Goal: Task Accomplishment & Management: Manage account settings

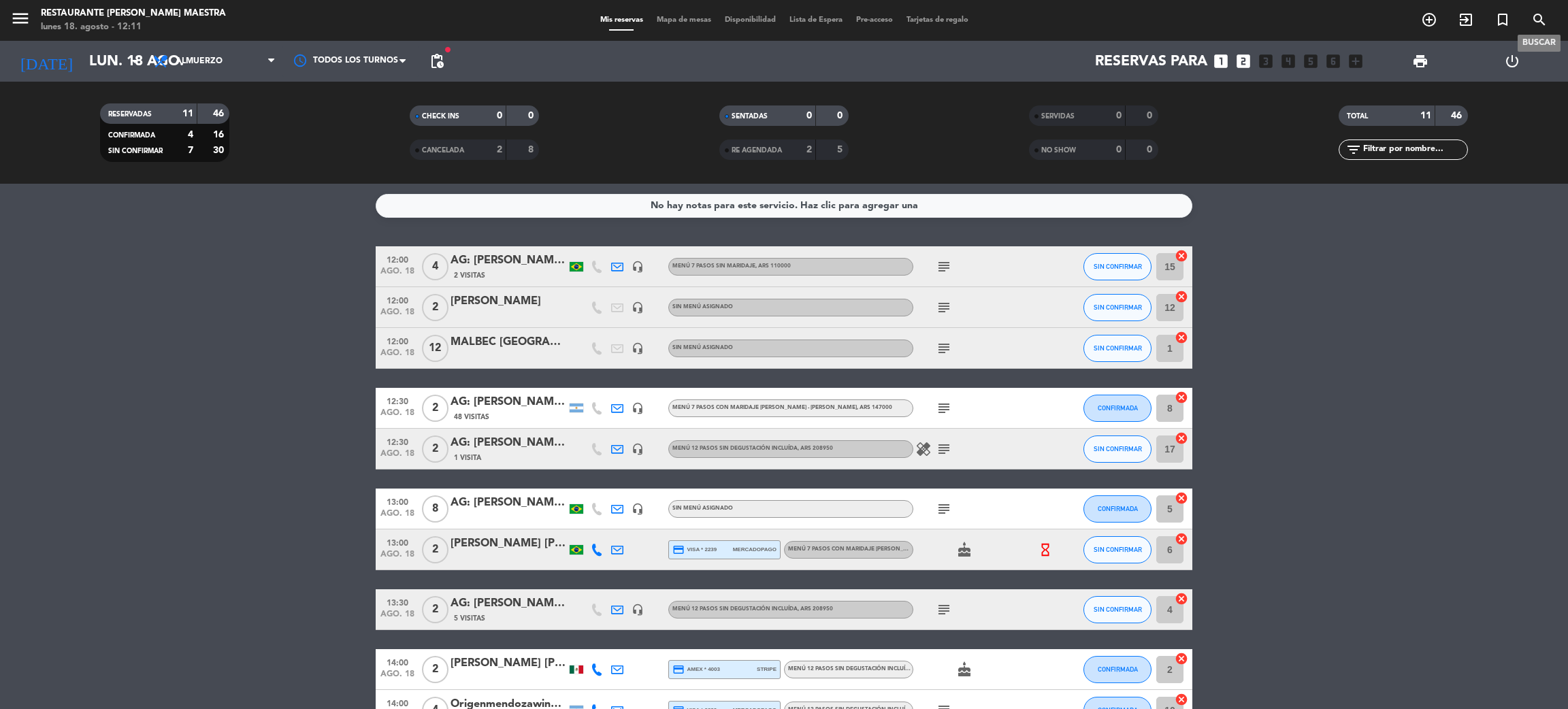
click at [1537, 16] on icon "search" at bounding box center [1540, 19] width 16 height 16
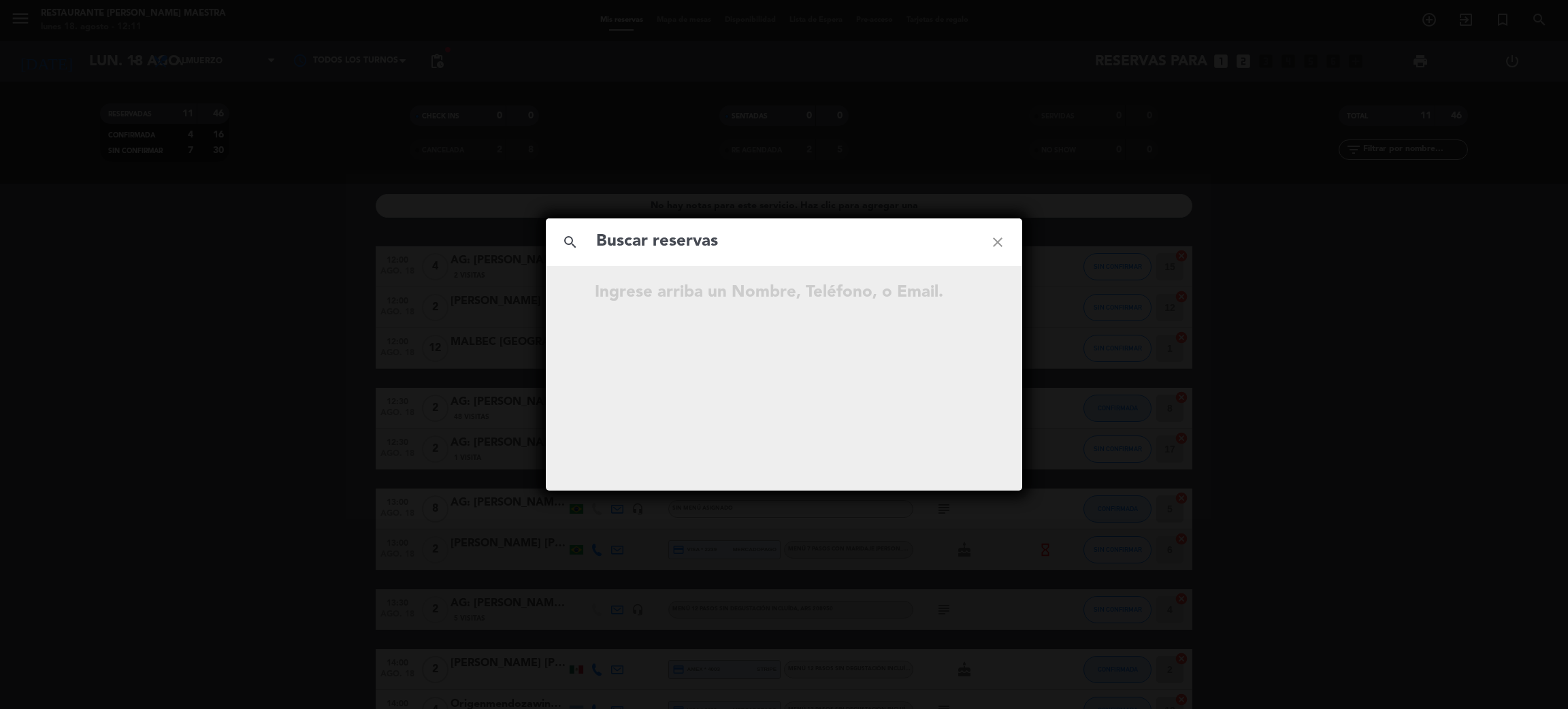
click at [760, 232] on input "text" at bounding box center [784, 241] width 379 height 28
type input "[PERSON_NAME]"
click at [122, 374] on div "search [PERSON_NAME] close No hay resultados para "[PERSON_NAME]"" at bounding box center [784, 354] width 1568 height 709
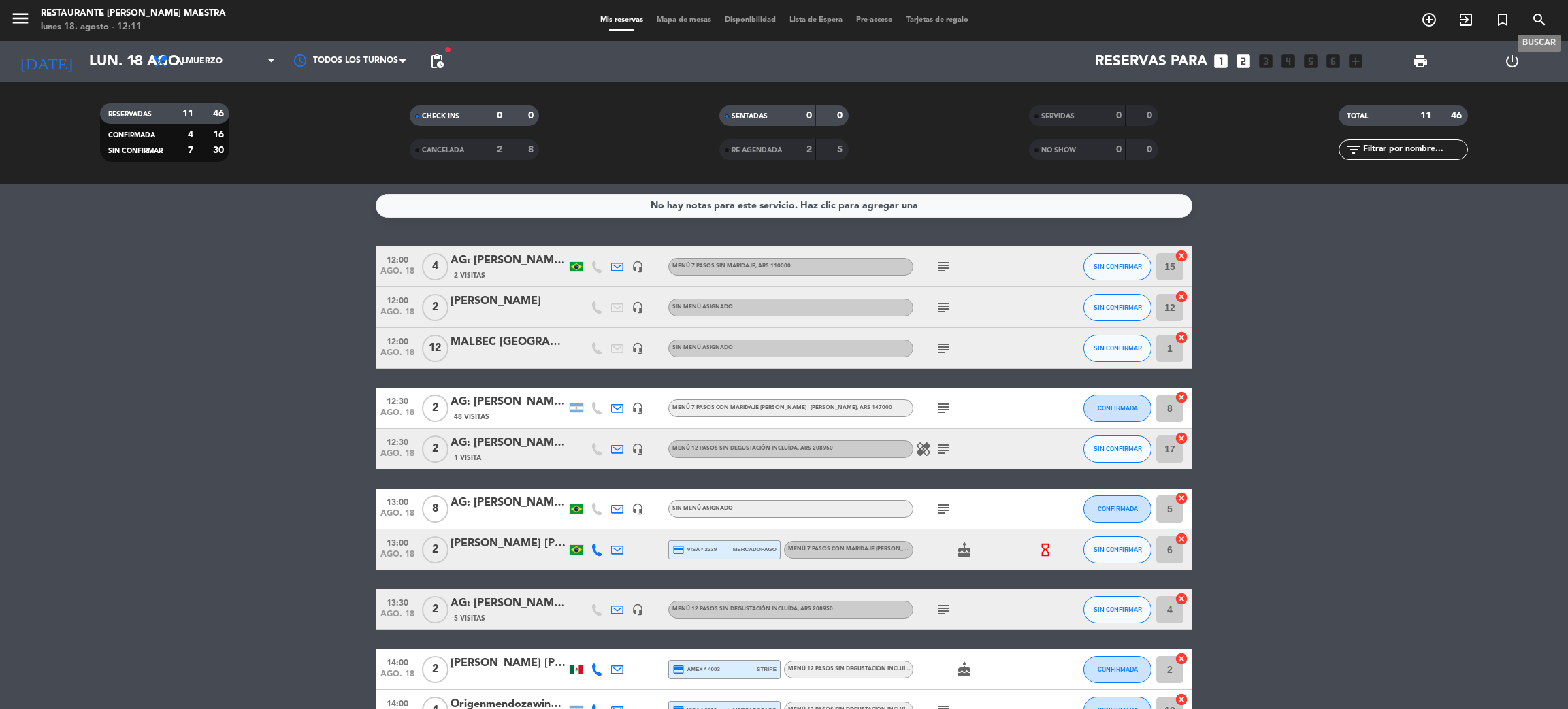
click at [1540, 22] on icon "search" at bounding box center [1540, 19] width 16 height 16
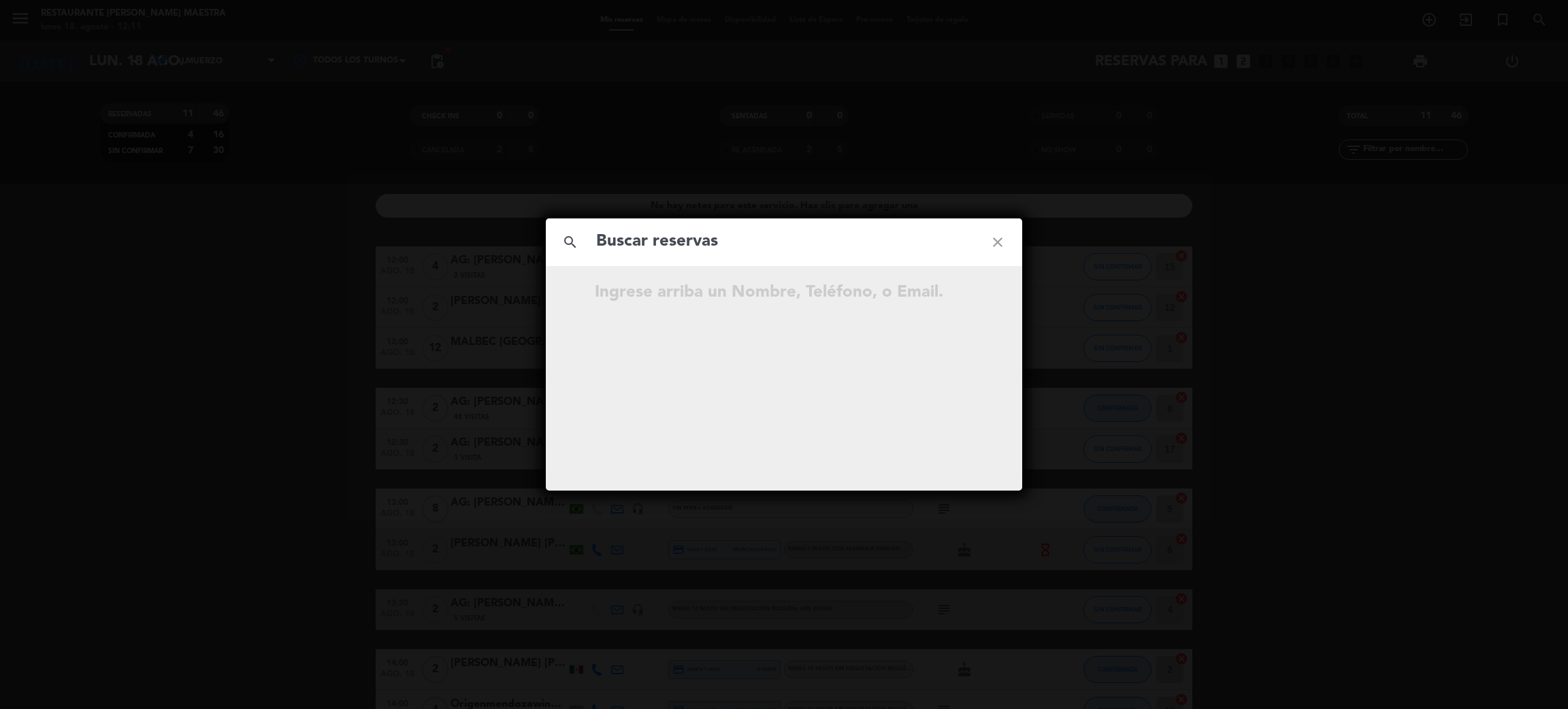
click at [781, 244] on input "text" at bounding box center [784, 241] width 379 height 28
type input "[PERSON_NAME]"
click at [998, 242] on icon "close" at bounding box center [998, 243] width 49 height 49
click at [242, 399] on div "search close No hay resultados para """ at bounding box center [784, 354] width 1568 height 709
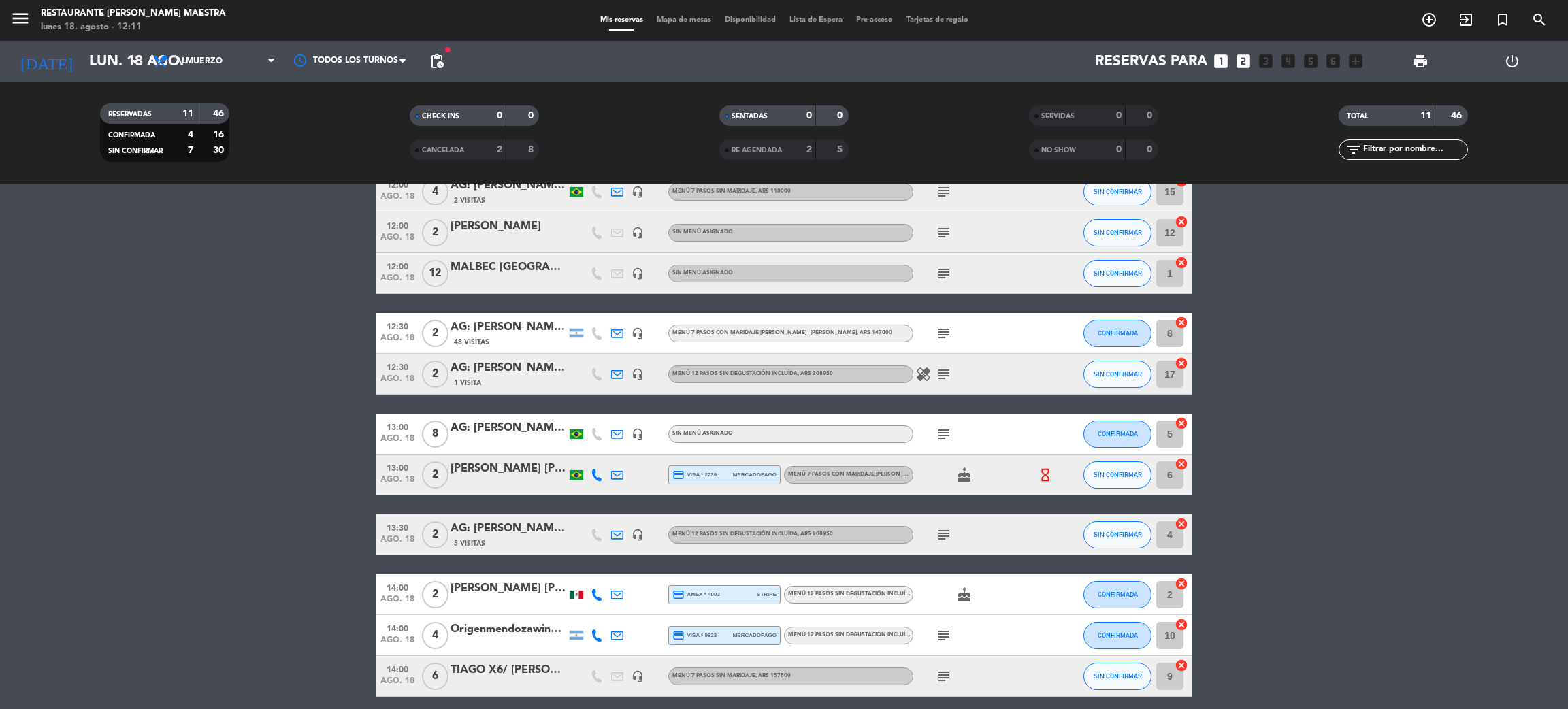
scroll to position [102, 0]
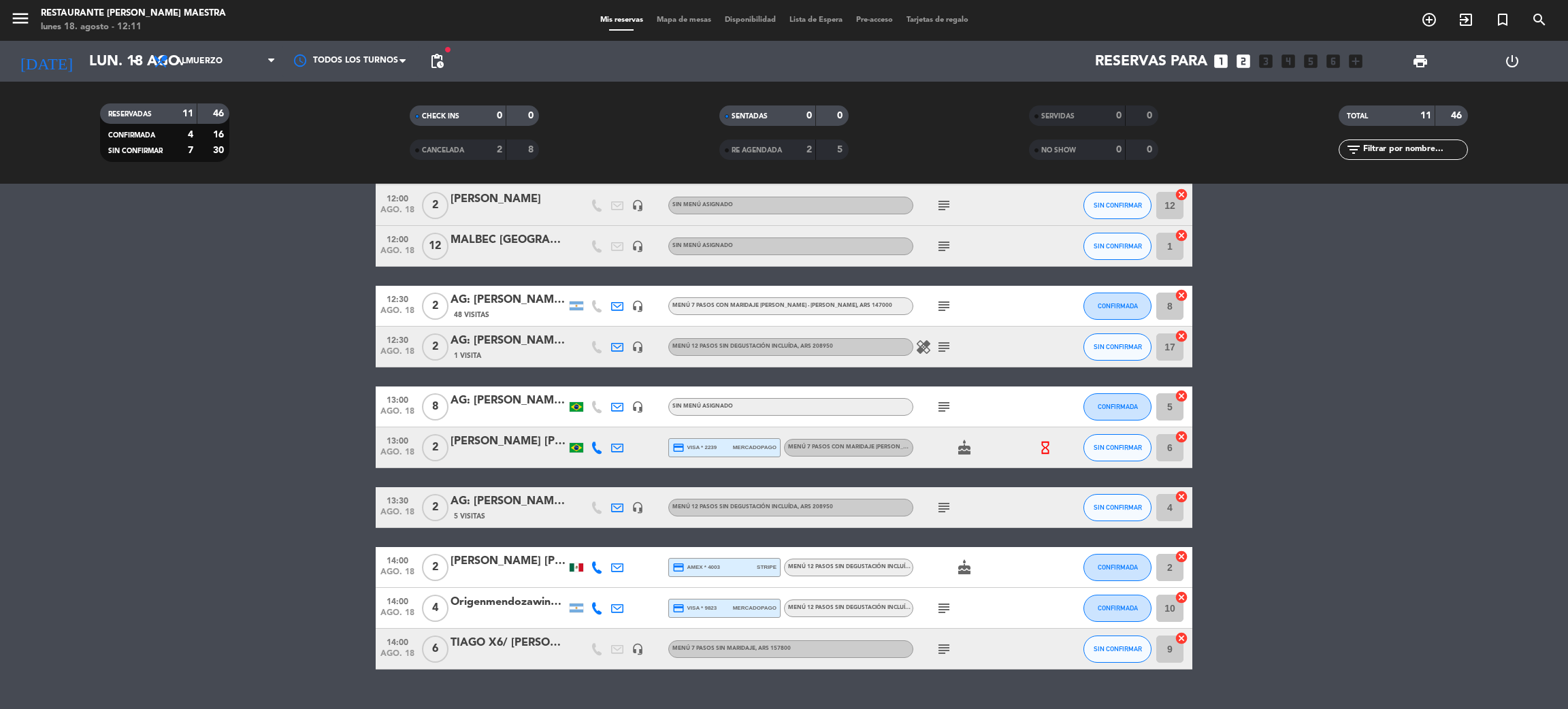
click at [1437, 16] on icon "search" at bounding box center [1429, 19] width 16 height 16
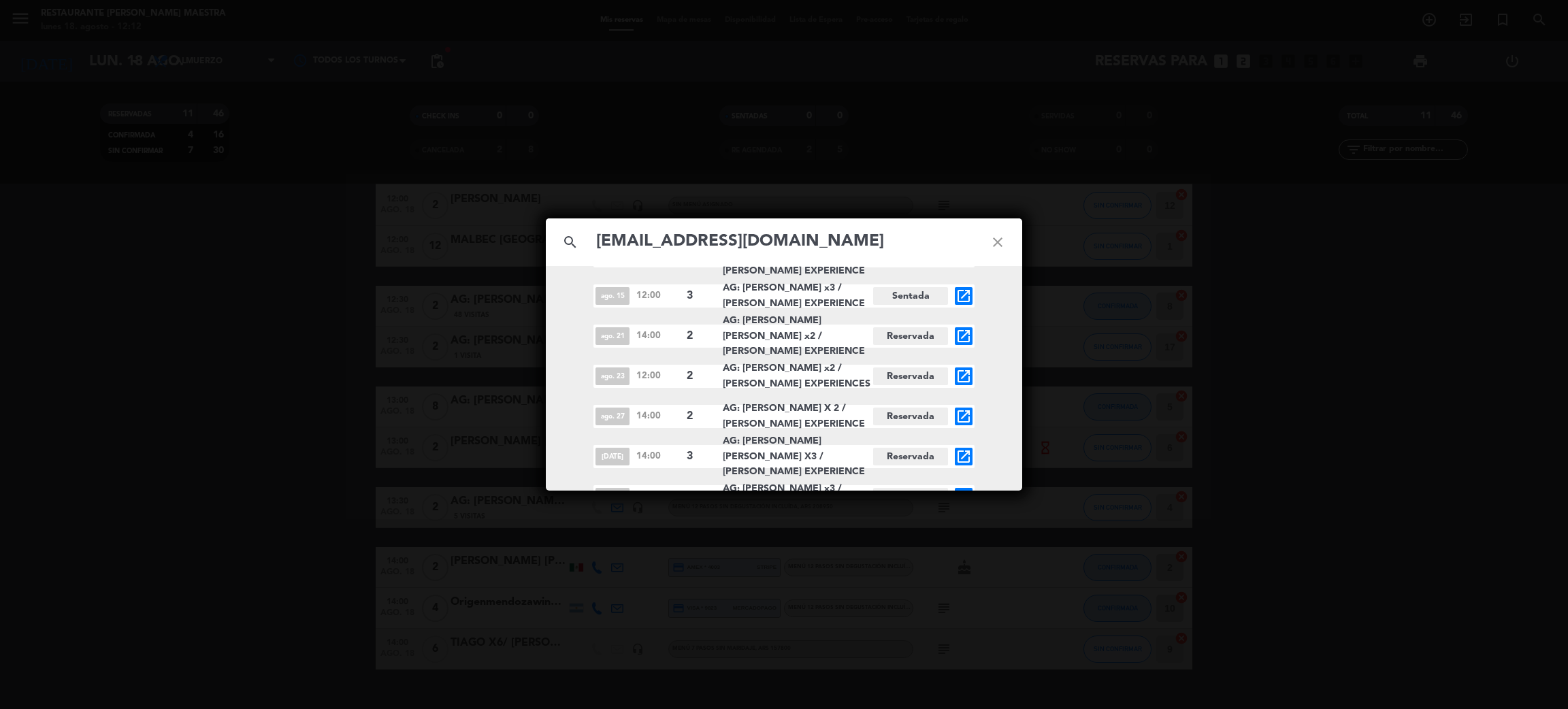
scroll to position [981, 0]
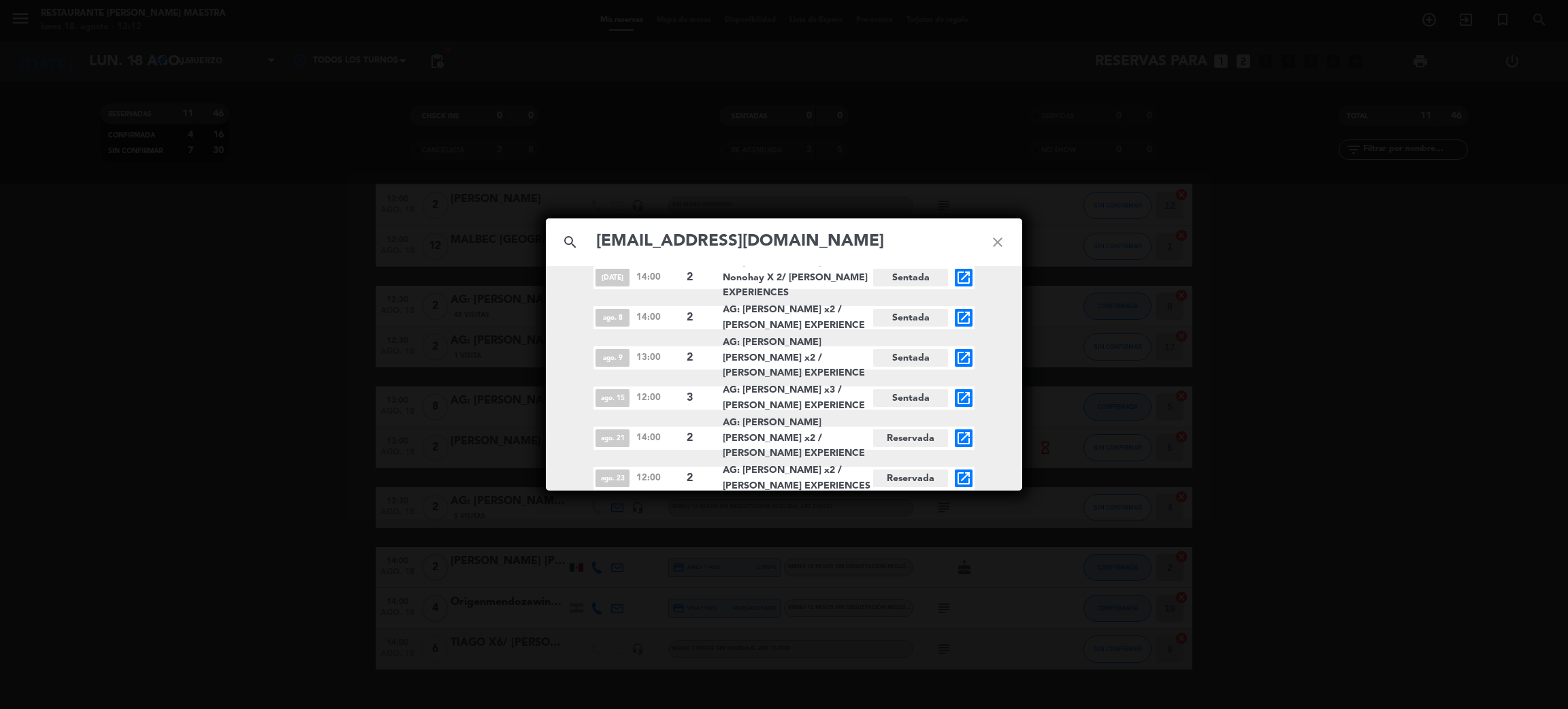
type input "[EMAIL_ADDRESS][DOMAIN_NAME]"
click at [161, 420] on div "search [EMAIL_ADDRESS][DOMAIN_NAME] close [DATE] 13:00 2 [PERSON_NAME] [PERSON_…" at bounding box center [784, 354] width 1568 height 709
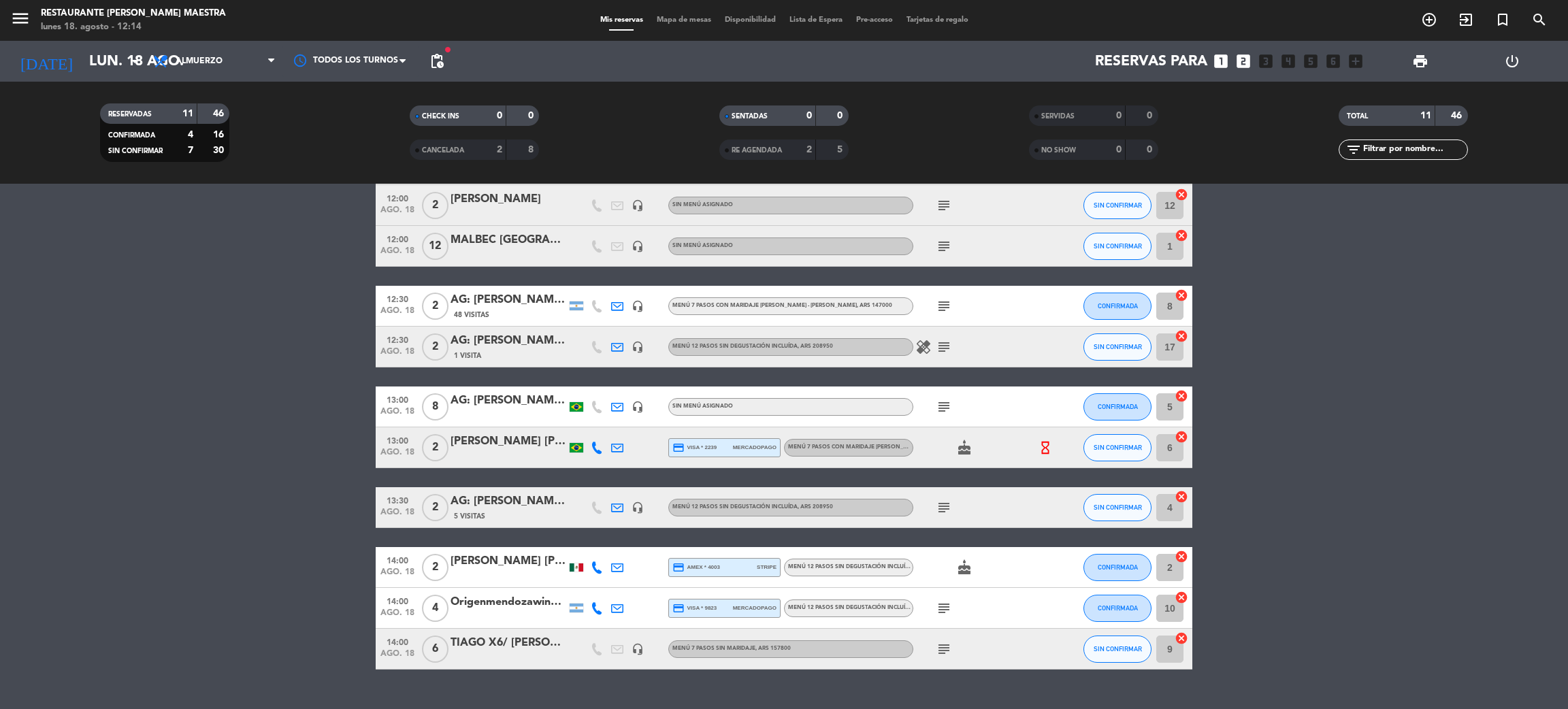
click at [277, 513] on bookings-row "12:00 ago. 18 4 AG: [PERSON_NAME] [PERSON_NAME] Ary x4 / [PERSON_NAME] TRIP 2 V…" at bounding box center [784, 406] width 1568 height 525
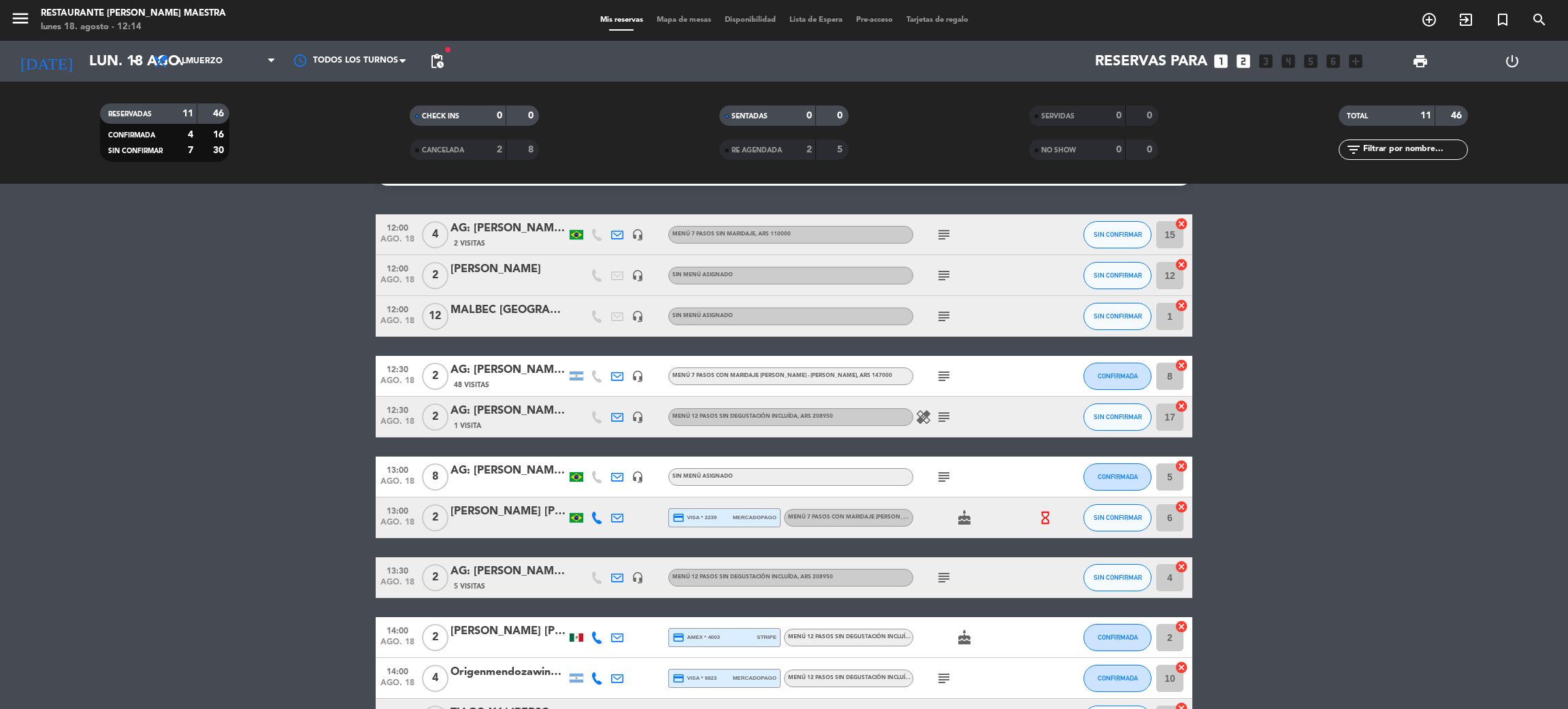
scroll to position [0, 0]
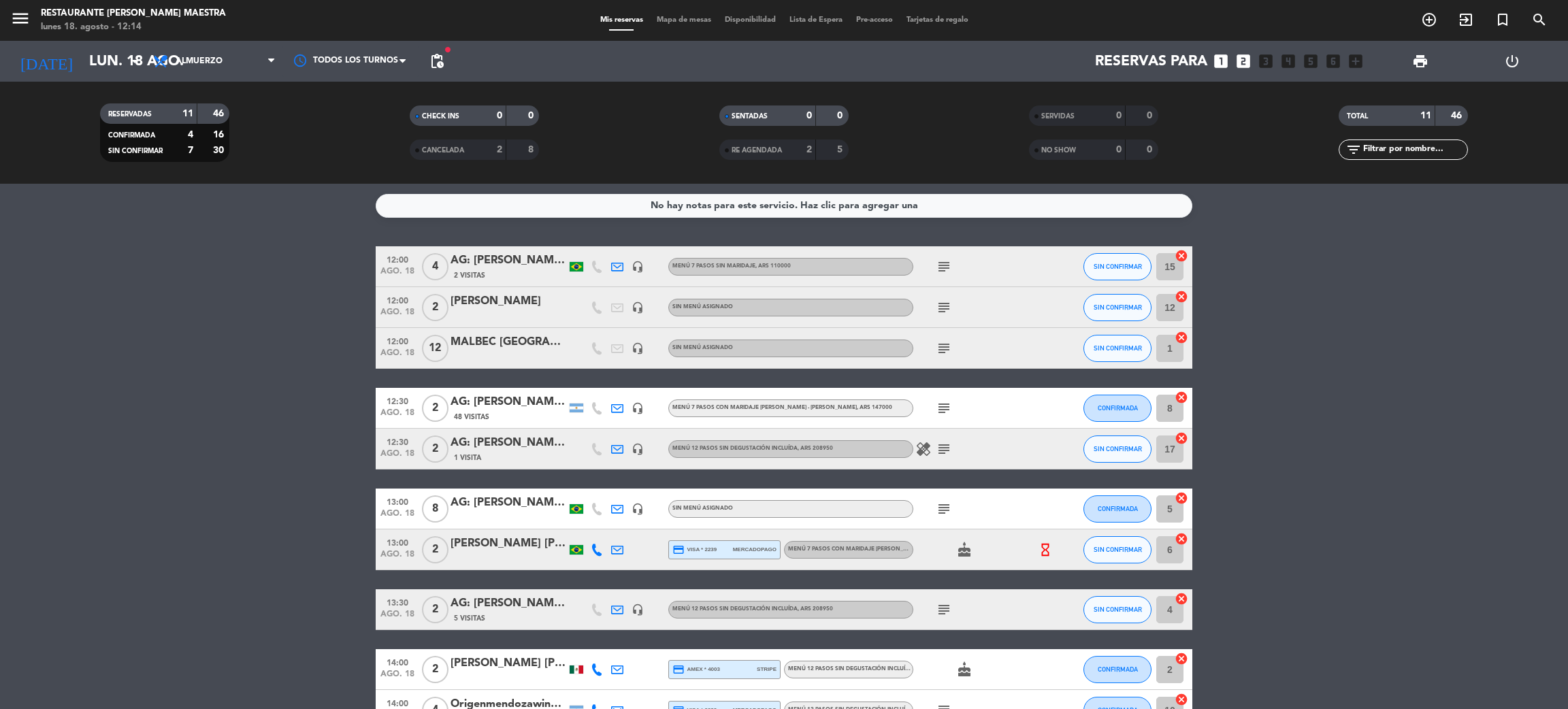
click at [681, 19] on span "Mapa de mesas" at bounding box center [684, 20] width 68 height 7
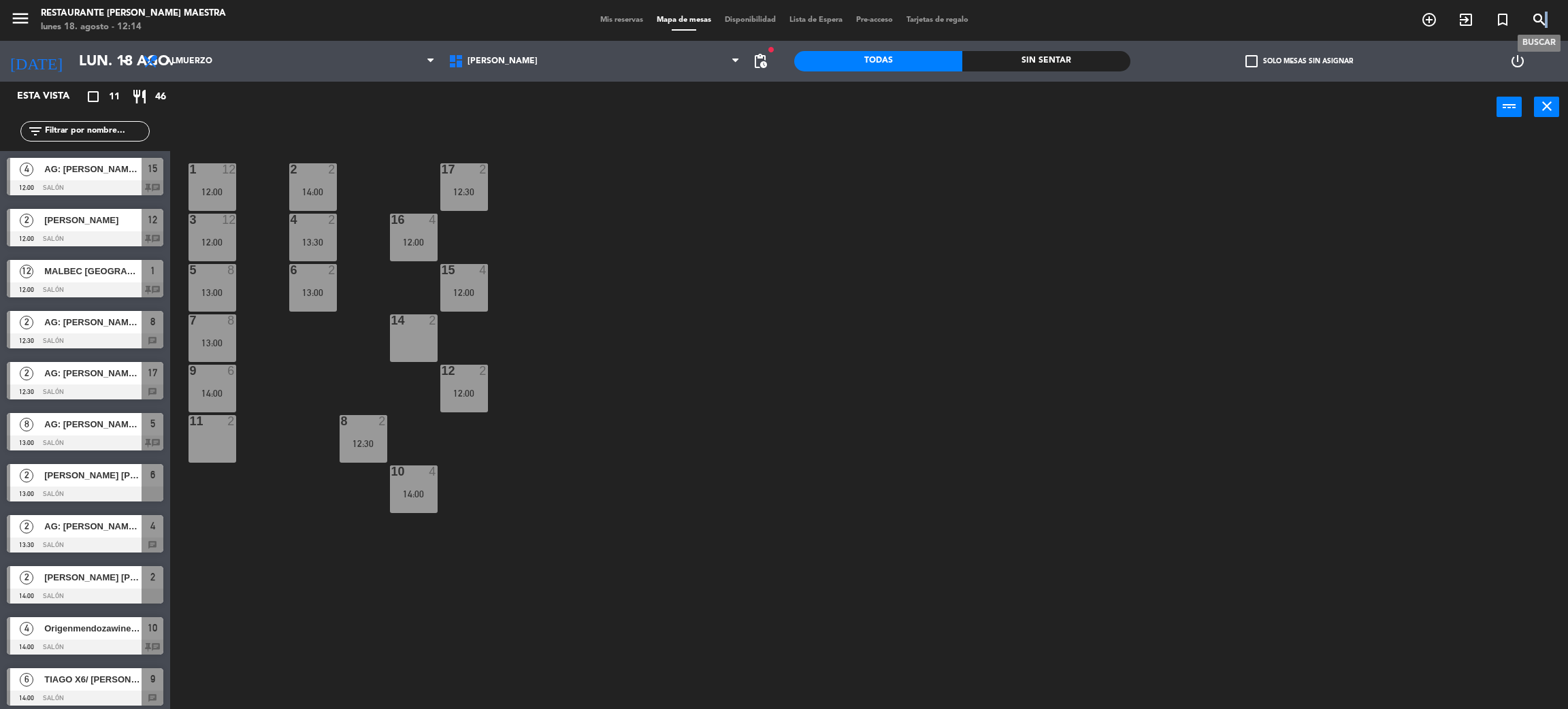
click at [1545, 16] on span "search" at bounding box center [1539, 19] width 37 height 23
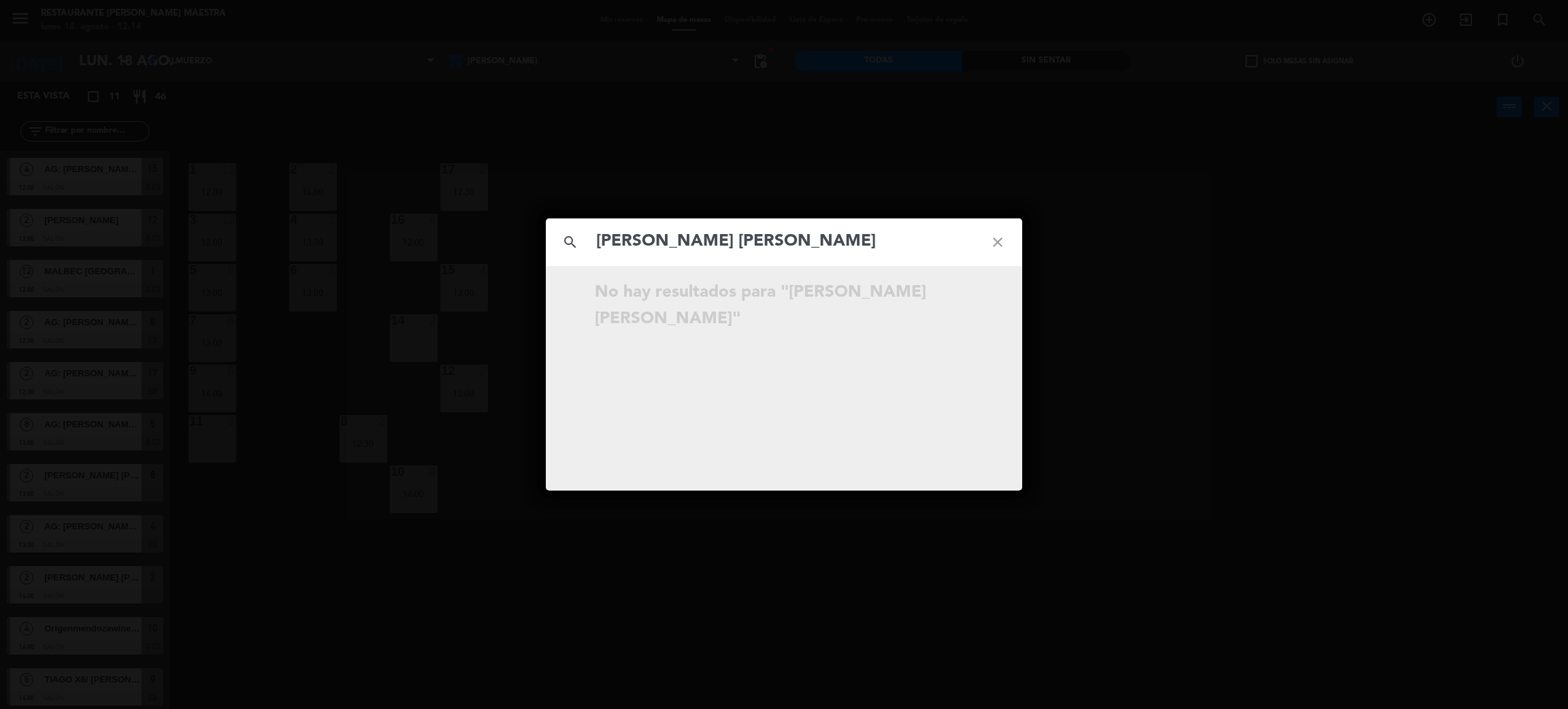
type input "[PERSON_NAME] [PERSON_NAME]"
click at [1004, 243] on icon "close" at bounding box center [998, 243] width 49 height 49
drag, startPoint x: 1275, startPoint y: 562, endPoint x: 1189, endPoint y: 513, distance: 99.0
click at [1276, 562] on div "search close No hay resultados para """ at bounding box center [784, 354] width 1568 height 709
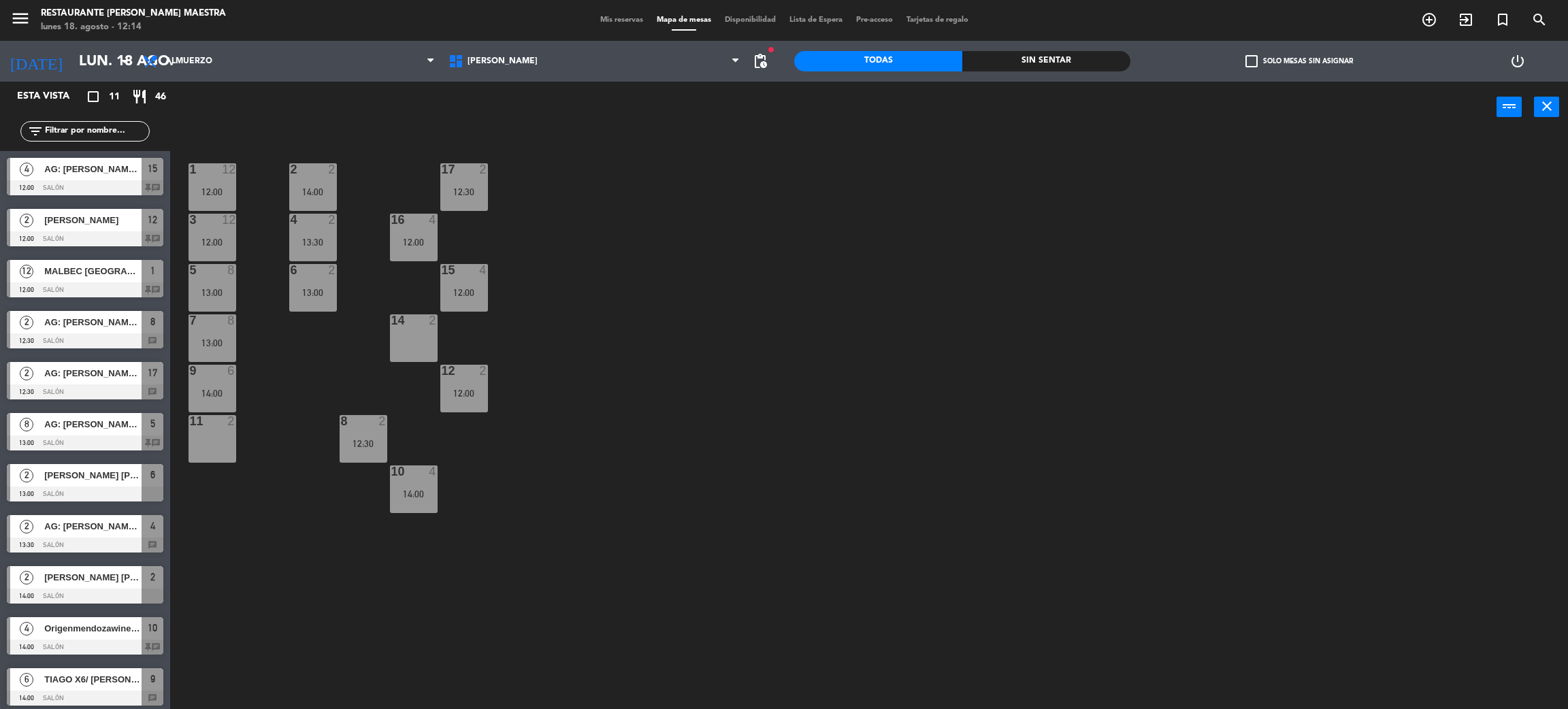
click at [604, 19] on span "Mis reservas" at bounding box center [622, 20] width 57 height 7
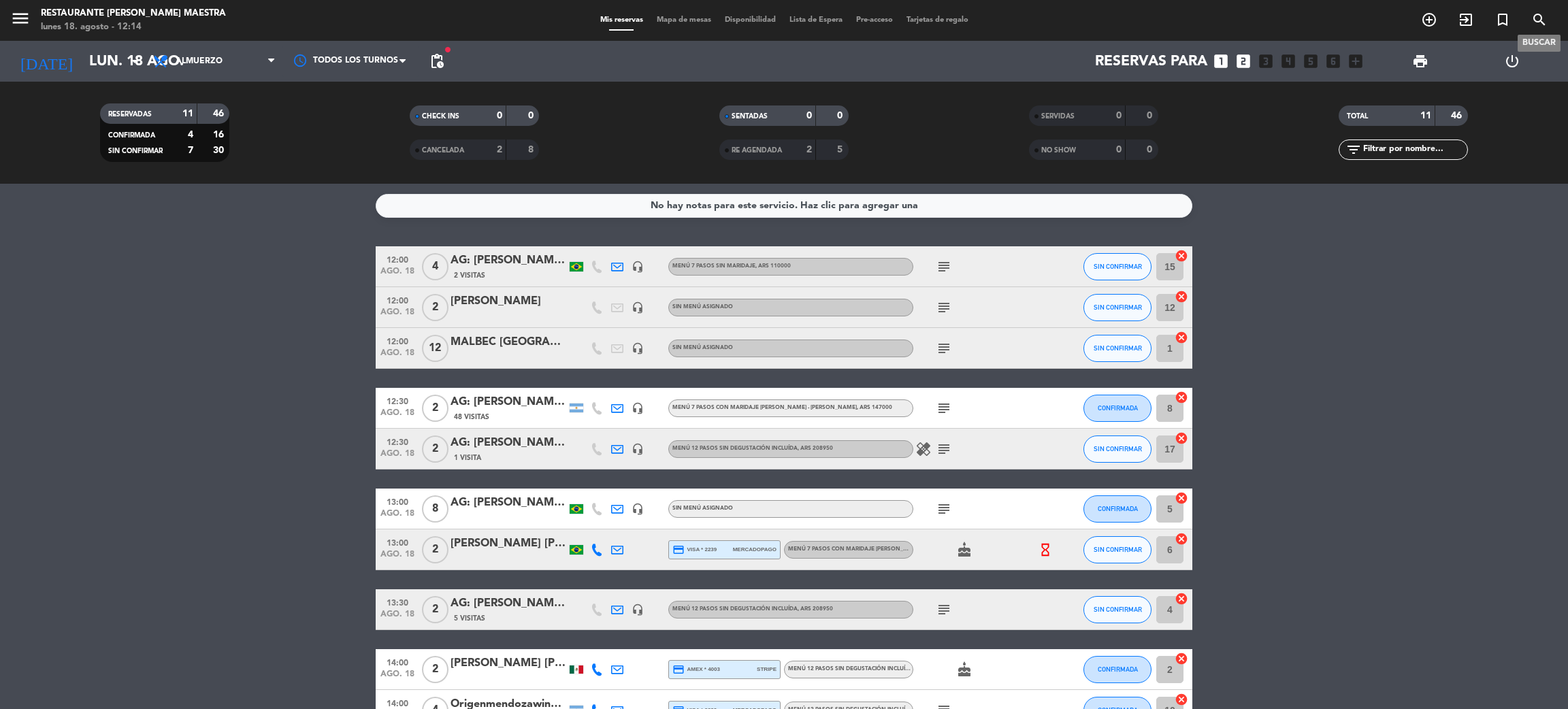
click at [1541, 25] on icon "search" at bounding box center [1540, 19] width 16 height 16
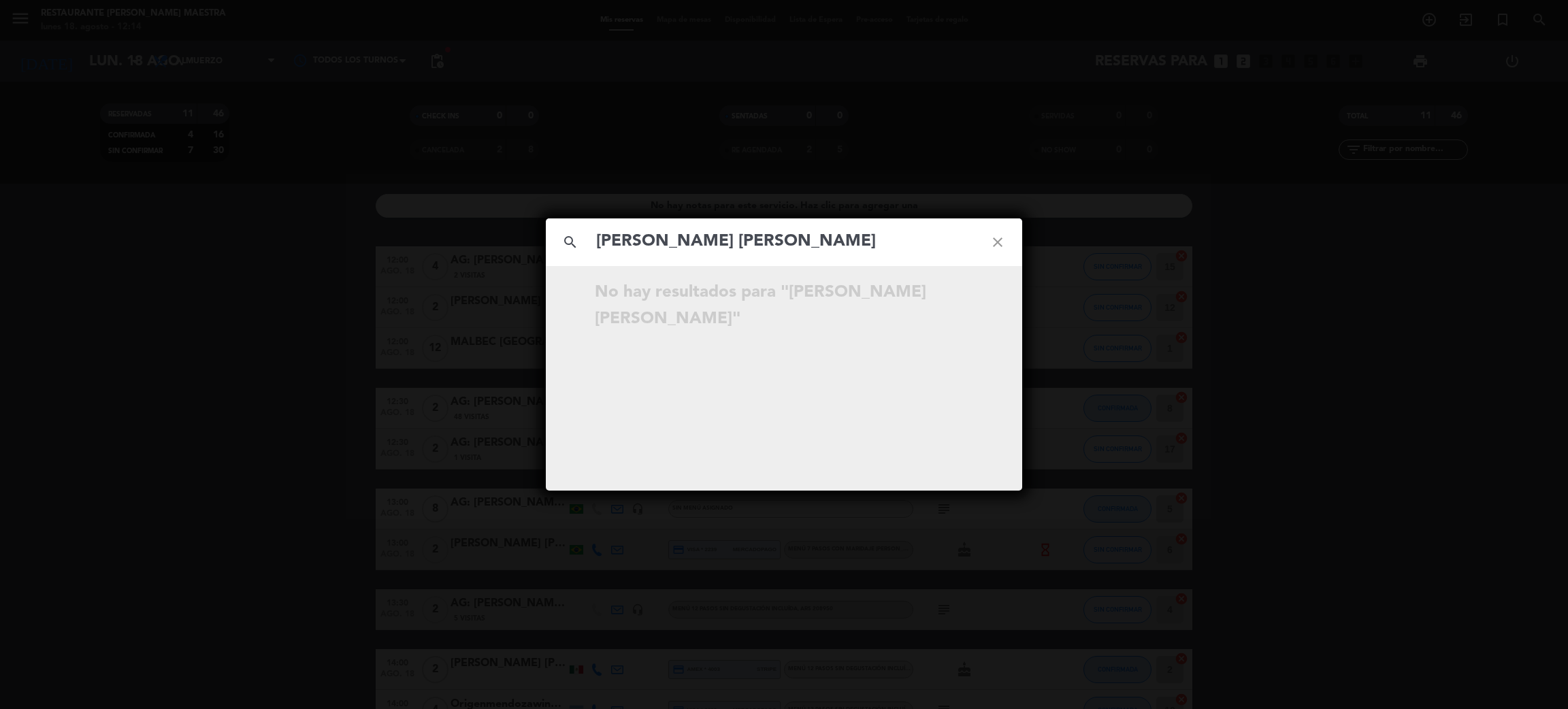
type input "[PERSON_NAME] [PERSON_NAME]"
click at [994, 238] on icon "close" at bounding box center [998, 243] width 49 height 49
click at [997, 243] on icon "close" at bounding box center [998, 243] width 49 height 49
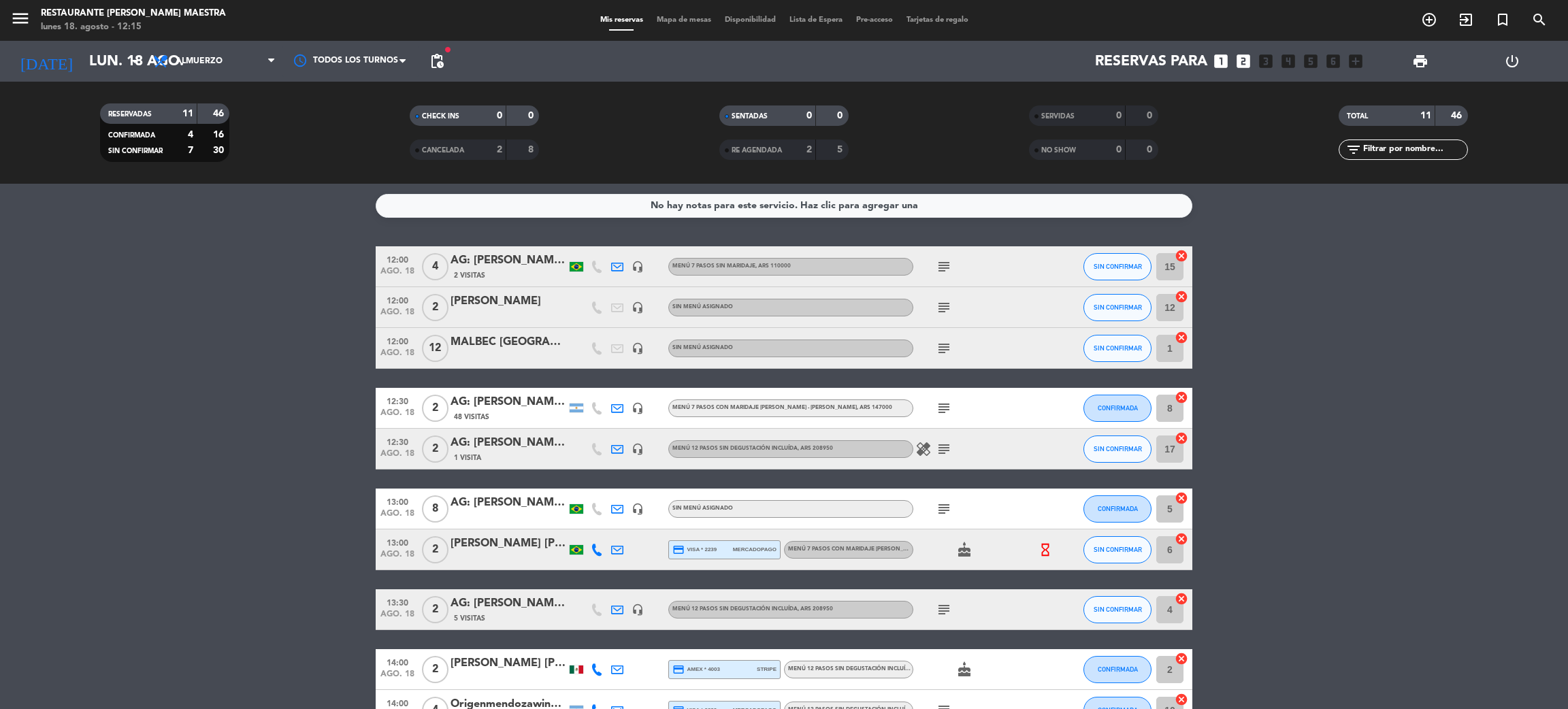
drag, startPoint x: 119, startPoint y: 429, endPoint x: 130, endPoint y: 379, distance: 51.2
click at [25, 18] on icon "menu" at bounding box center [20, 18] width 20 height 20
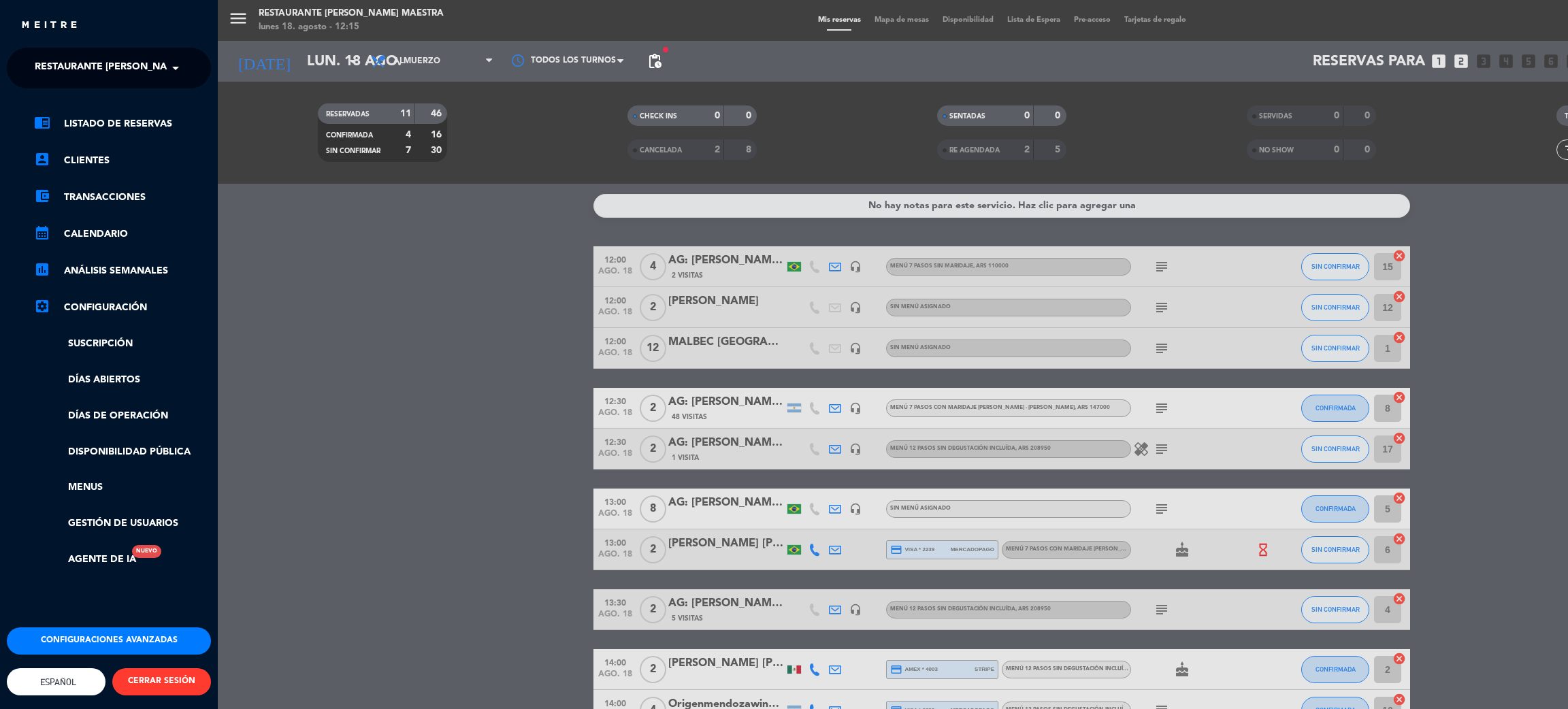
click at [85, 60] on span "Restaurante [PERSON_NAME] Maestra" at bounding box center [133, 68] width 198 height 28
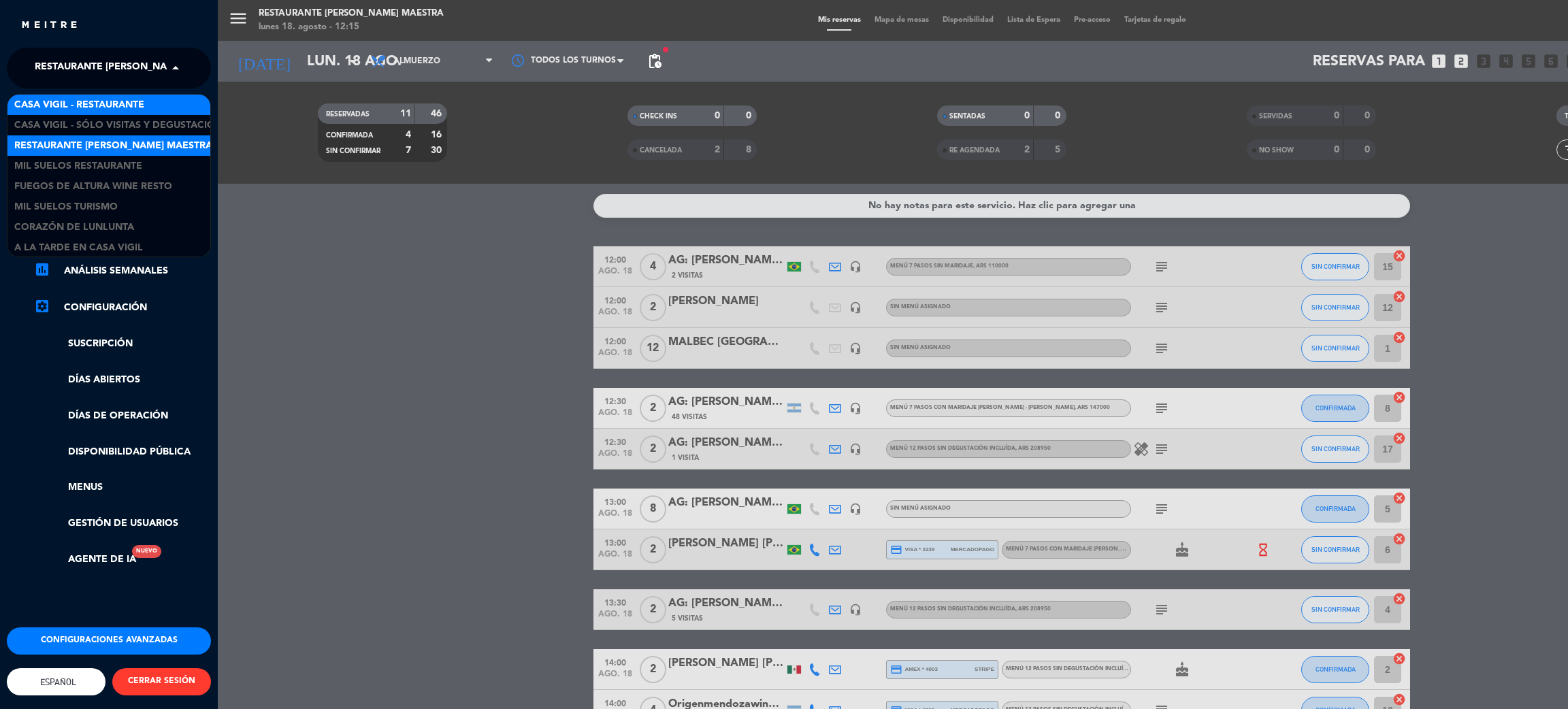
scroll to position [1, 0]
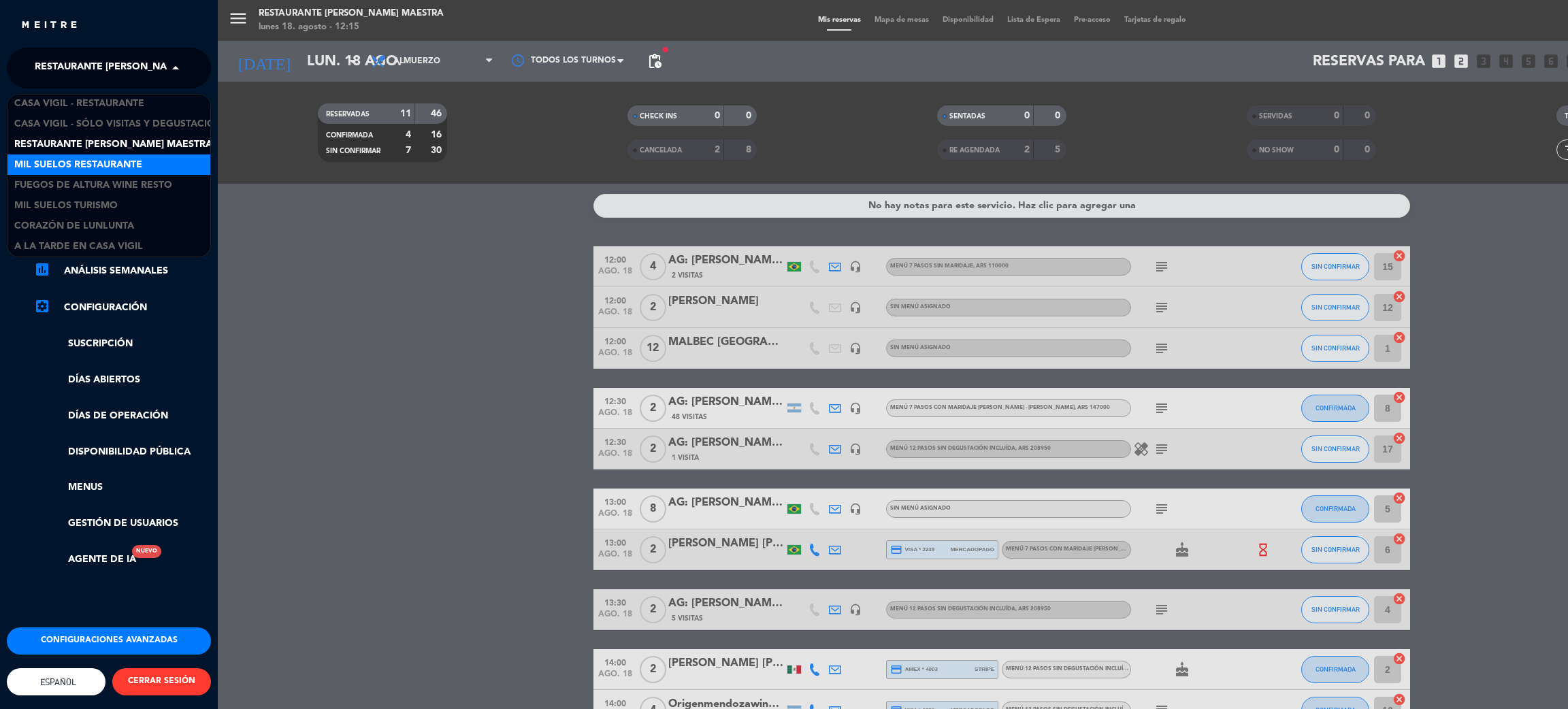
click at [128, 166] on span "Mil Suelos Restaurante" at bounding box center [78, 164] width 128 height 16
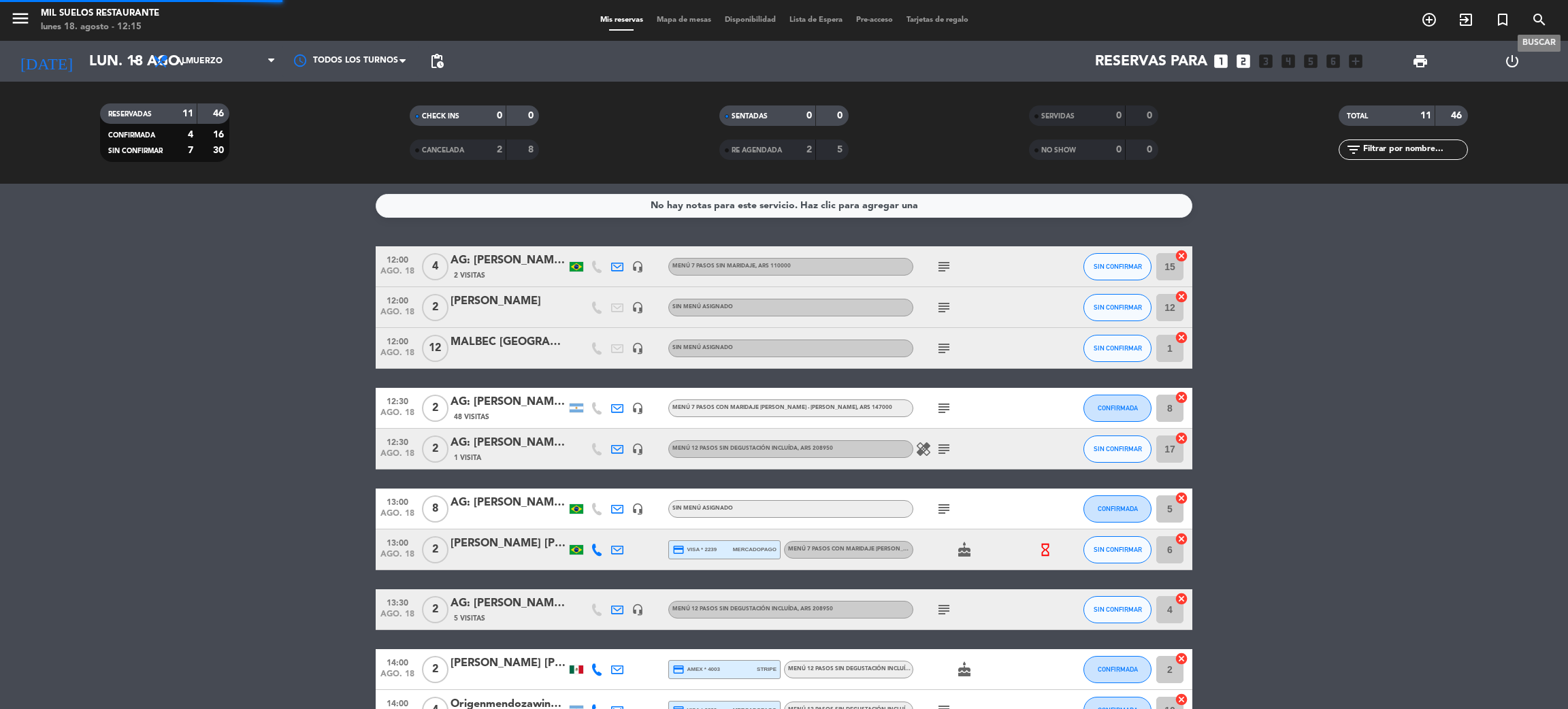
click at [1540, 24] on icon "search" at bounding box center [1540, 19] width 16 height 16
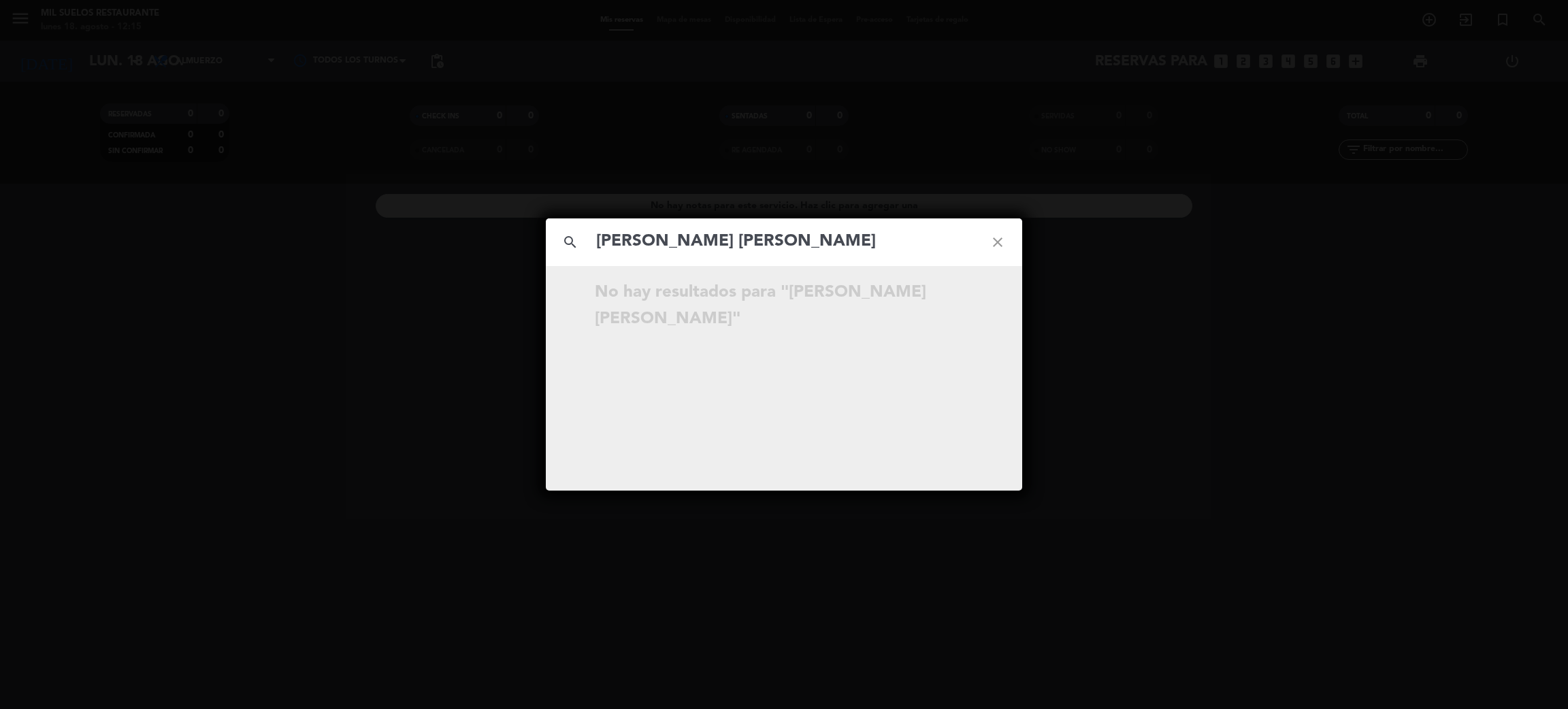
type input "[PERSON_NAME] [PERSON_NAME]"
click at [998, 240] on icon "close" at bounding box center [998, 243] width 49 height 49
click at [364, 455] on div "search close No hay resultados para """ at bounding box center [784, 354] width 1568 height 709
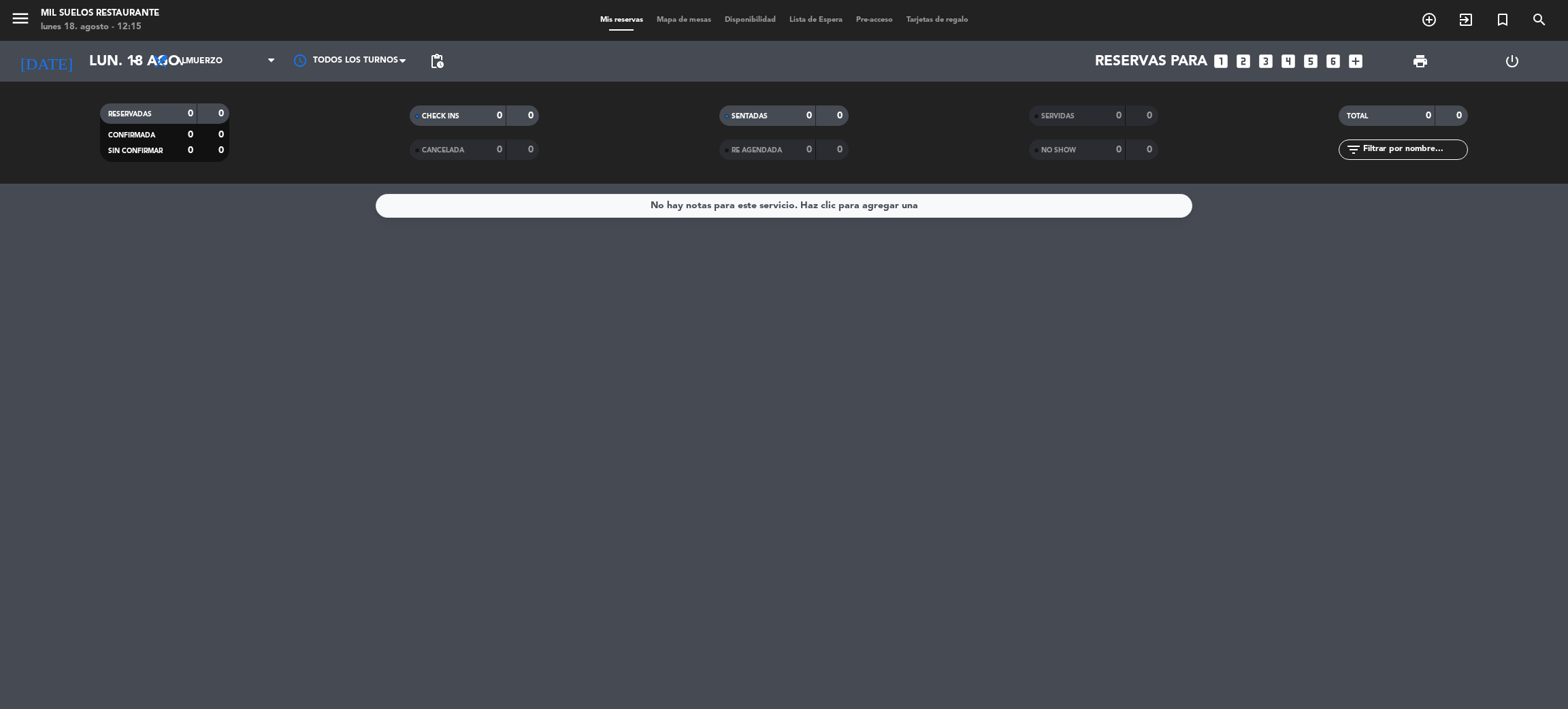
click at [27, 26] on icon "menu" at bounding box center [20, 18] width 20 height 20
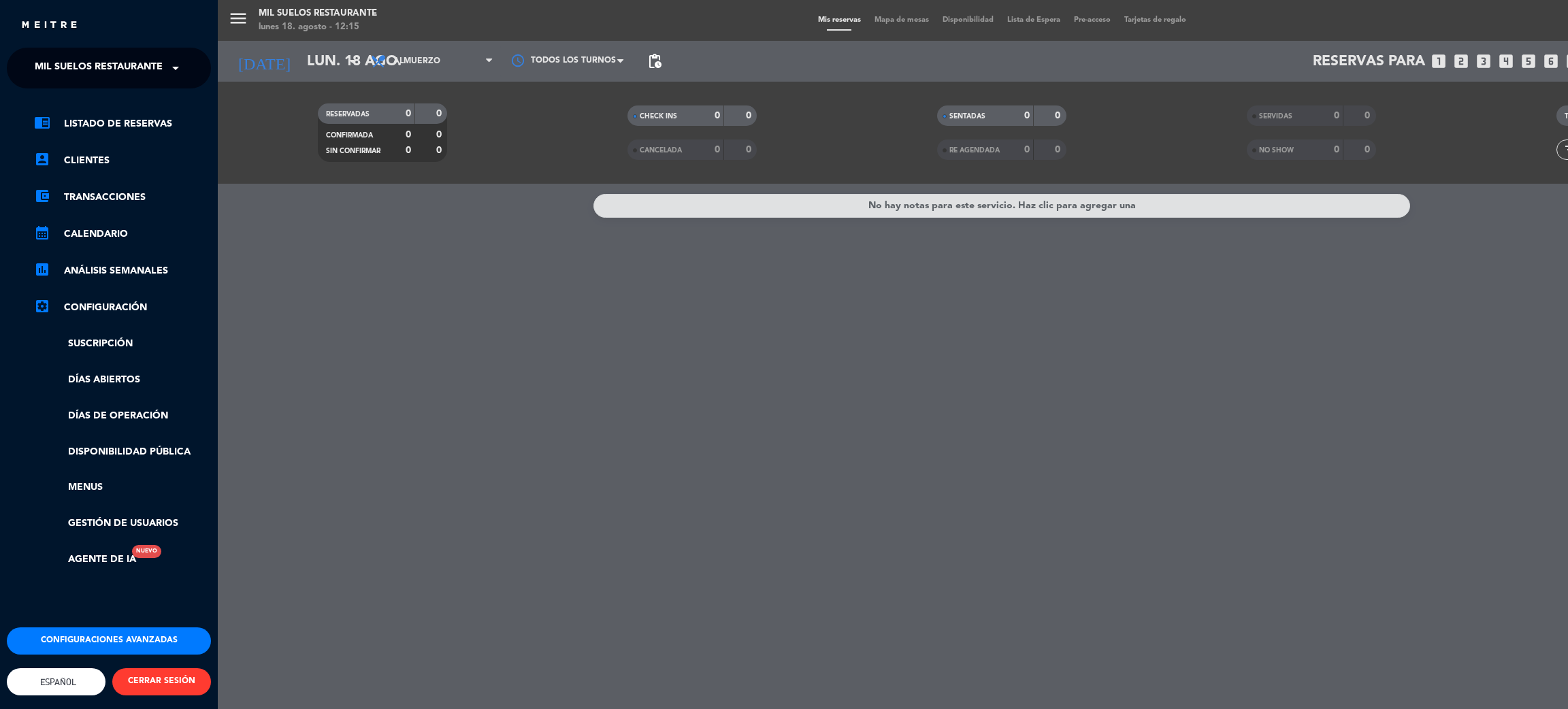
click at [150, 80] on span "Mil Suelos Restaurante" at bounding box center [98, 68] width 128 height 28
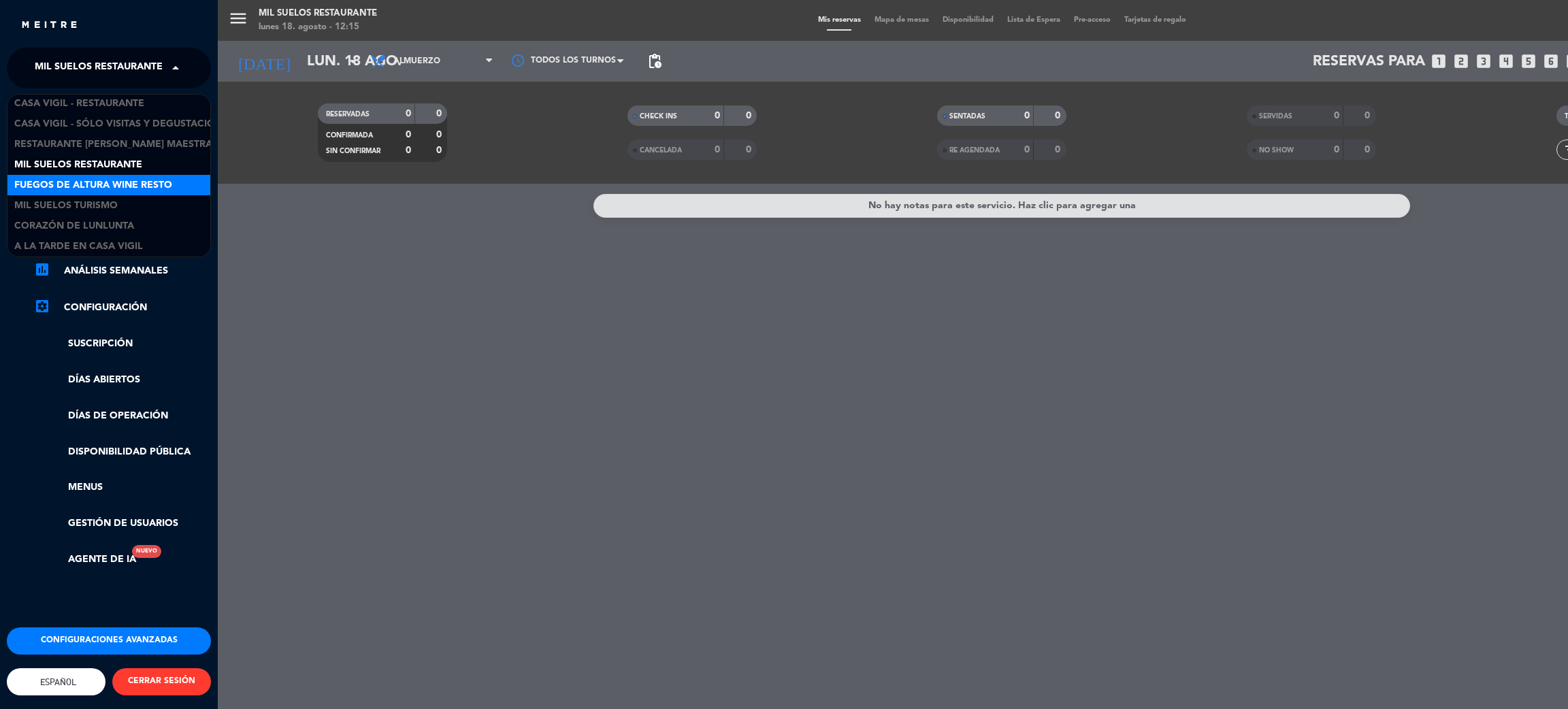
click at [158, 184] on span "Fuegos de Altura Wine Resto" at bounding box center [93, 185] width 158 height 16
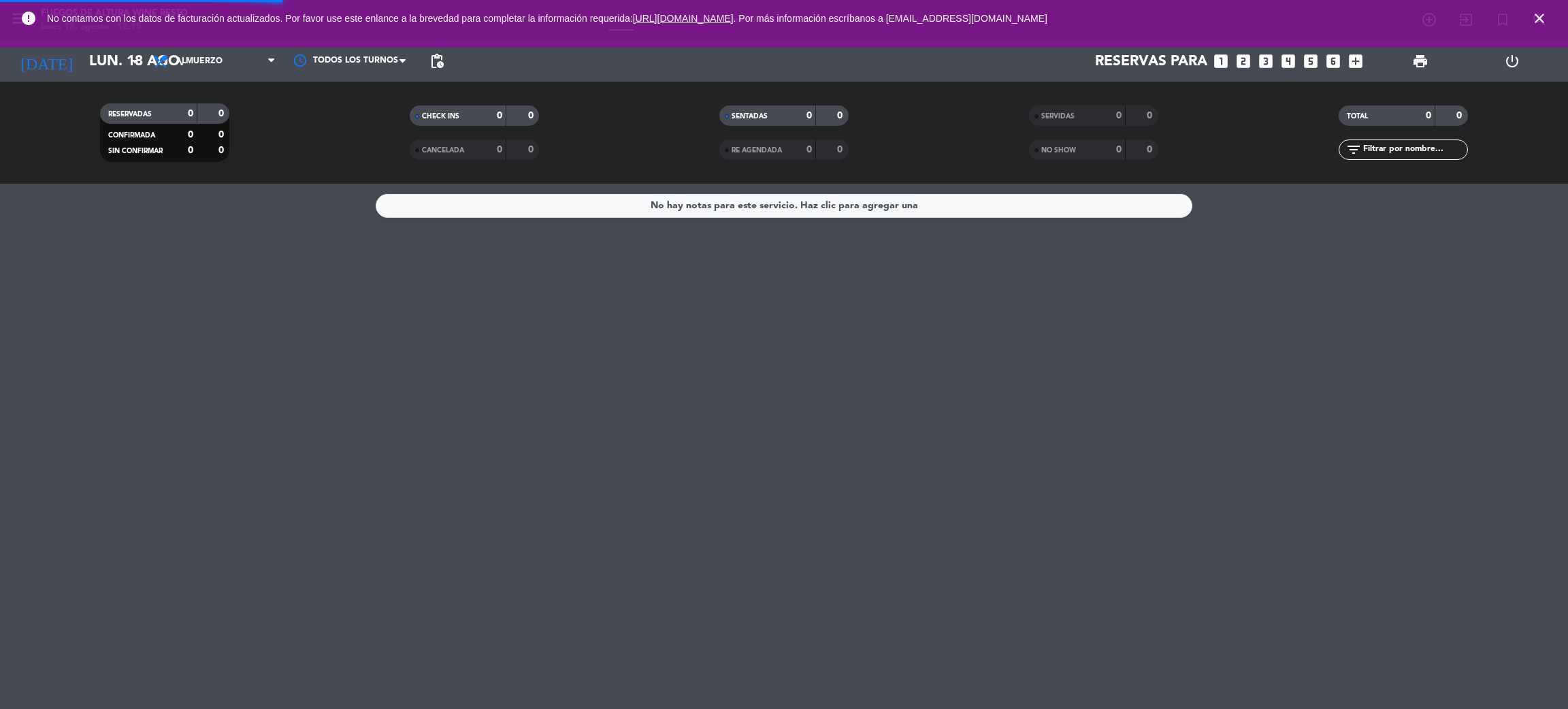
click at [1541, 20] on icon "close" at bounding box center [1540, 19] width 16 height 16
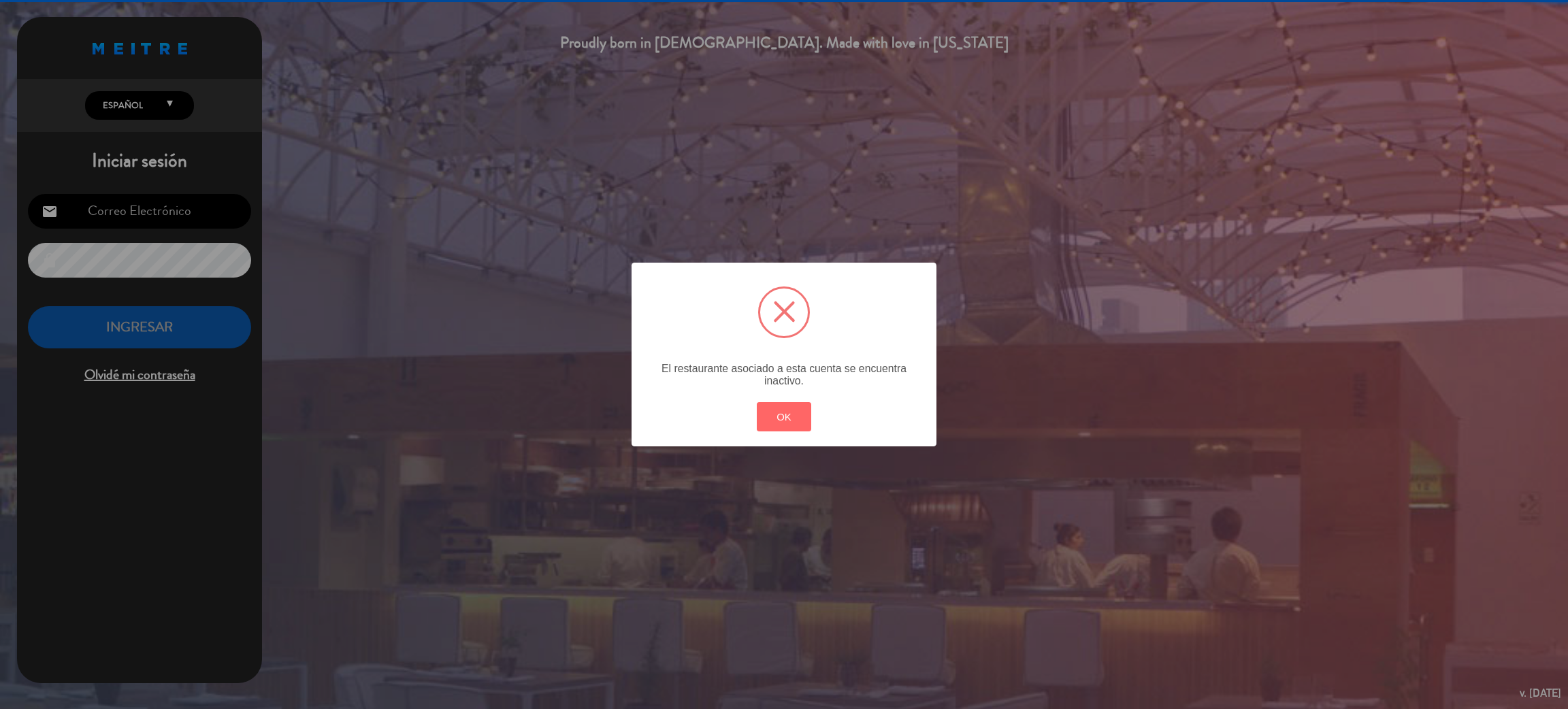
type input "[EMAIL_ADDRESS][DOMAIN_NAME]"
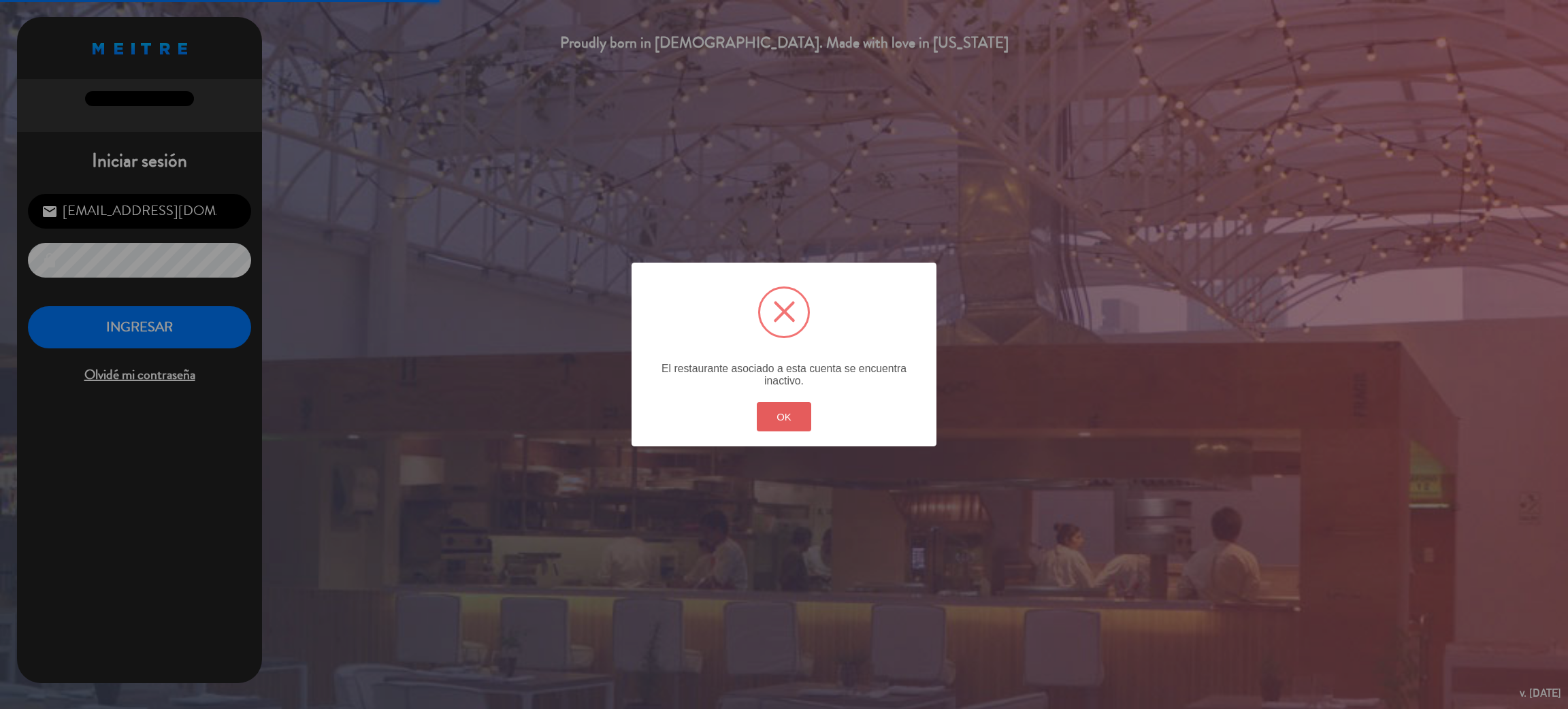
click at [793, 411] on button "OK" at bounding box center [784, 416] width 55 height 29
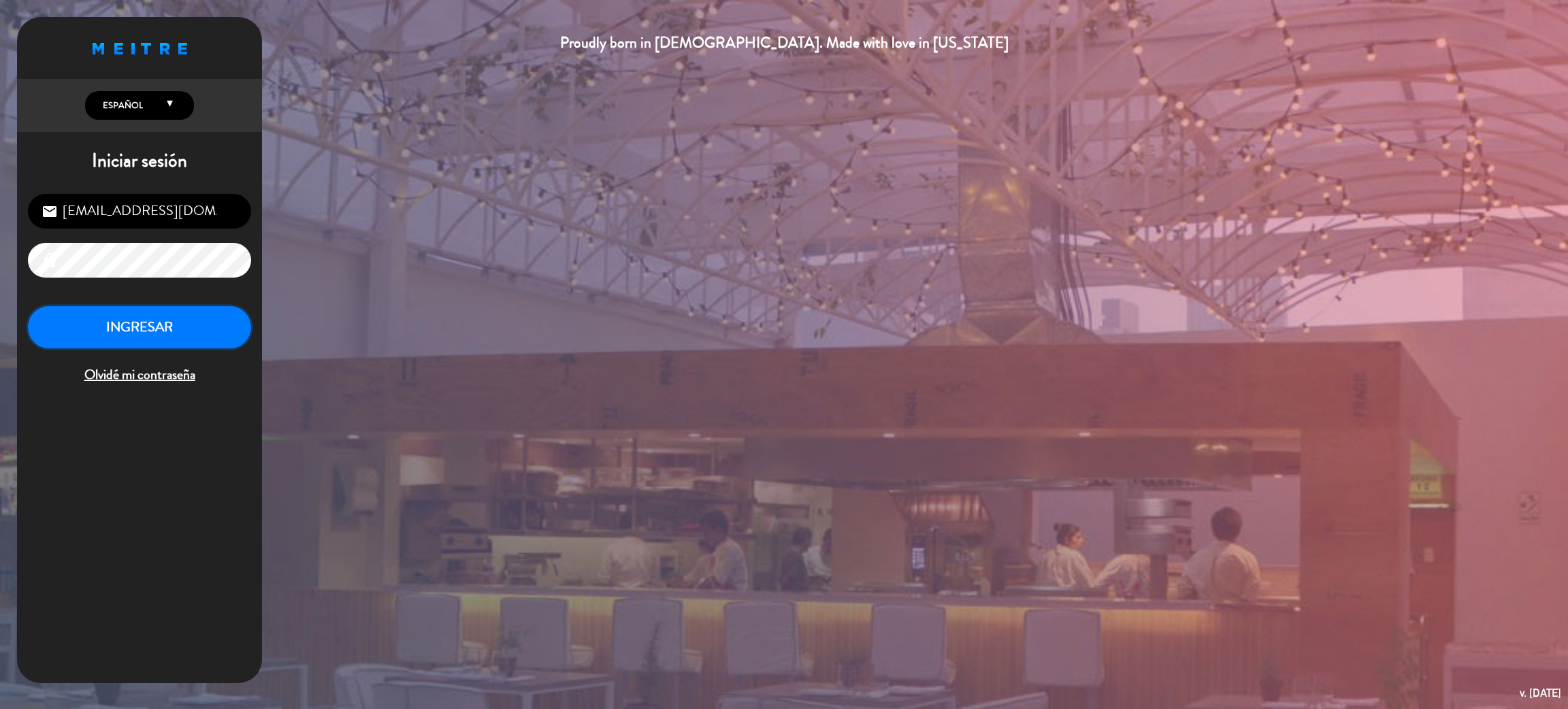
click at [123, 329] on button "INGRESAR" at bounding box center [139, 327] width 223 height 43
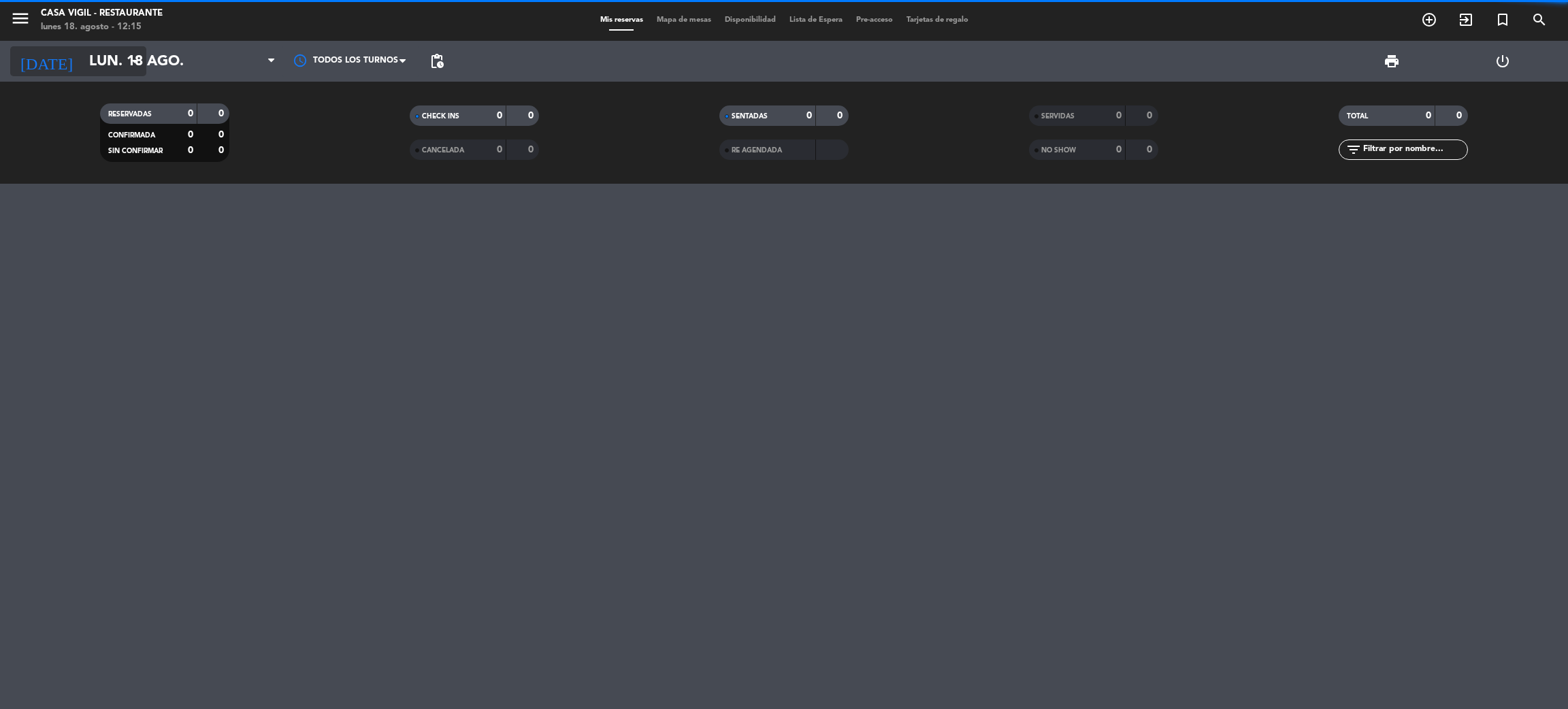
click at [82, 69] on input "lun. 18 ago." at bounding box center [176, 61] width 188 height 31
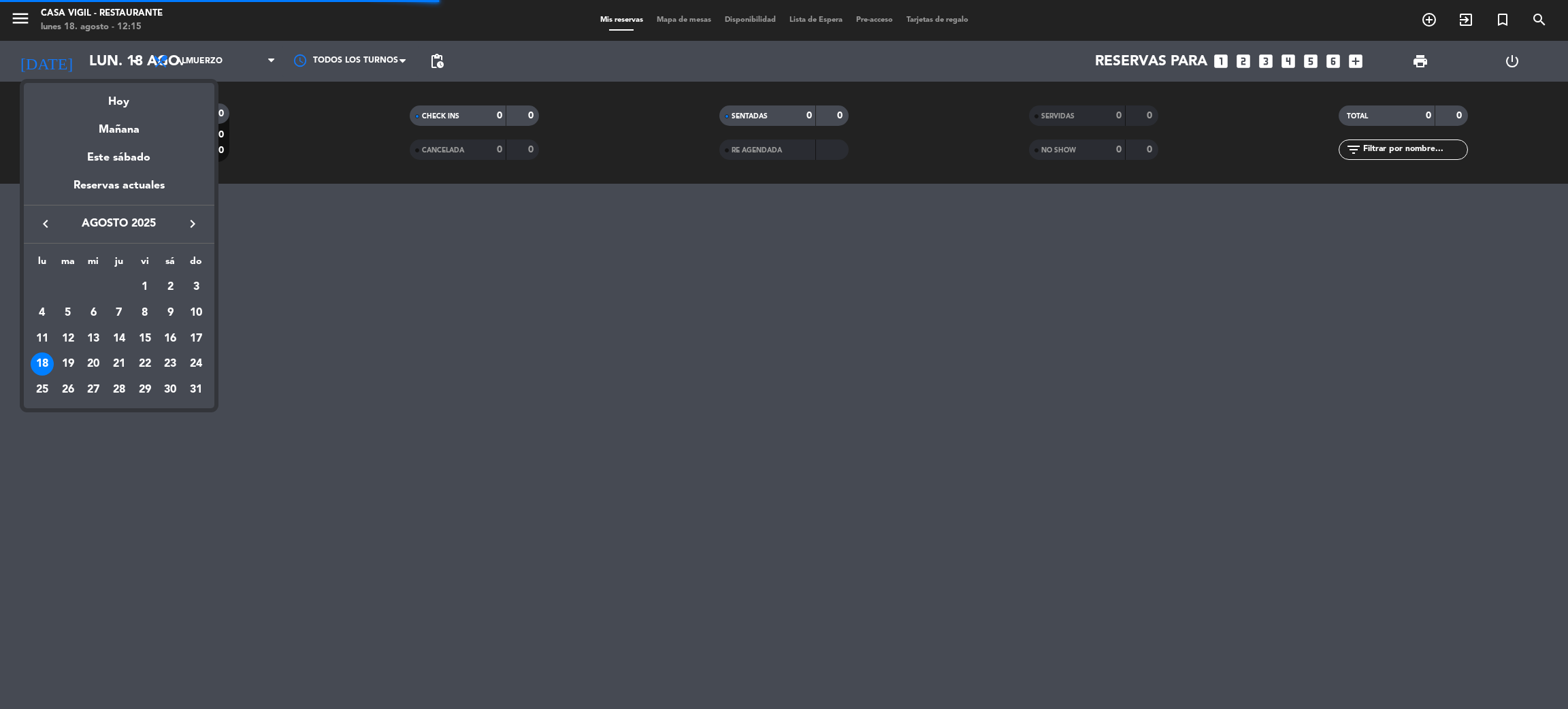
drag, startPoint x: 6, startPoint y: 10, endPoint x: 25, endPoint y: 22, distance: 22.5
click at [7, 10] on div at bounding box center [784, 354] width 1568 height 709
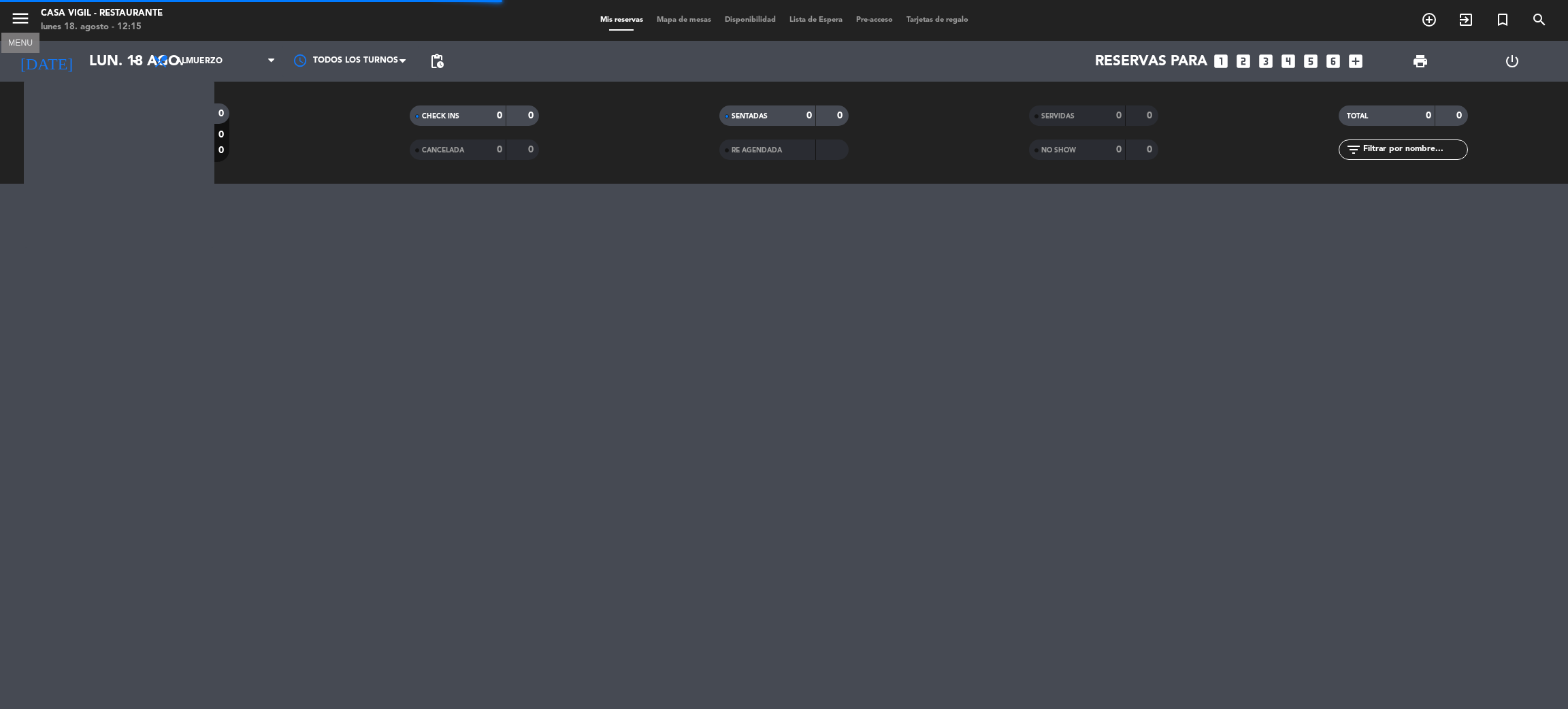
click at [27, 22] on icon "menu" at bounding box center [20, 18] width 20 height 20
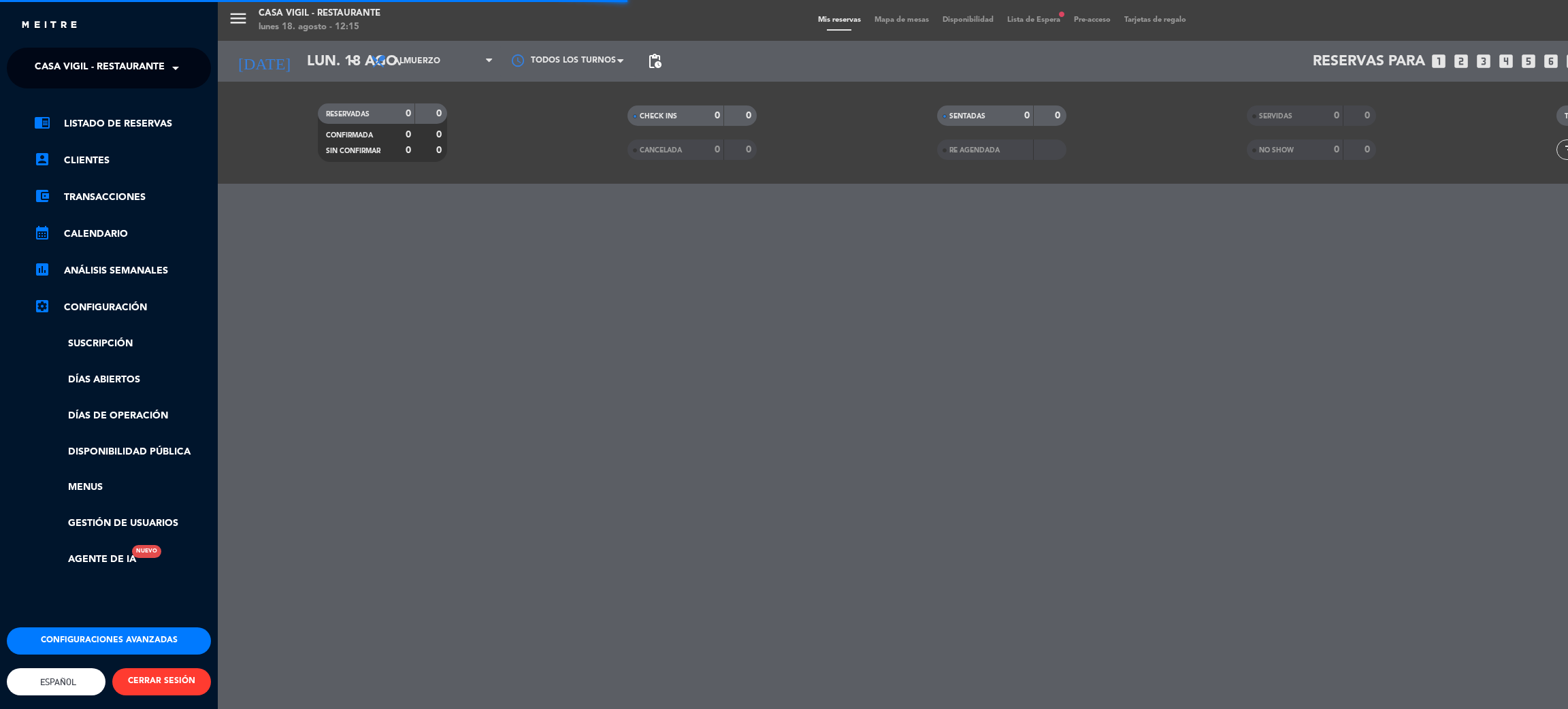
click at [105, 69] on span "Casa Vigil - Restaurante" at bounding box center [99, 68] width 130 height 28
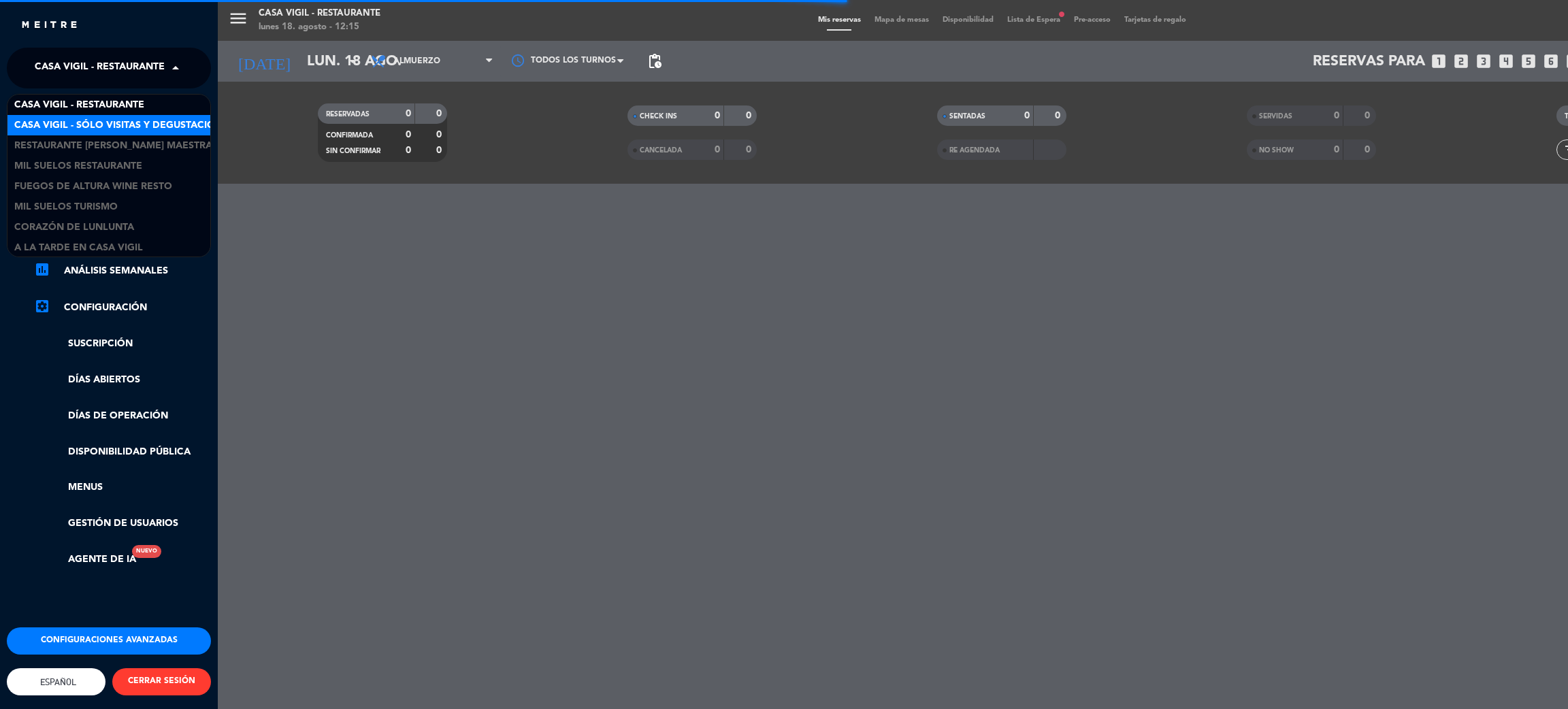
click at [122, 118] on span "Casa Vigil - SÓLO Visitas y Degustaciones" at bounding box center [124, 126] width 220 height 16
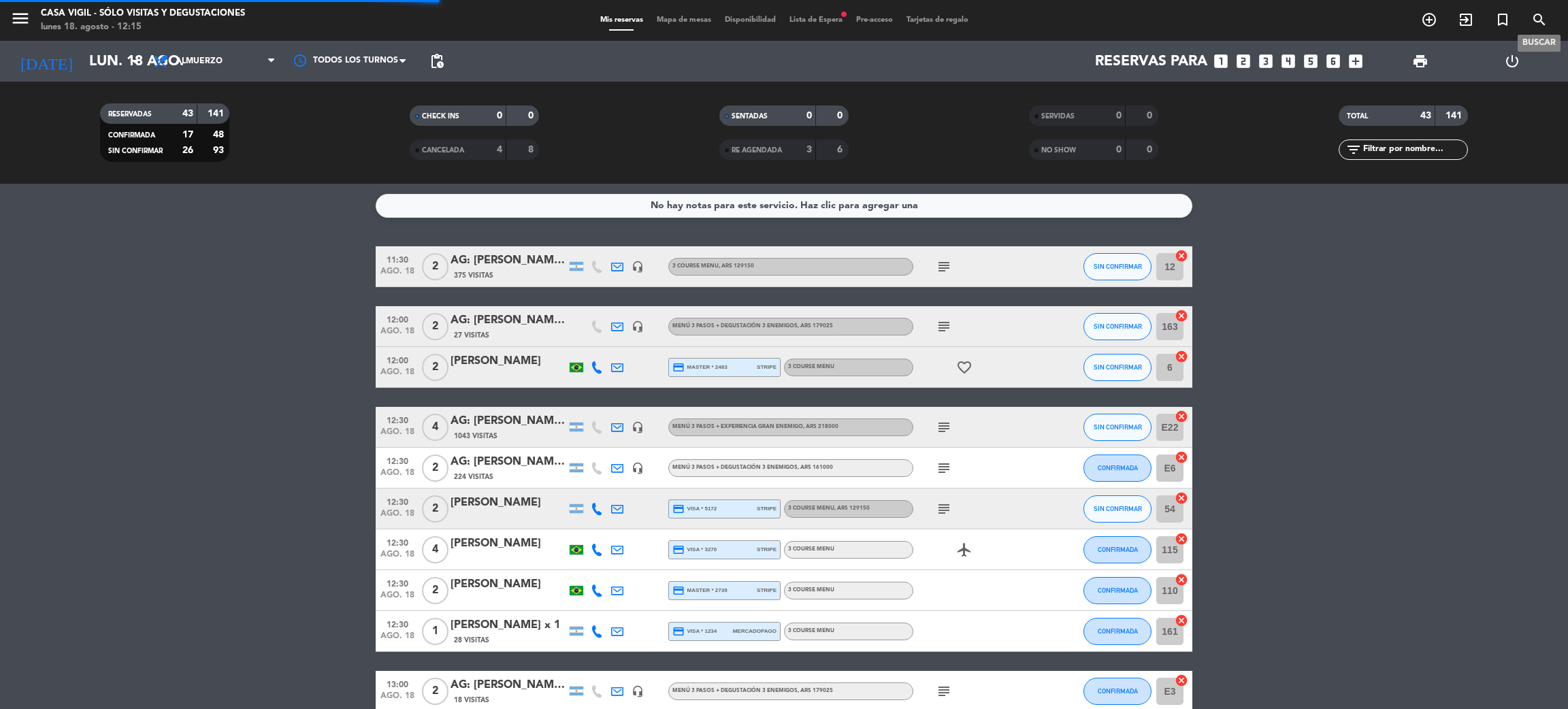
click at [1542, 20] on icon "search" at bounding box center [1540, 19] width 16 height 16
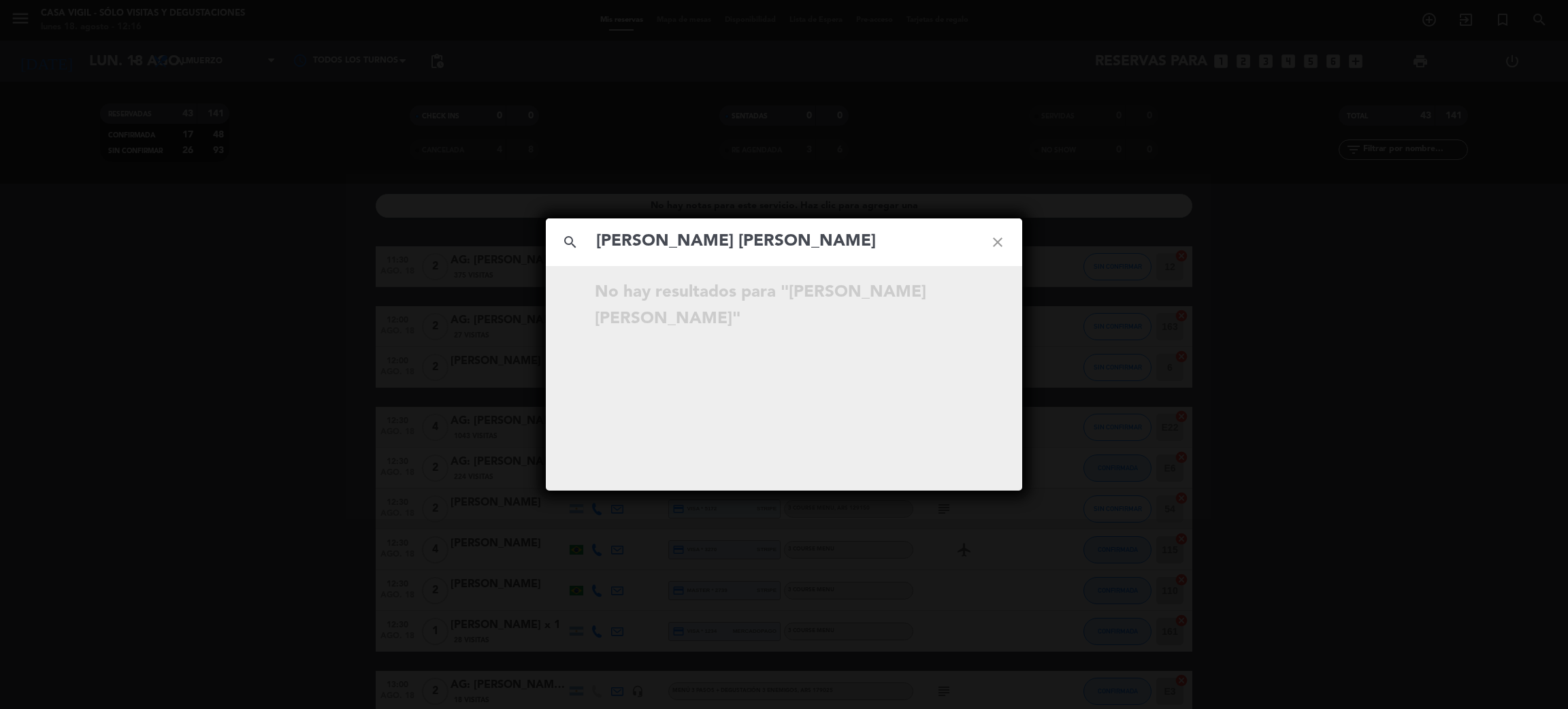
type input "[PERSON_NAME] [PERSON_NAME]"
click at [1001, 248] on icon "close" at bounding box center [998, 243] width 49 height 49
click at [307, 359] on div "search close No hay resultados para """ at bounding box center [784, 354] width 1568 height 709
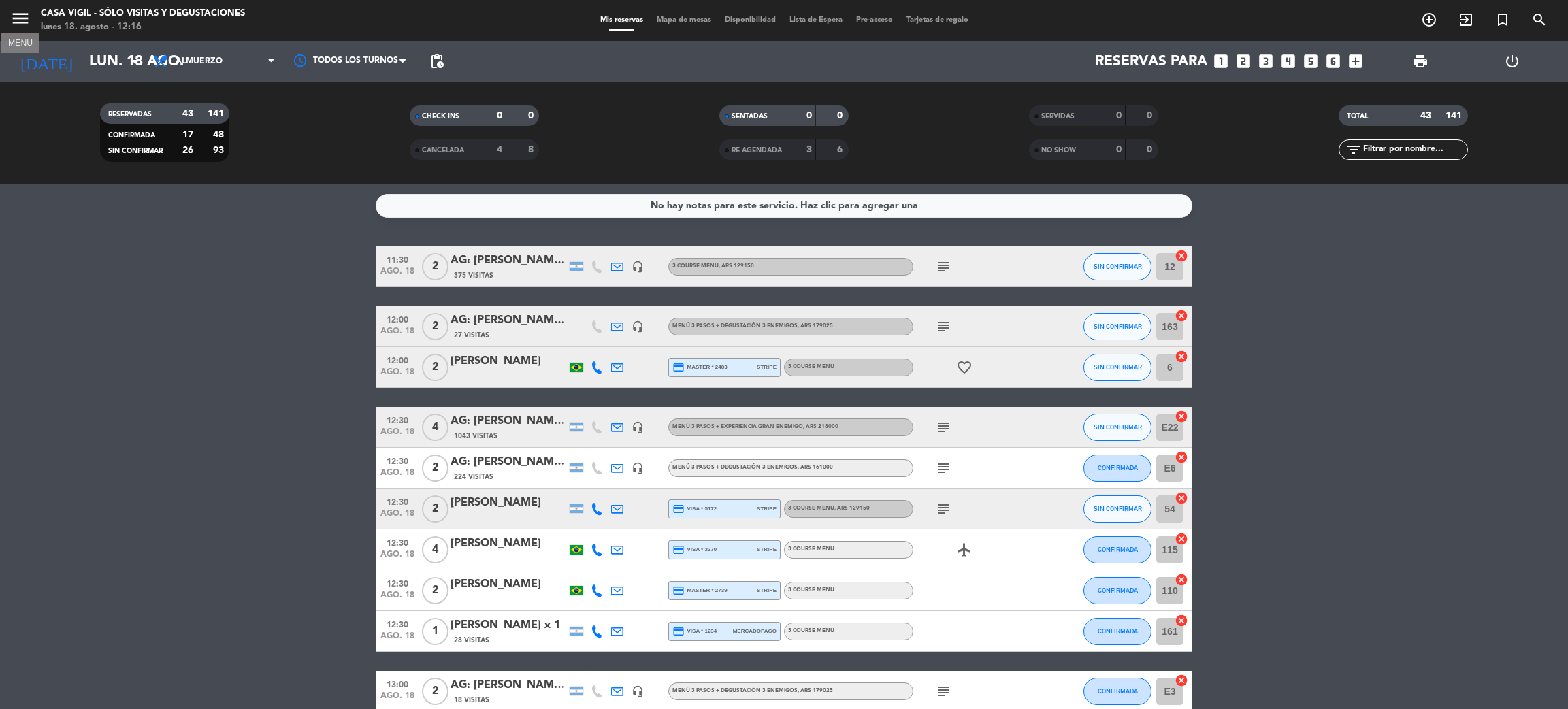
click at [15, 19] on icon "menu" at bounding box center [20, 18] width 20 height 20
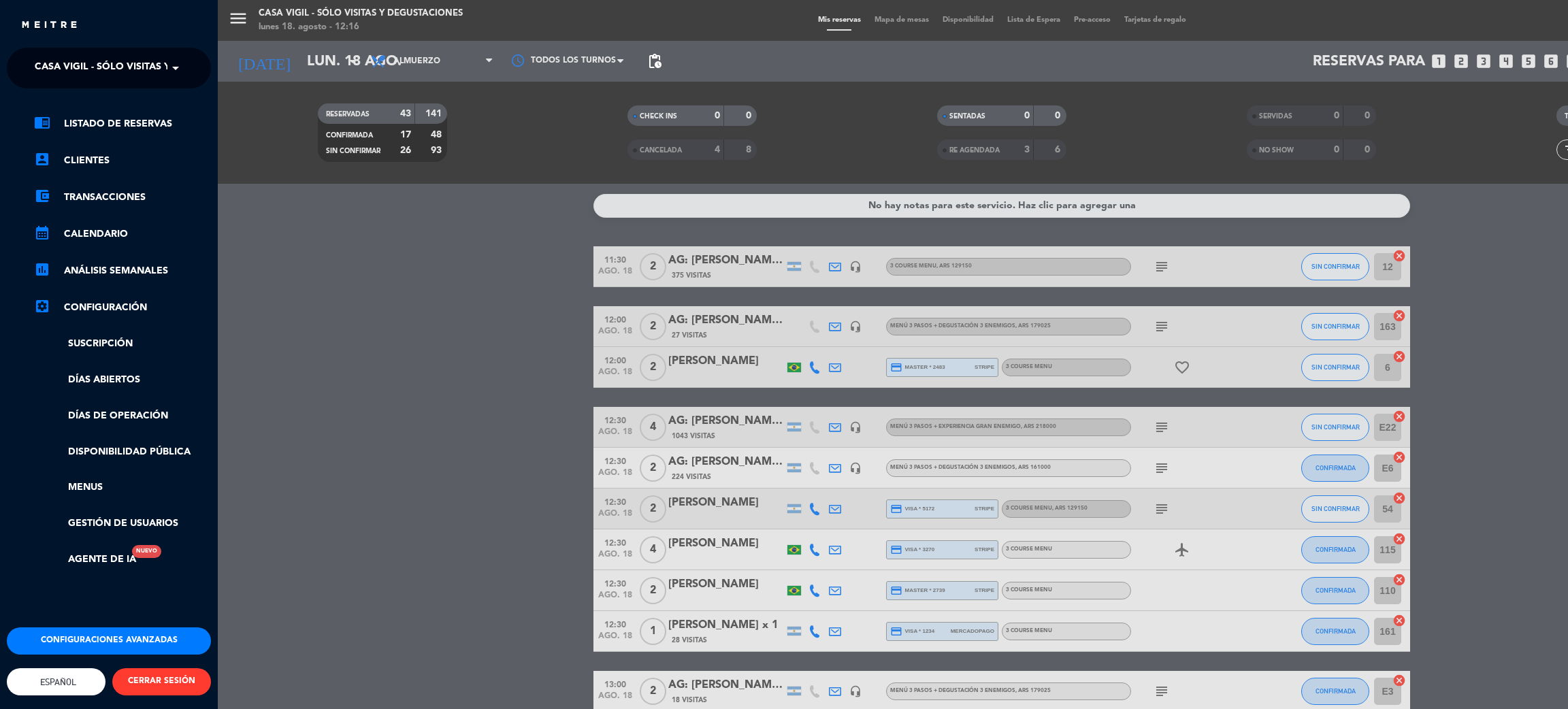
click at [102, 66] on span "Casa Vigil - SÓLO Visitas y Degustaciones" at bounding box center [144, 68] width 220 height 28
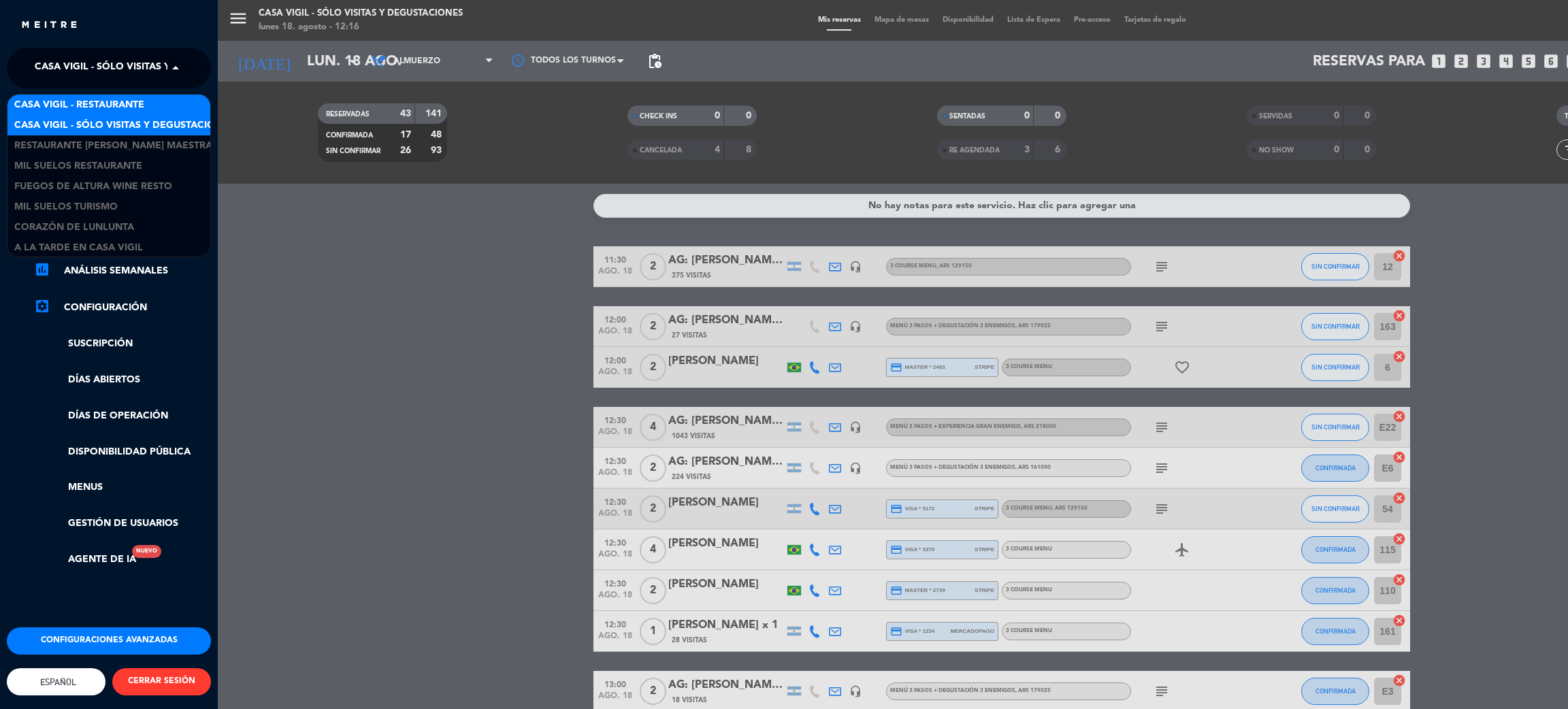
scroll to position [1, 0]
click at [110, 105] on span "Casa Vigil - Restaurante" at bounding box center [79, 103] width 130 height 16
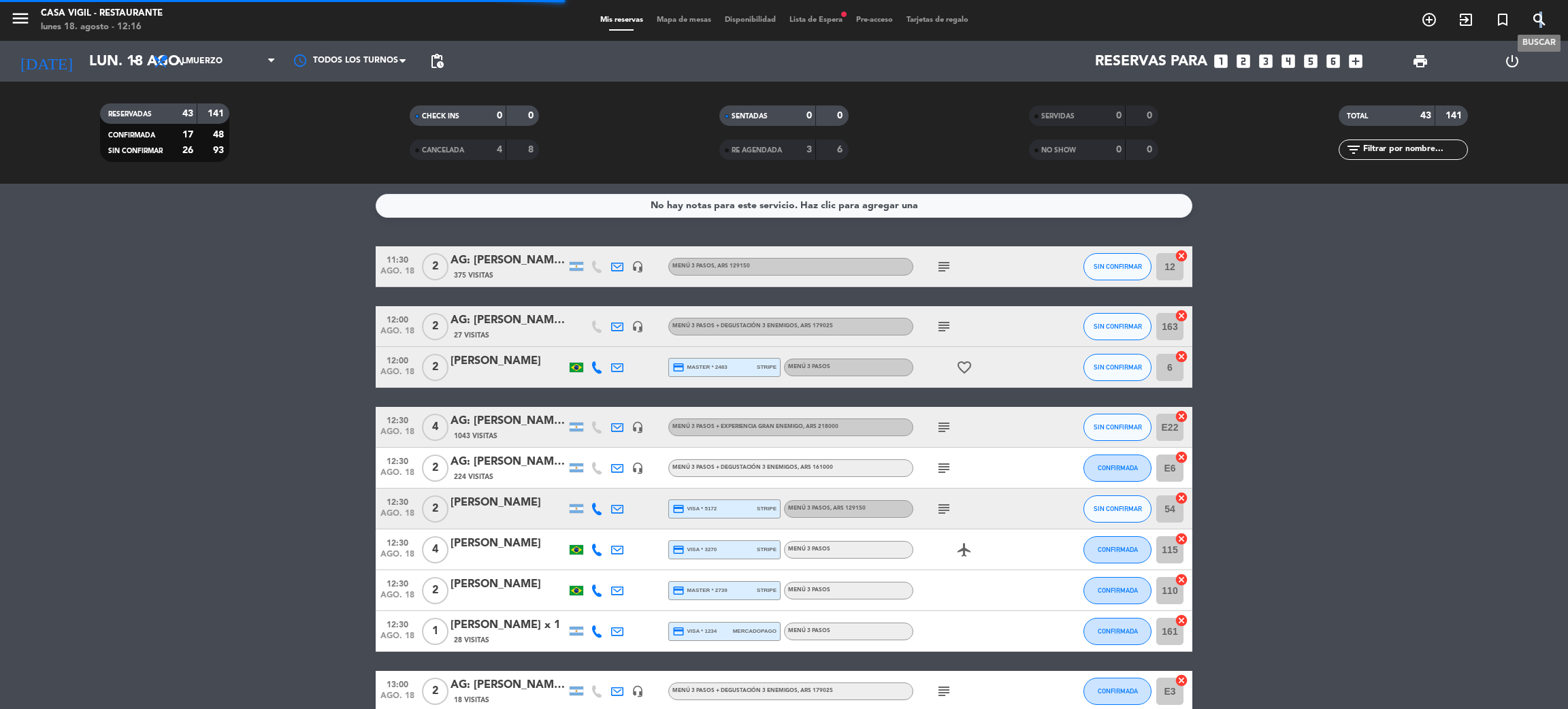
click at [1541, 23] on icon "search" at bounding box center [1540, 19] width 16 height 16
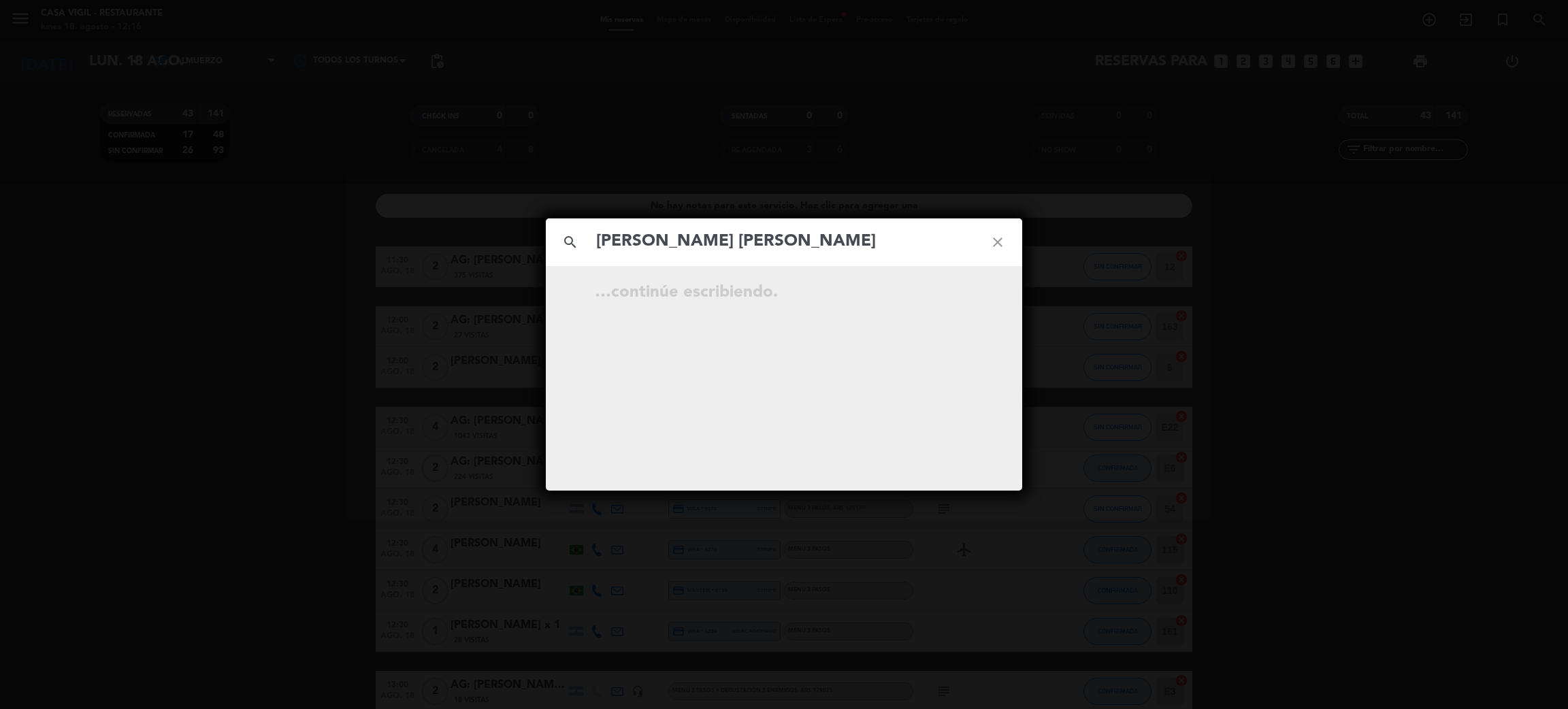
type input "[PERSON_NAME] [PERSON_NAME]"
click at [975, 298] on div "ago. 17 13:30 6 AG: [PERSON_NAME] [PERSON_NAME] X6/ [PERSON_NAME] EXPERIENCE Re…" at bounding box center [784, 294] width 477 height 23
click at [965, 291] on icon "open_in_new" at bounding box center [964, 295] width 16 height 16
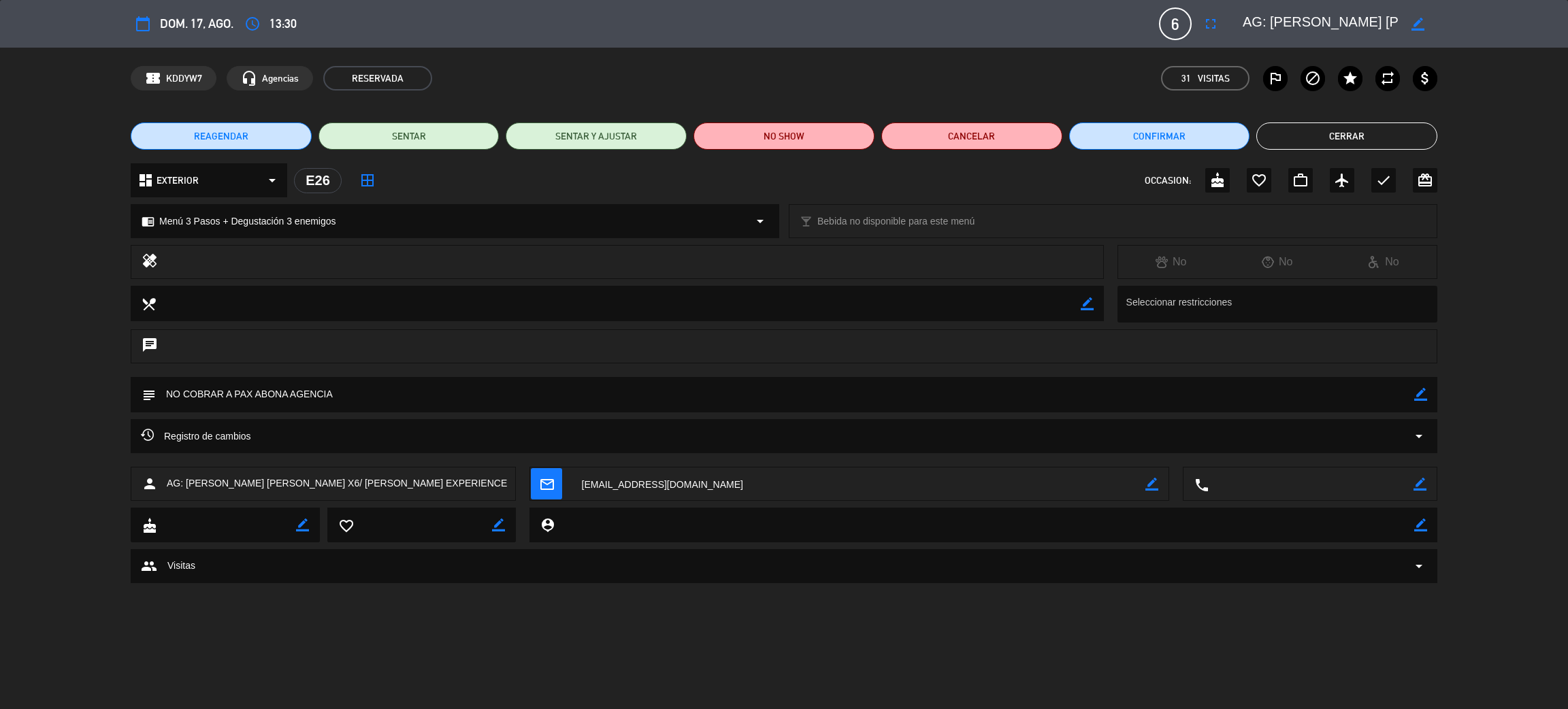
click at [475, 436] on div "Registro de cambios arrow_drop_down" at bounding box center [784, 436] width 1286 height 16
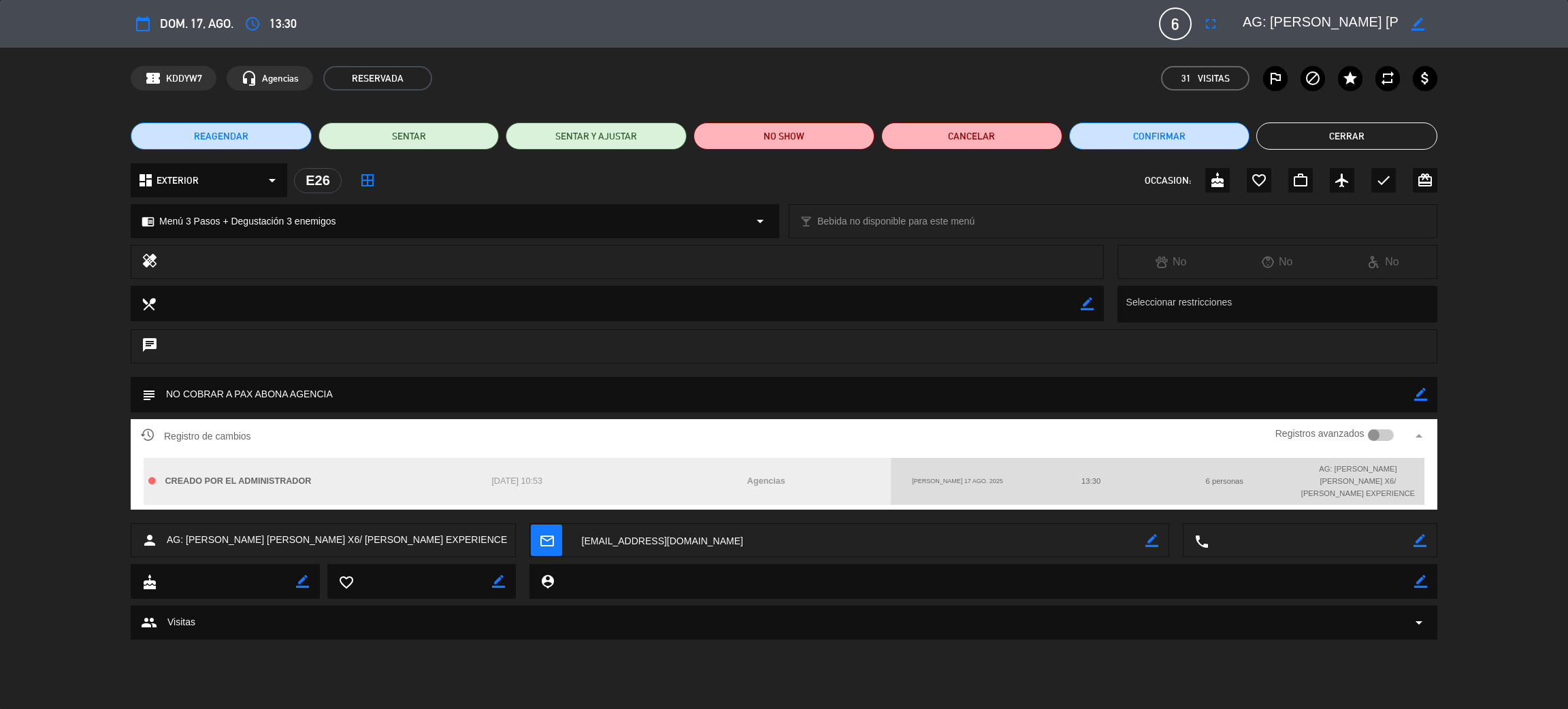
drag, startPoint x: 480, startPoint y: 436, endPoint x: 623, endPoint y: 408, distance: 145.7
click at [481, 436] on div "Registro de cambios Registros avanzados arrow_drop_up" at bounding box center [784, 436] width 1286 height 20
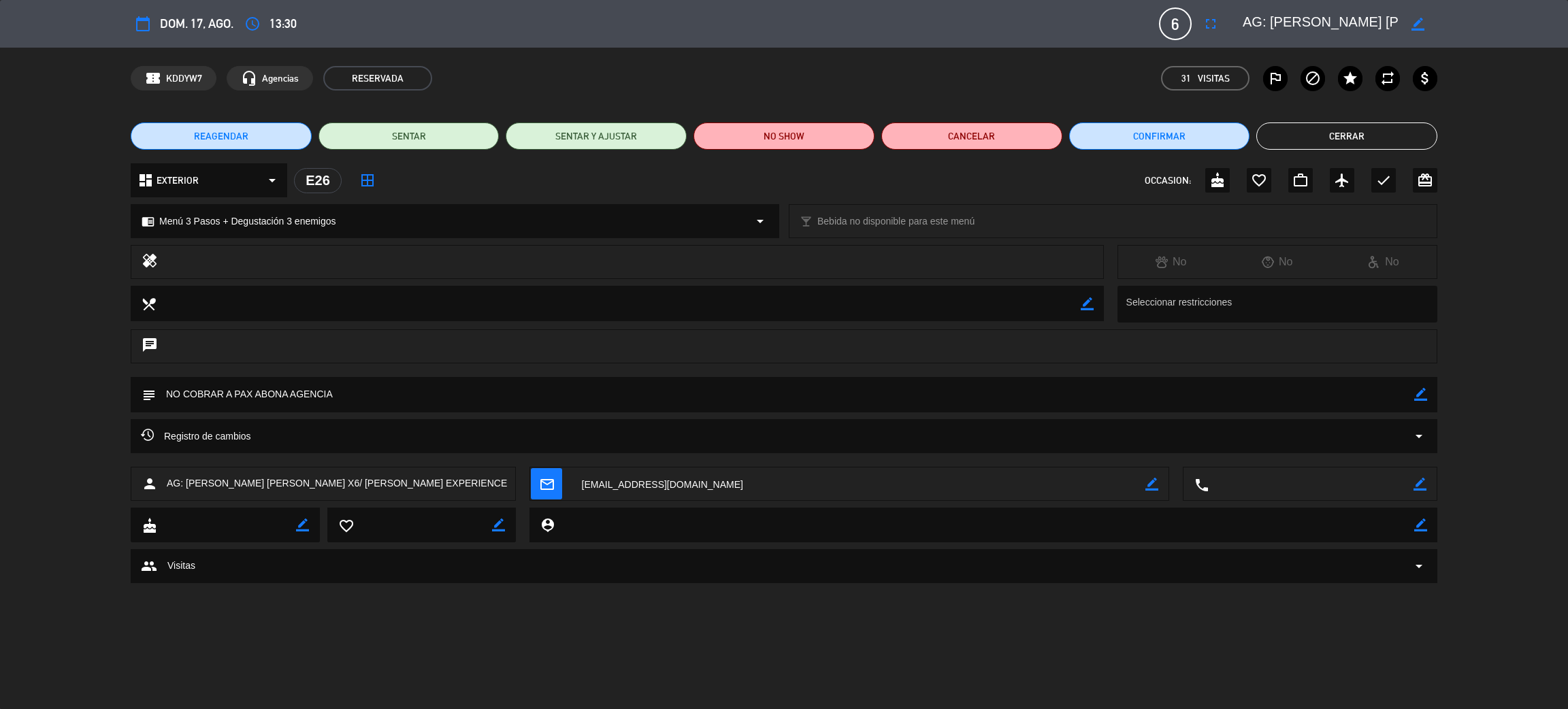
click at [1387, 133] on button "Cerrar" at bounding box center [1347, 136] width 181 height 27
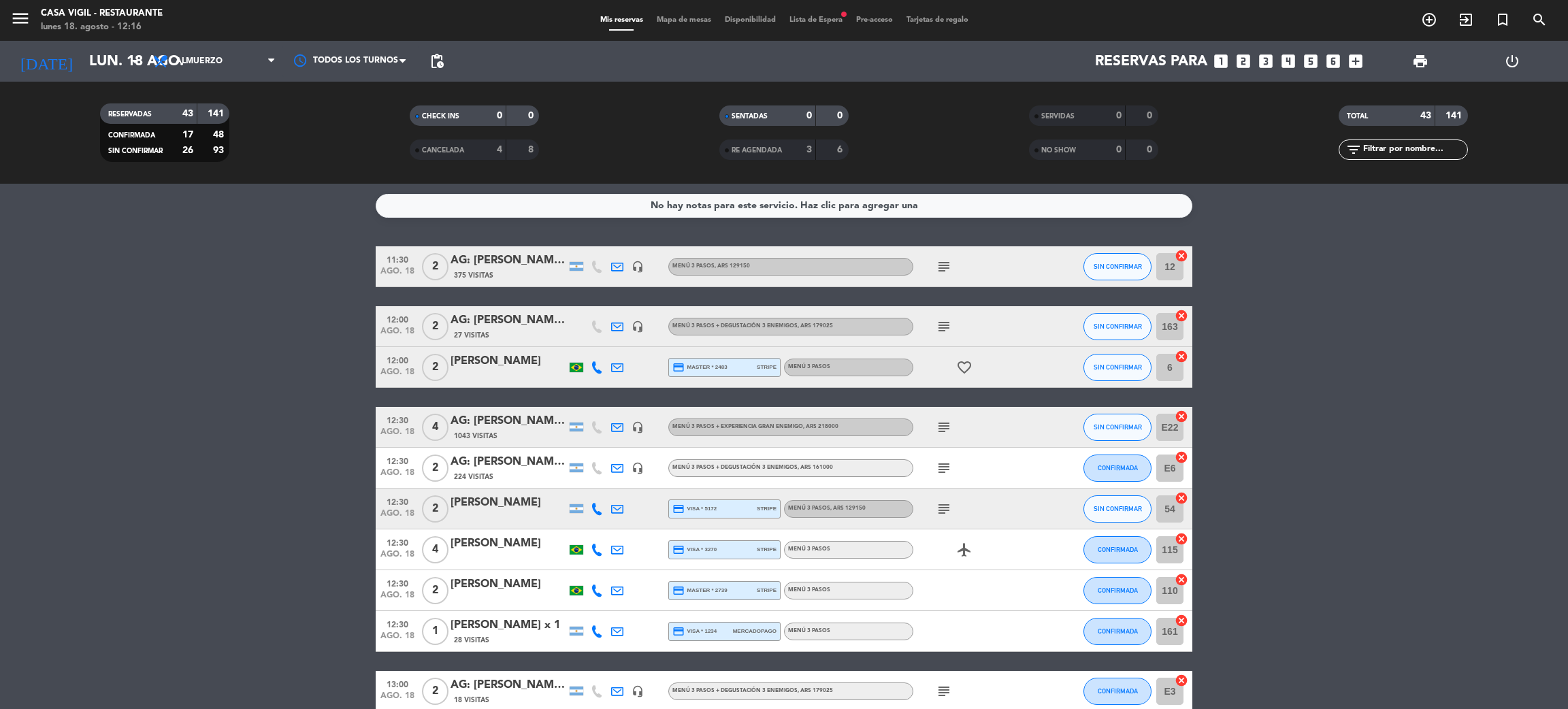
click at [15, 10] on icon "menu" at bounding box center [20, 18] width 20 height 20
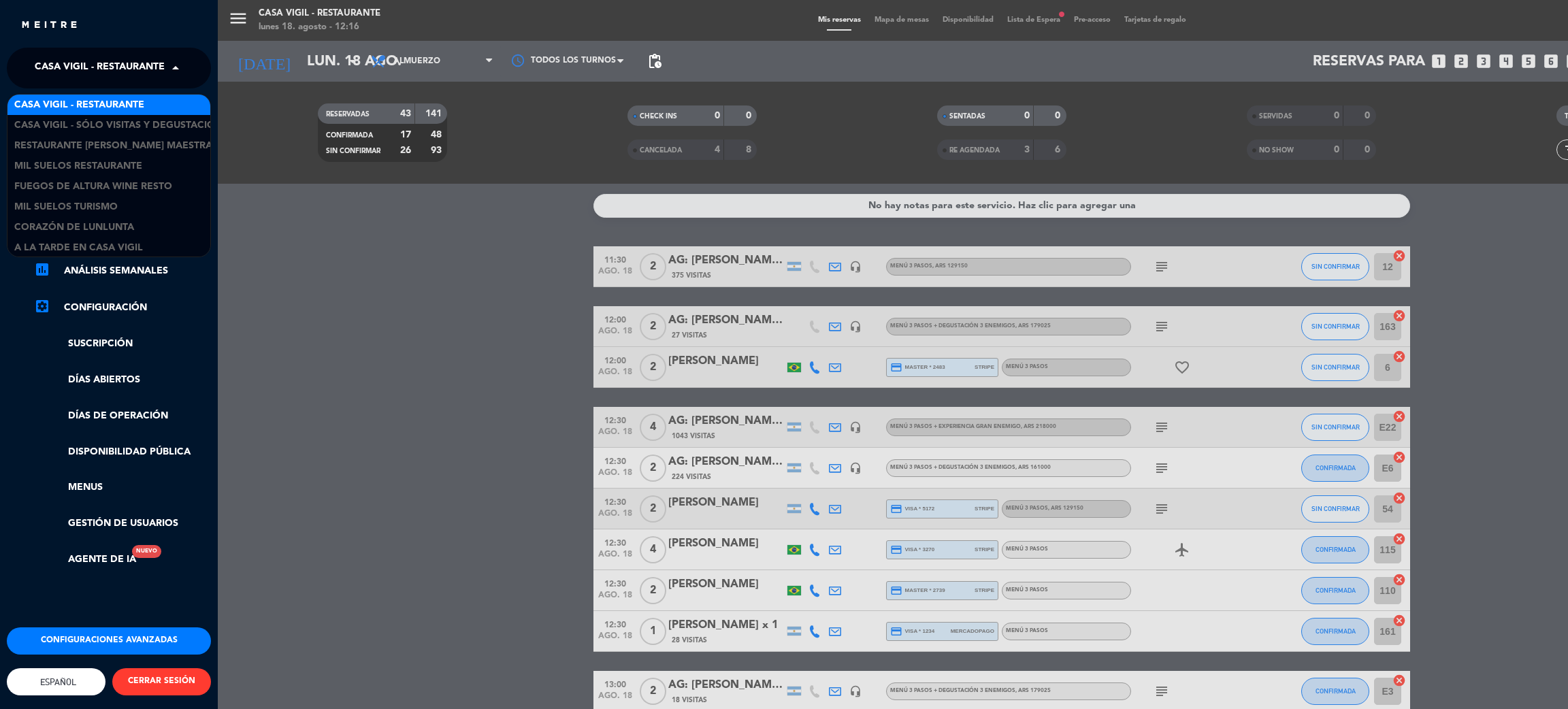
click at [116, 81] on span "Casa Vigil - Restaurante" at bounding box center [99, 68] width 130 height 28
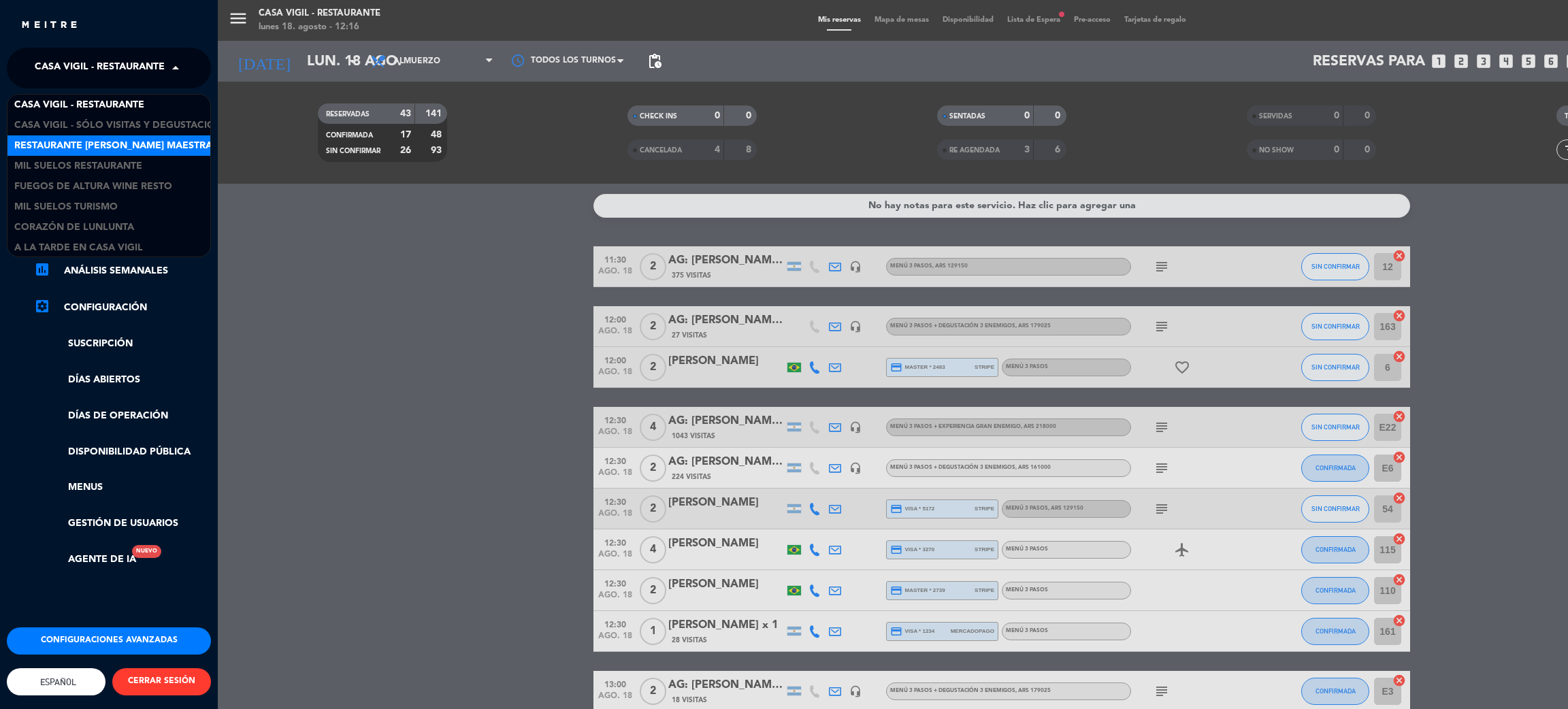
click at [129, 146] on span "Restaurante [PERSON_NAME] Maestra" at bounding box center [113, 146] width 198 height 16
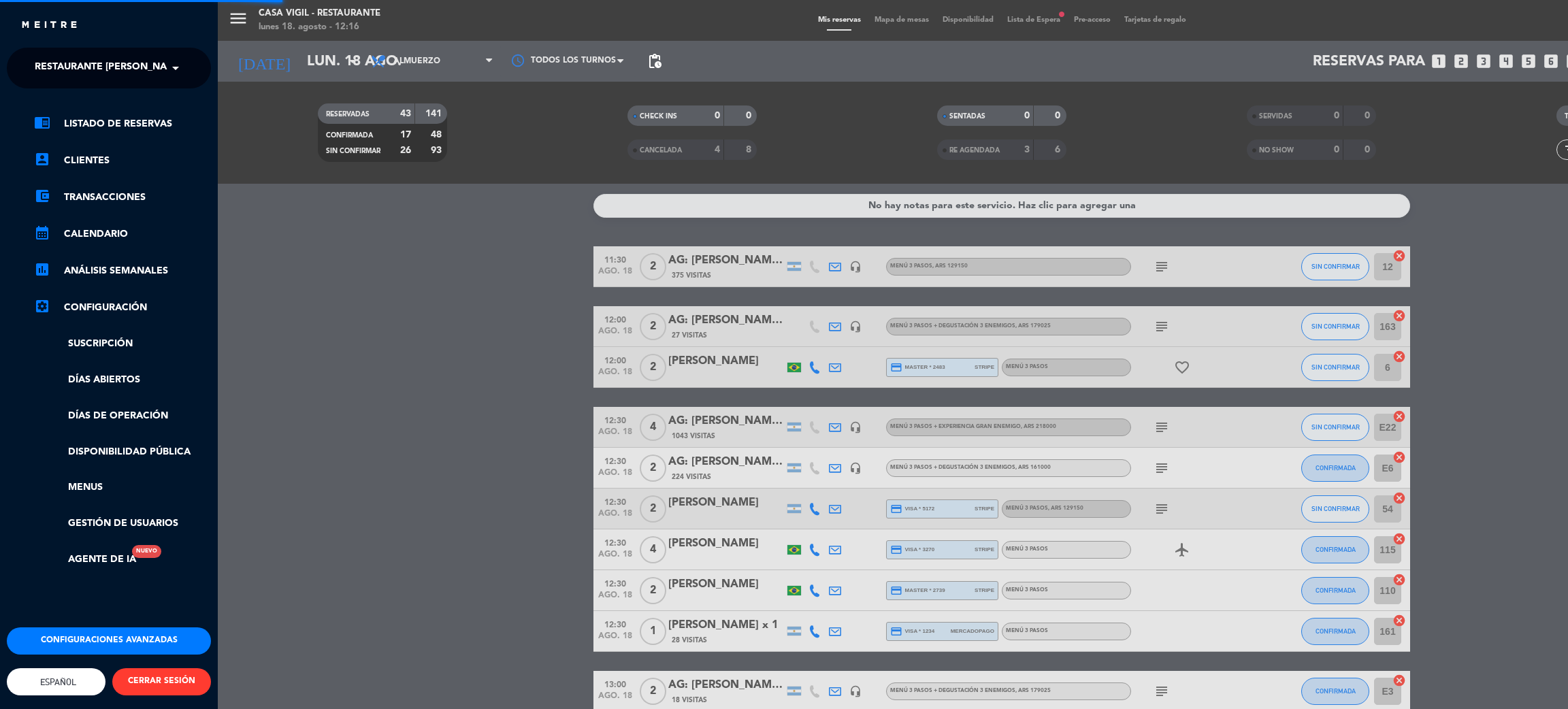
click at [426, 436] on div "menu Casa [PERSON_NAME] - Restaurante lunes 18. agosto - 12:16 Mis reservas Map…" at bounding box center [1002, 354] width 1568 height 709
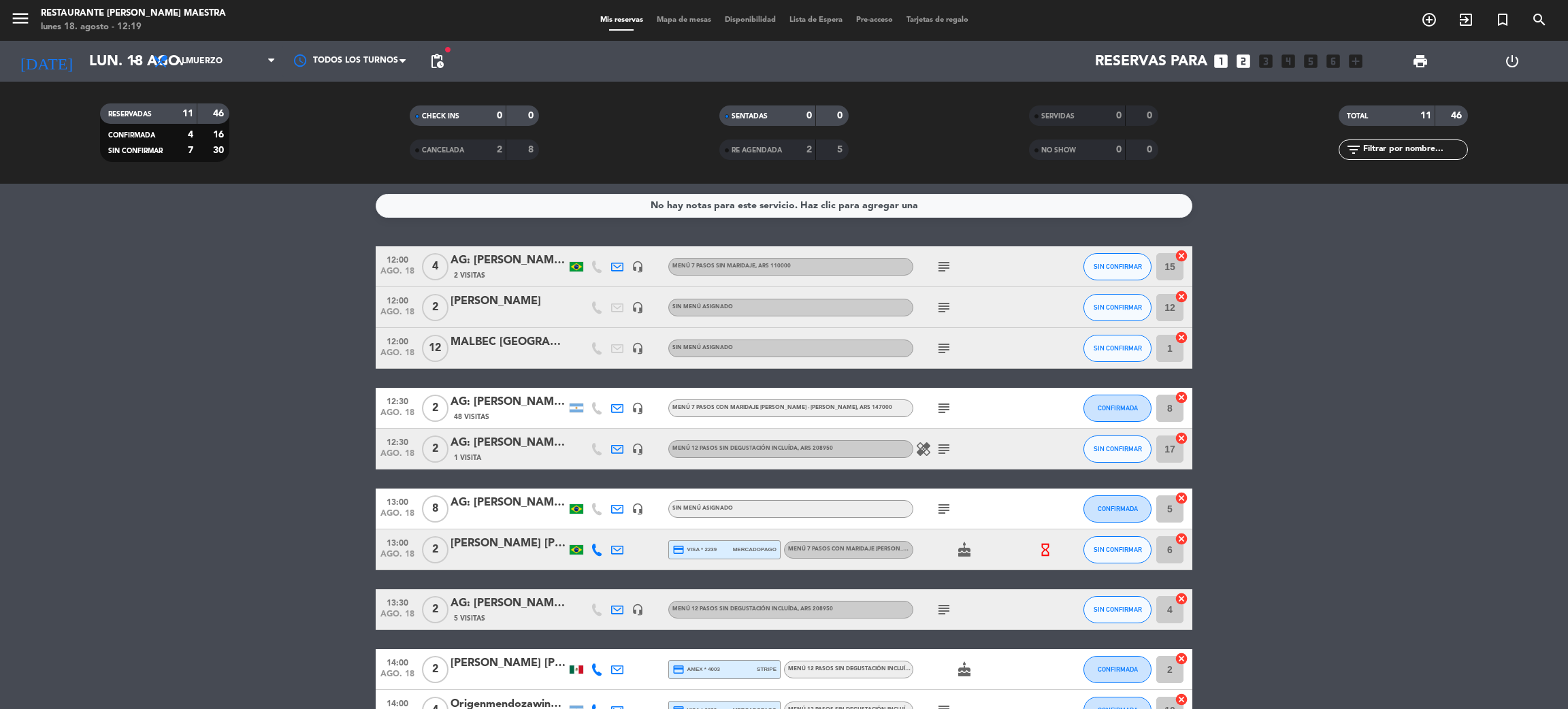
click at [246, 406] on bookings-row "12:00 ago. 18 4 AG: [PERSON_NAME] [PERSON_NAME] Ary x4 / [PERSON_NAME] TRIP 2 V…" at bounding box center [784, 509] width 1568 height 525
click at [82, 65] on input "lun. 18 ago." at bounding box center [176, 61] width 188 height 31
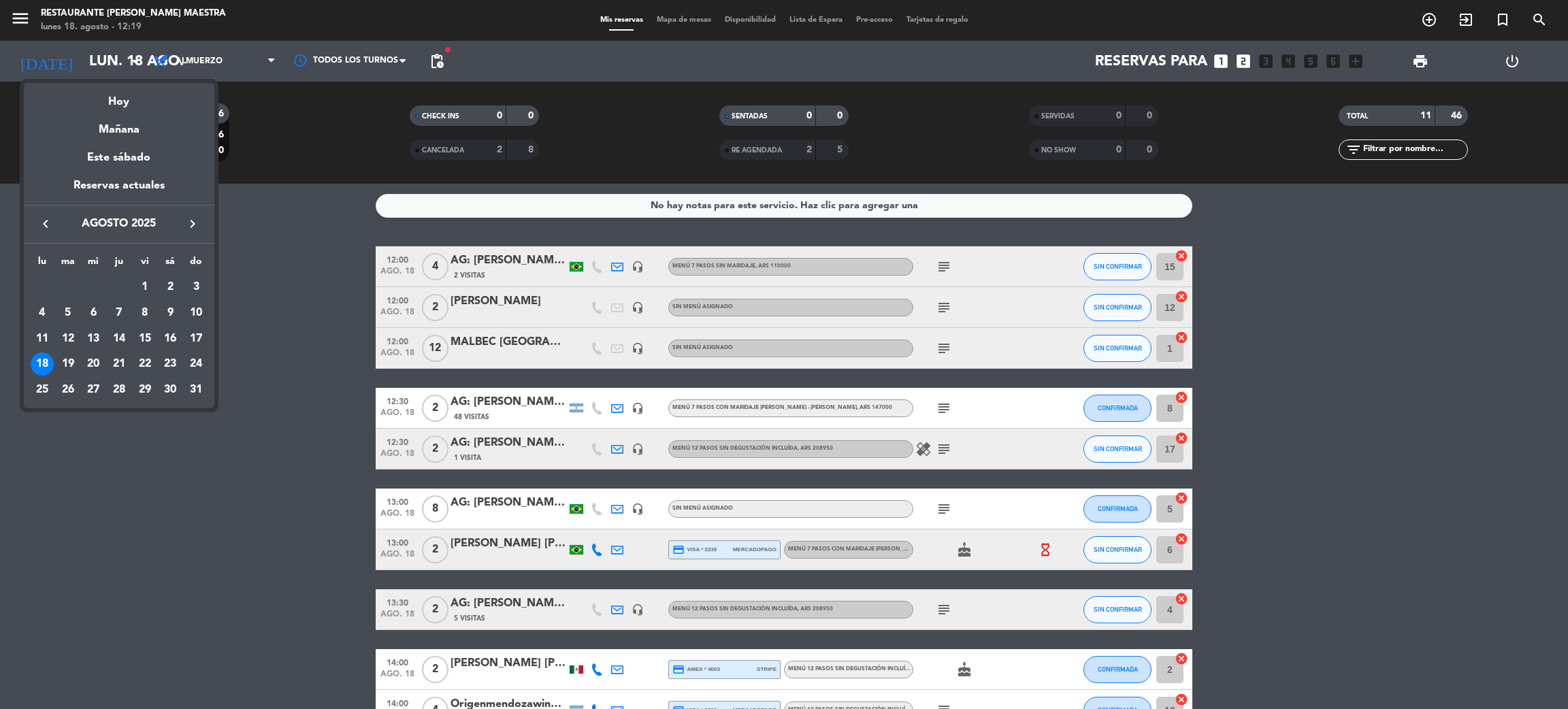
click at [117, 99] on div "Hoy" at bounding box center [119, 96] width 190 height 28
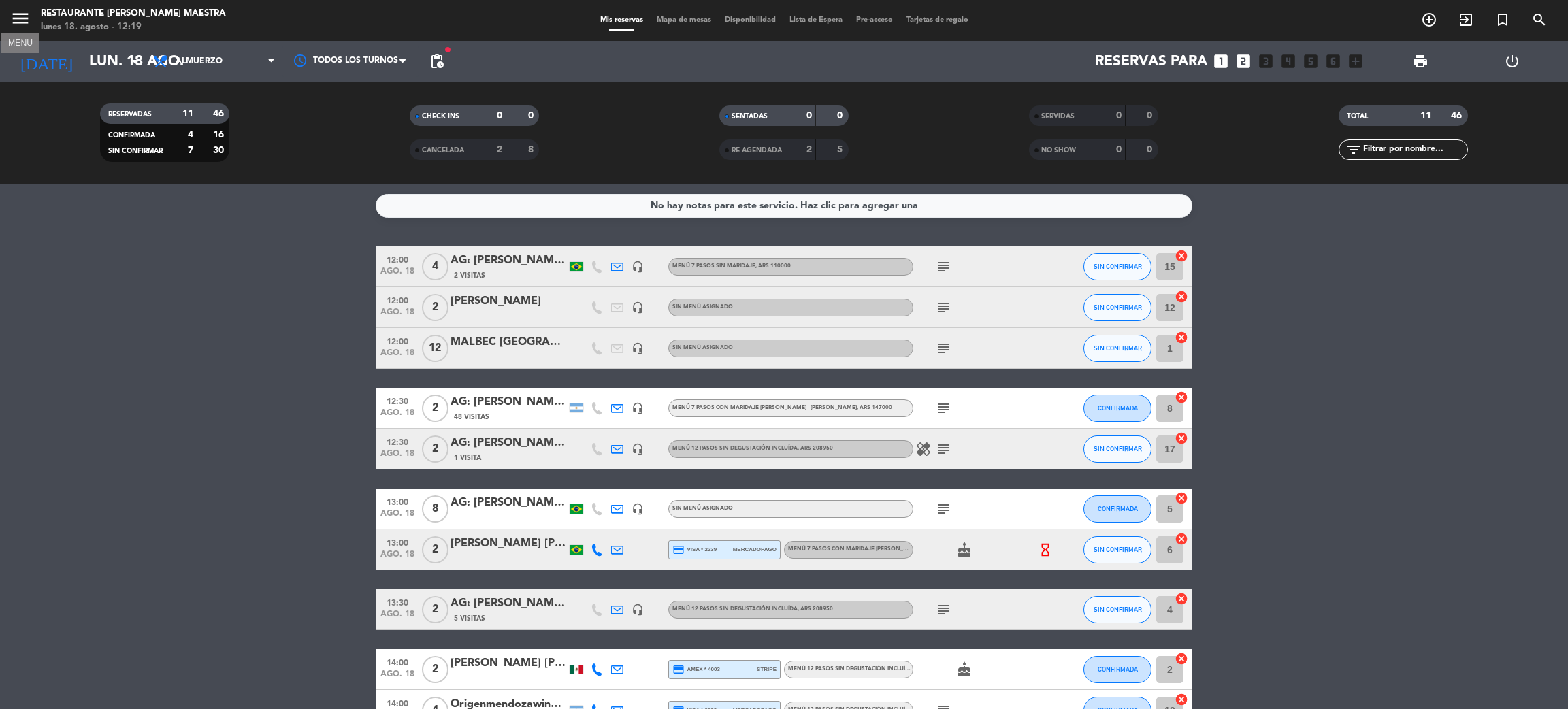
click at [23, 25] on icon "menu" at bounding box center [20, 18] width 20 height 20
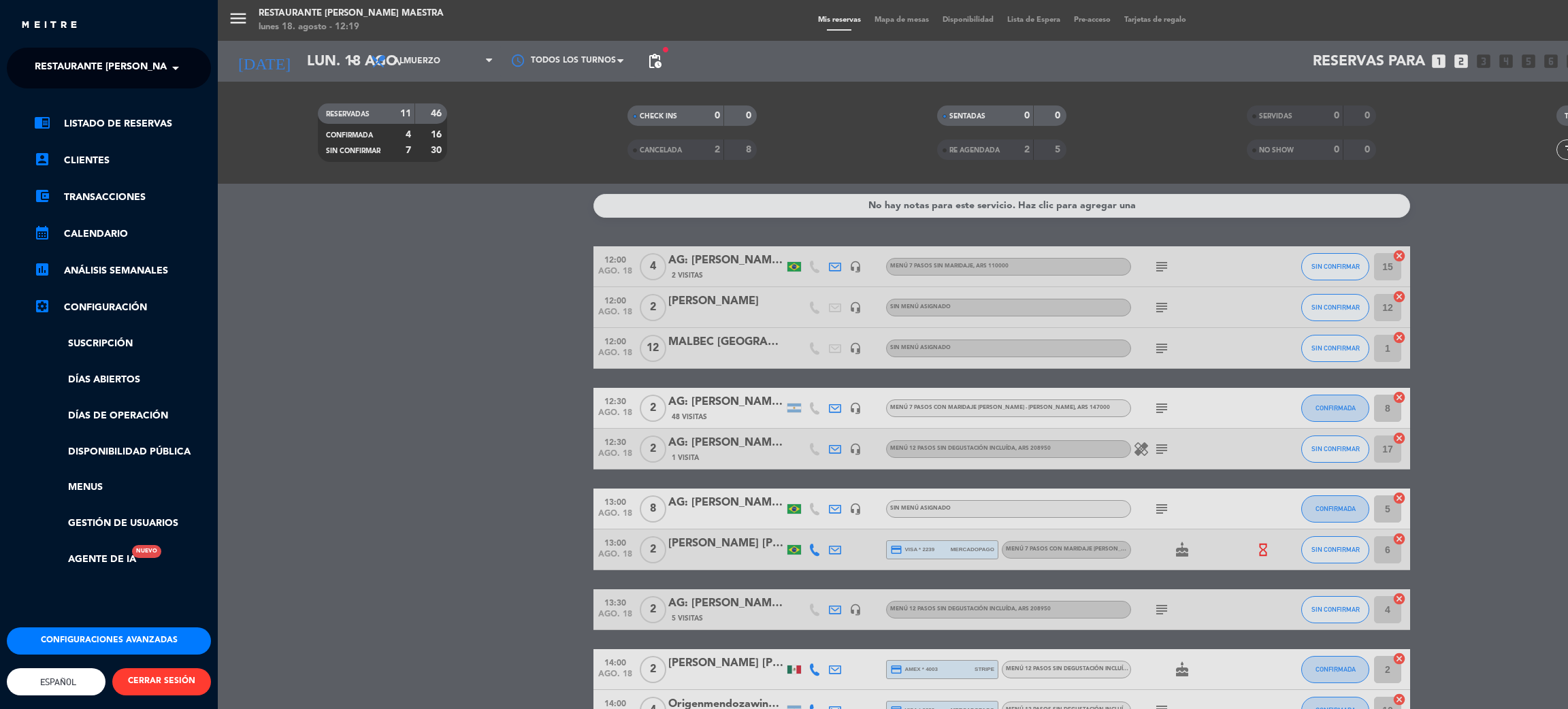
click at [96, 59] on span "Restaurante [PERSON_NAME] Maestra" at bounding box center [133, 68] width 198 height 28
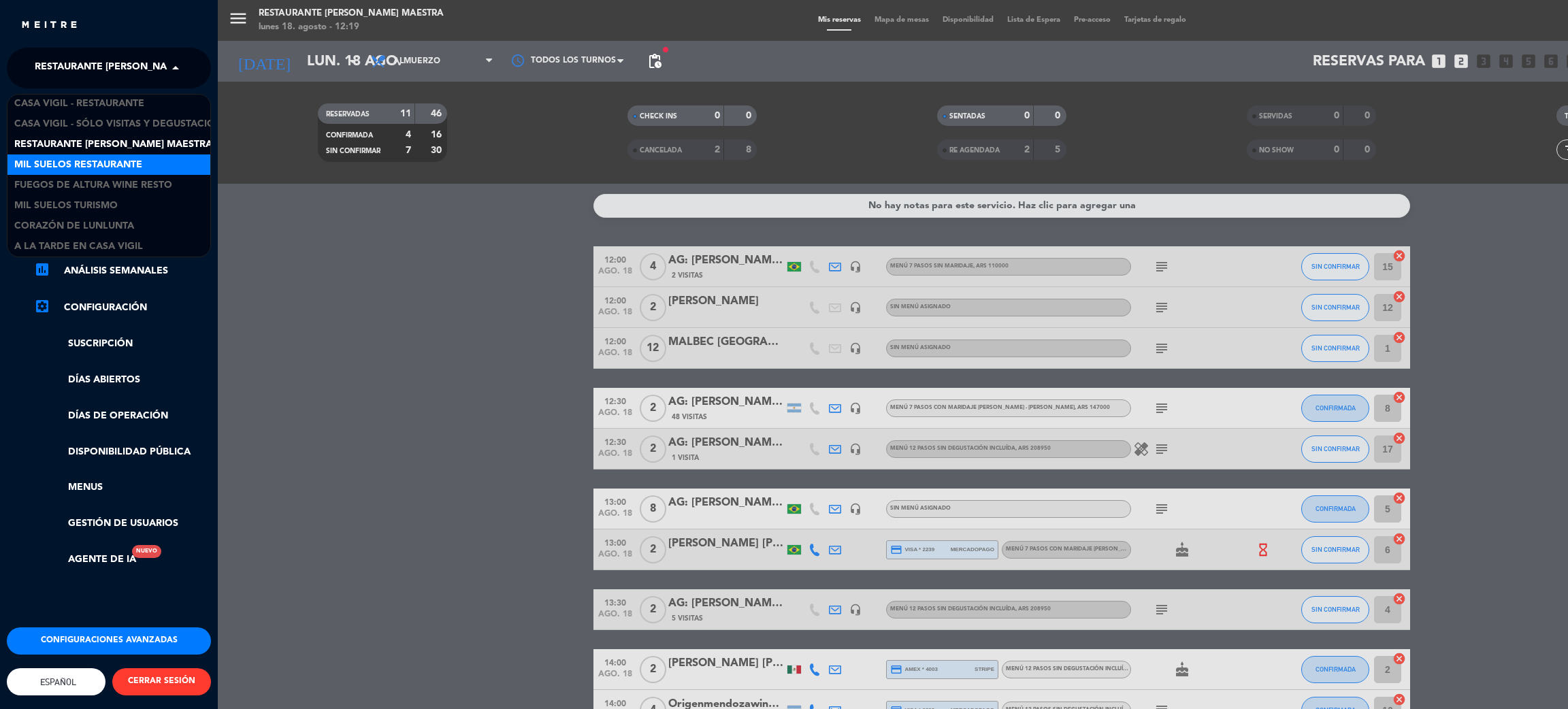
click at [120, 164] on span "Mil Suelos Restaurante" at bounding box center [78, 164] width 128 height 16
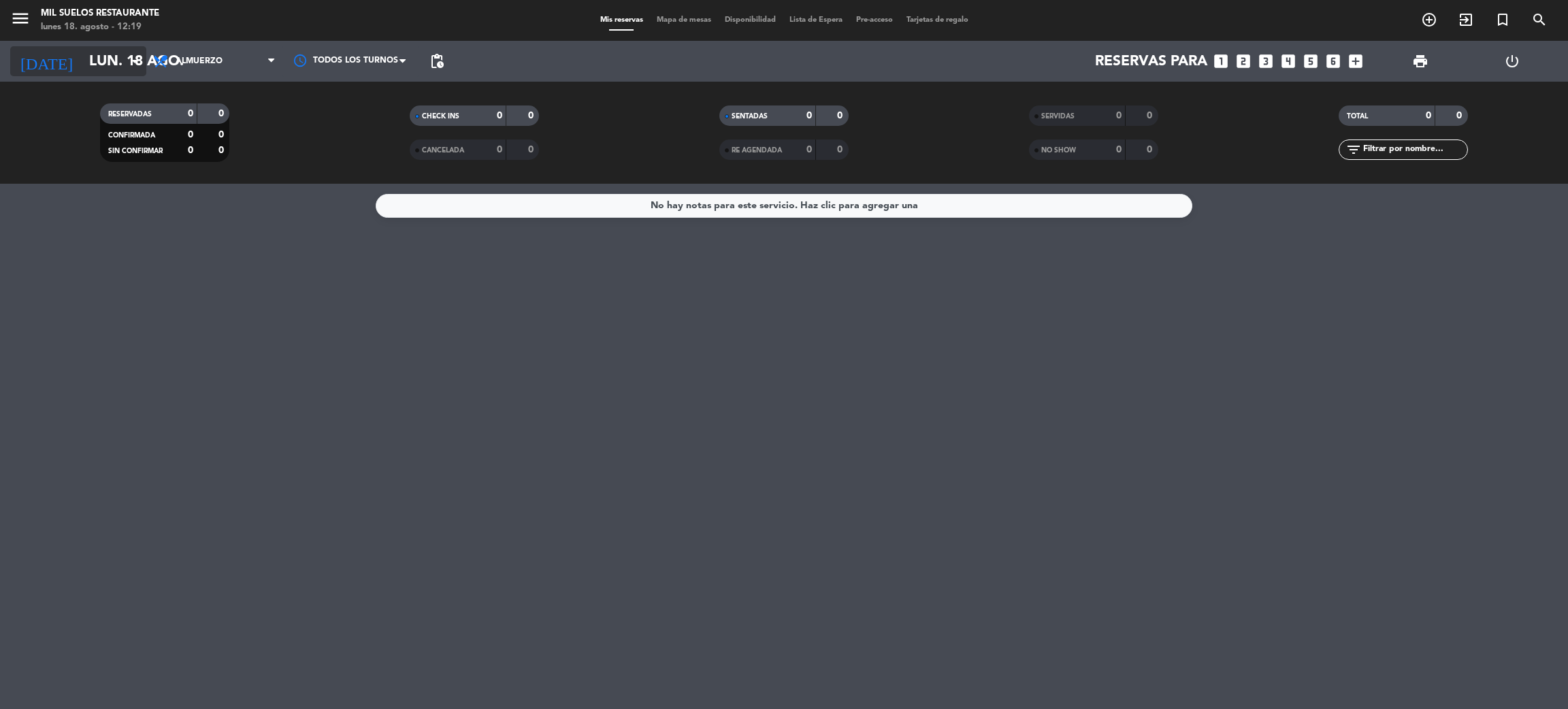
click at [104, 66] on input "lun. 18 ago." at bounding box center [176, 61] width 188 height 31
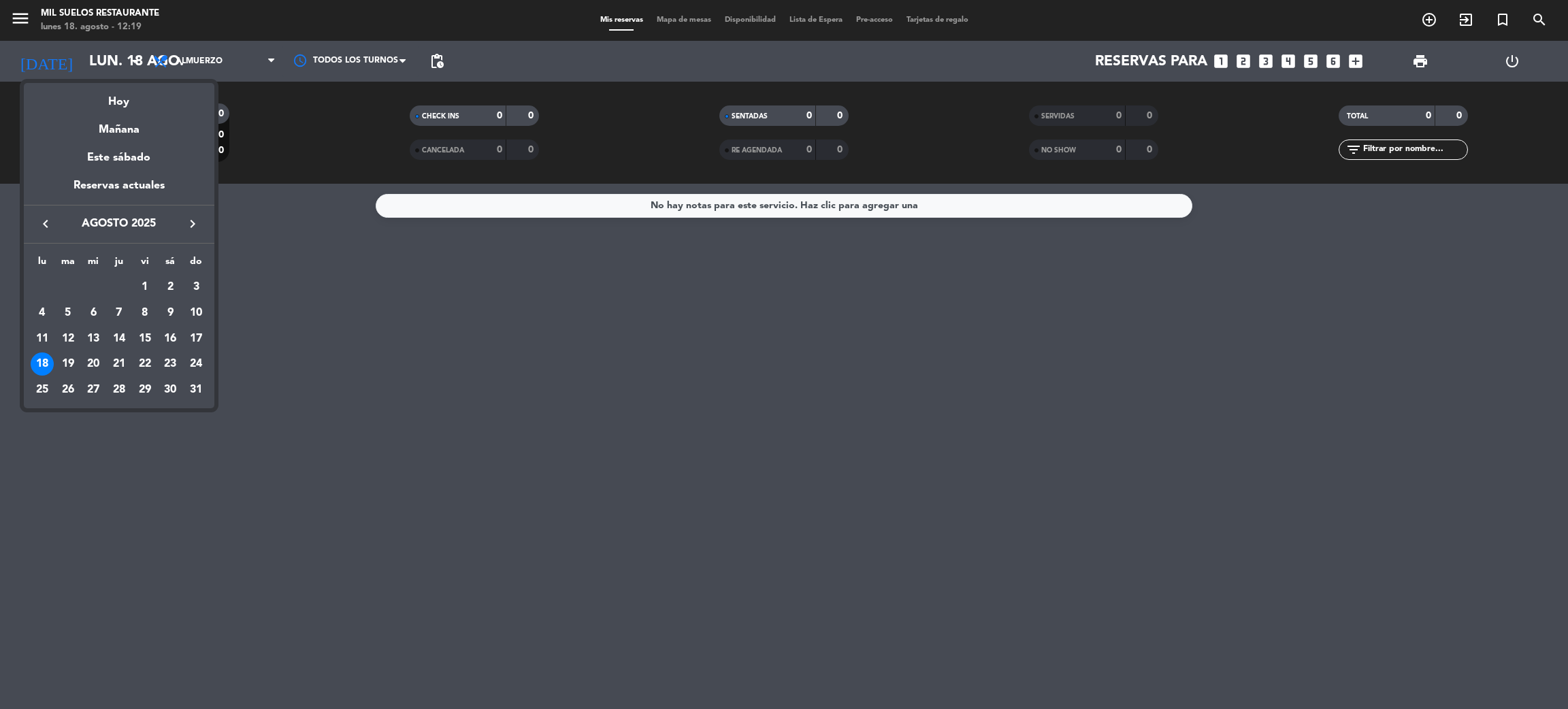
click at [190, 228] on icon "keyboard_arrow_right" at bounding box center [193, 224] width 16 height 16
click at [190, 228] on icon "keyboard_arrow_right" at bounding box center [193, 224] width 16 height 16
click at [43, 219] on icon "keyboard_arrow_left" at bounding box center [46, 224] width 16 height 16
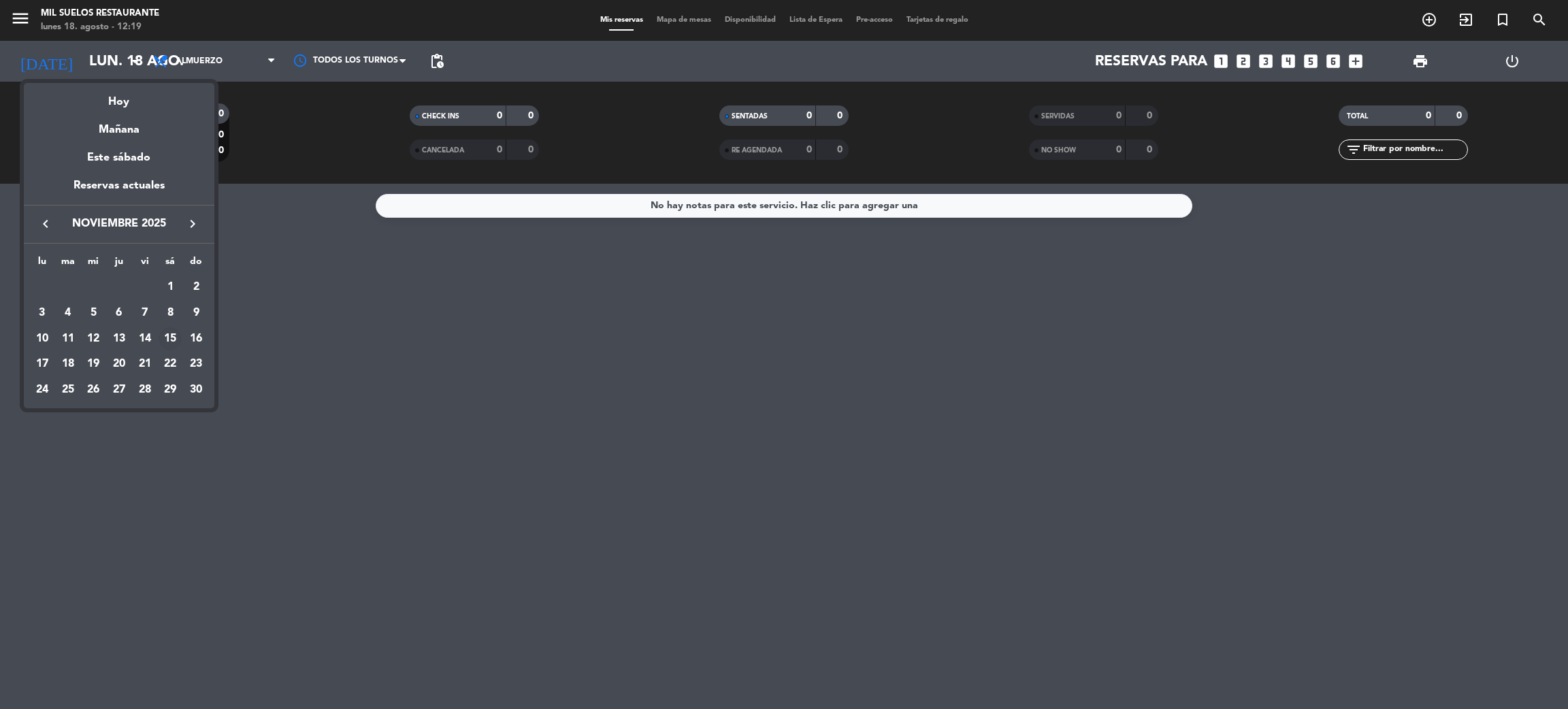
click at [170, 339] on div "15" at bounding box center [170, 338] width 23 height 23
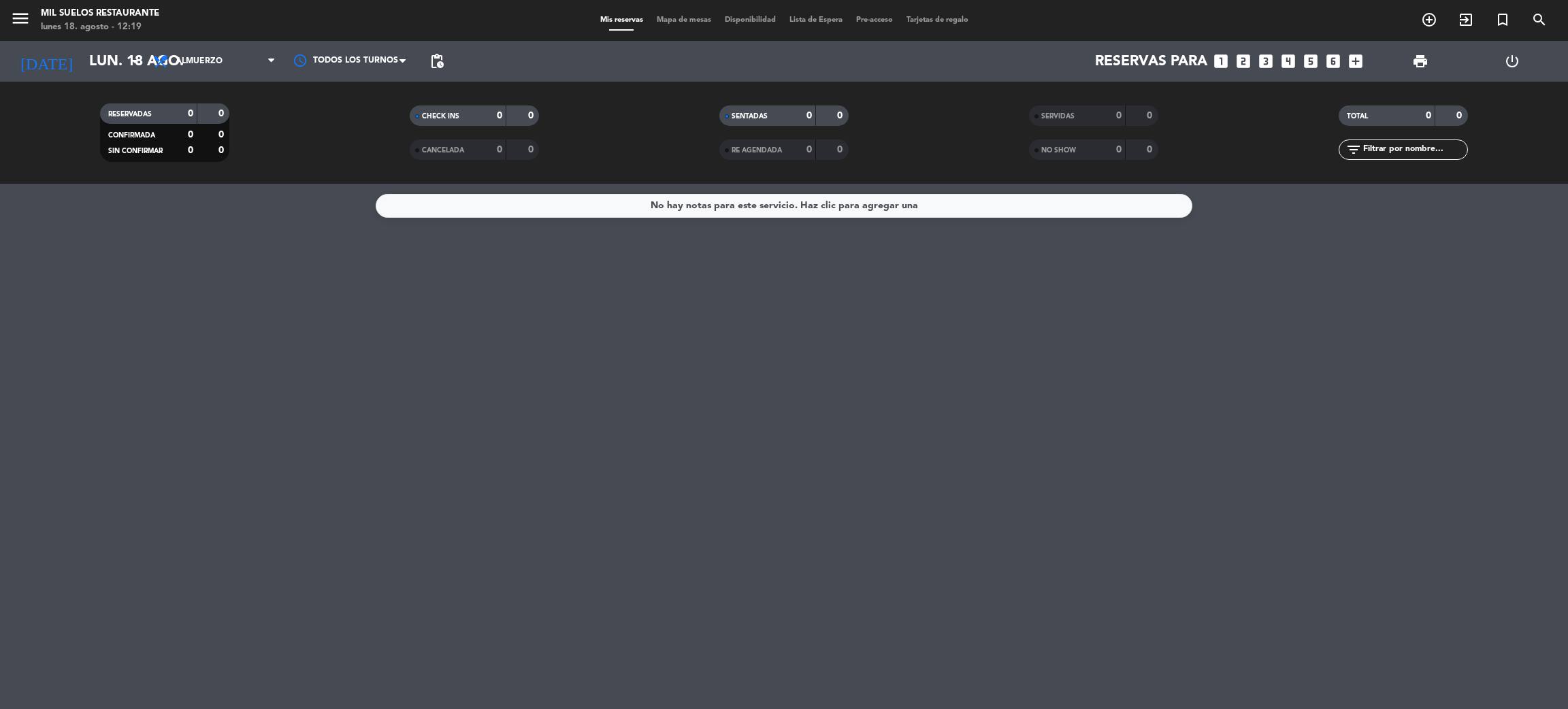
type input "sáb. [DATE]"
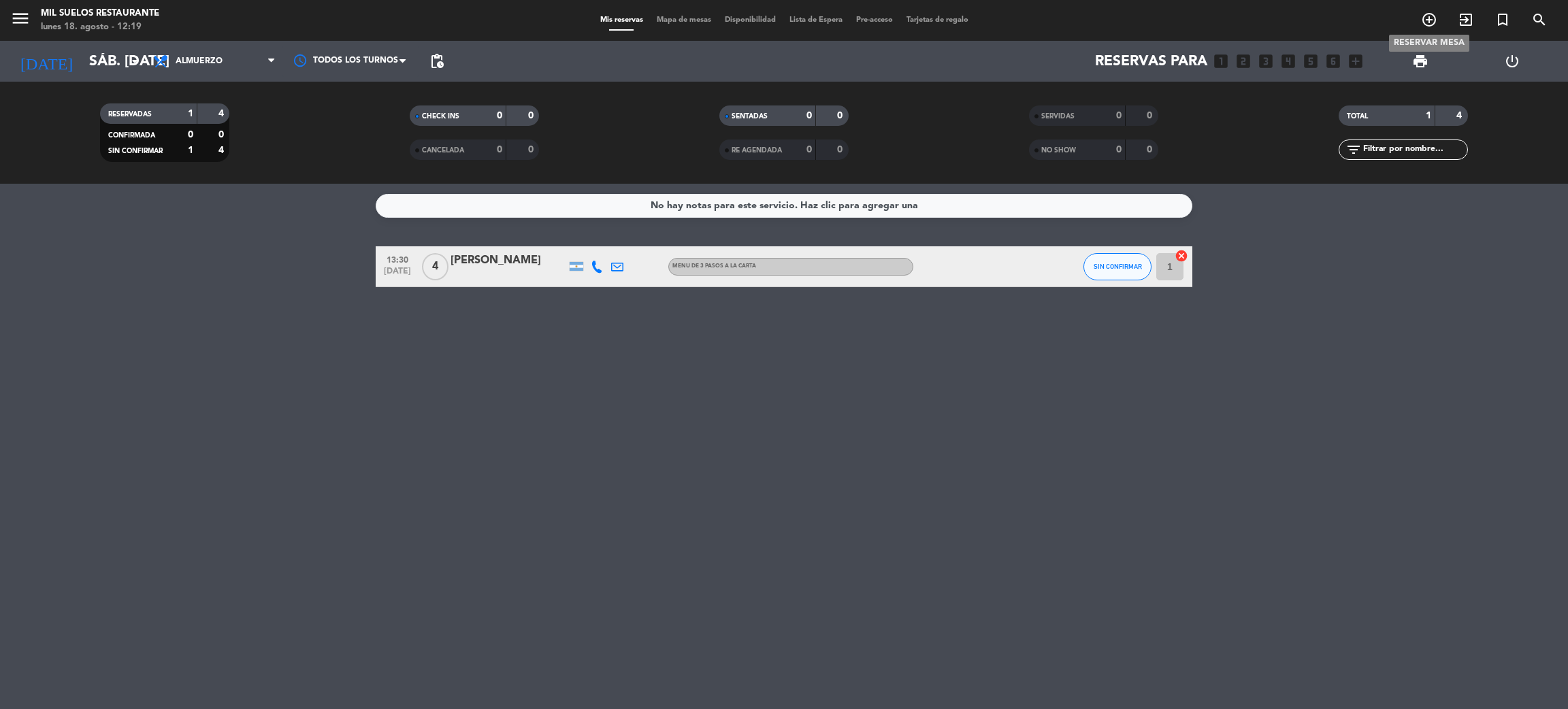
click at [1426, 19] on icon "add_circle_outline" at bounding box center [1429, 19] width 16 height 16
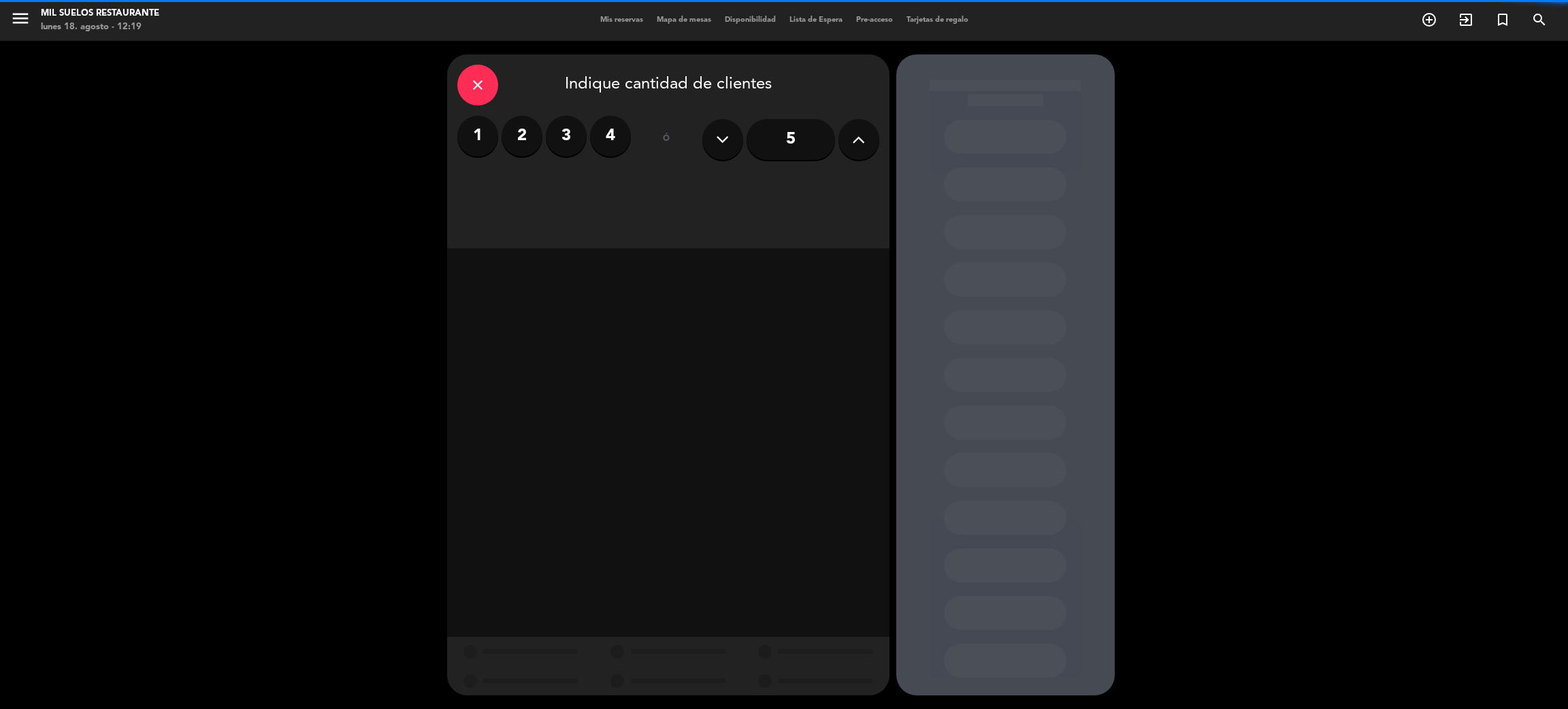
click at [530, 147] on label "2" at bounding box center [521, 136] width 41 height 41
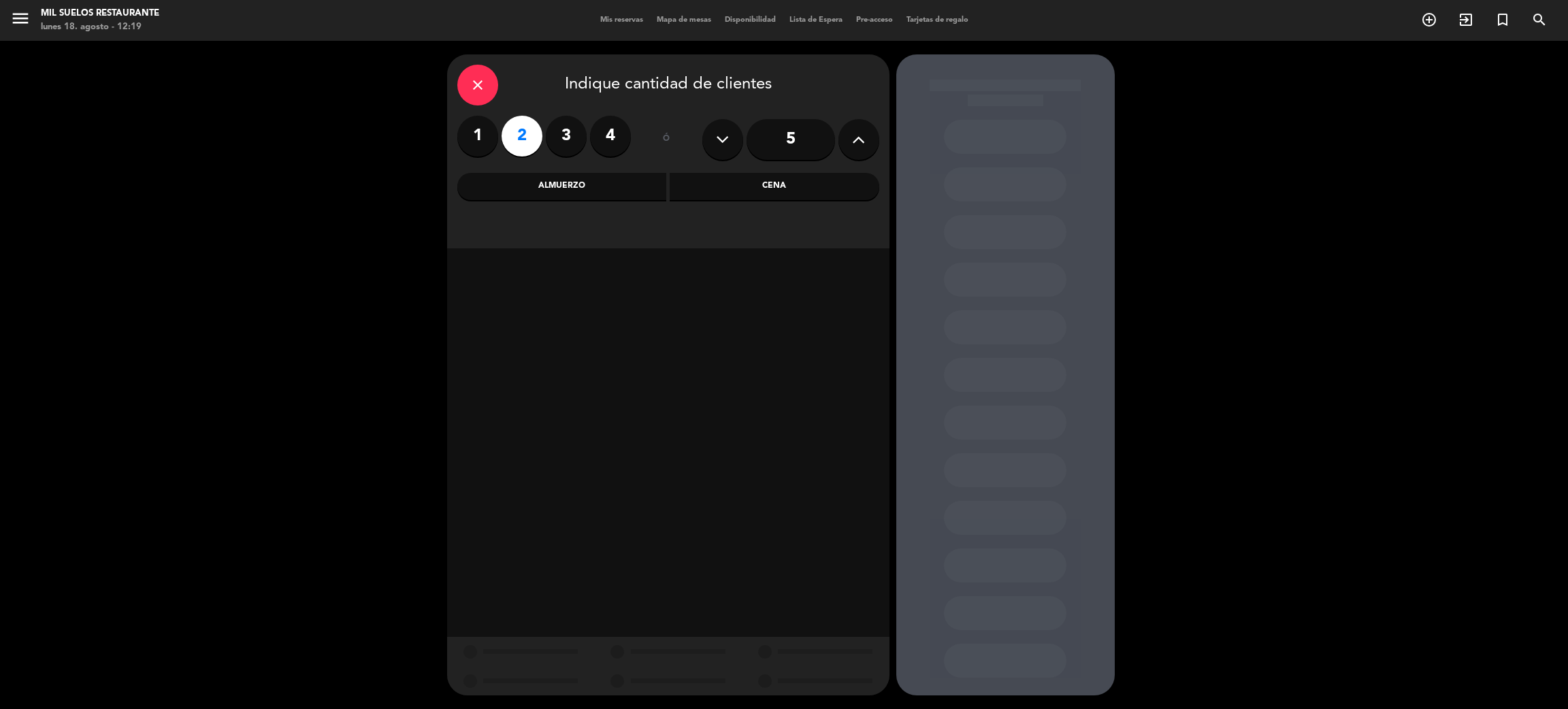
click at [549, 187] on div "Almuerzo" at bounding box center [562, 186] width 210 height 27
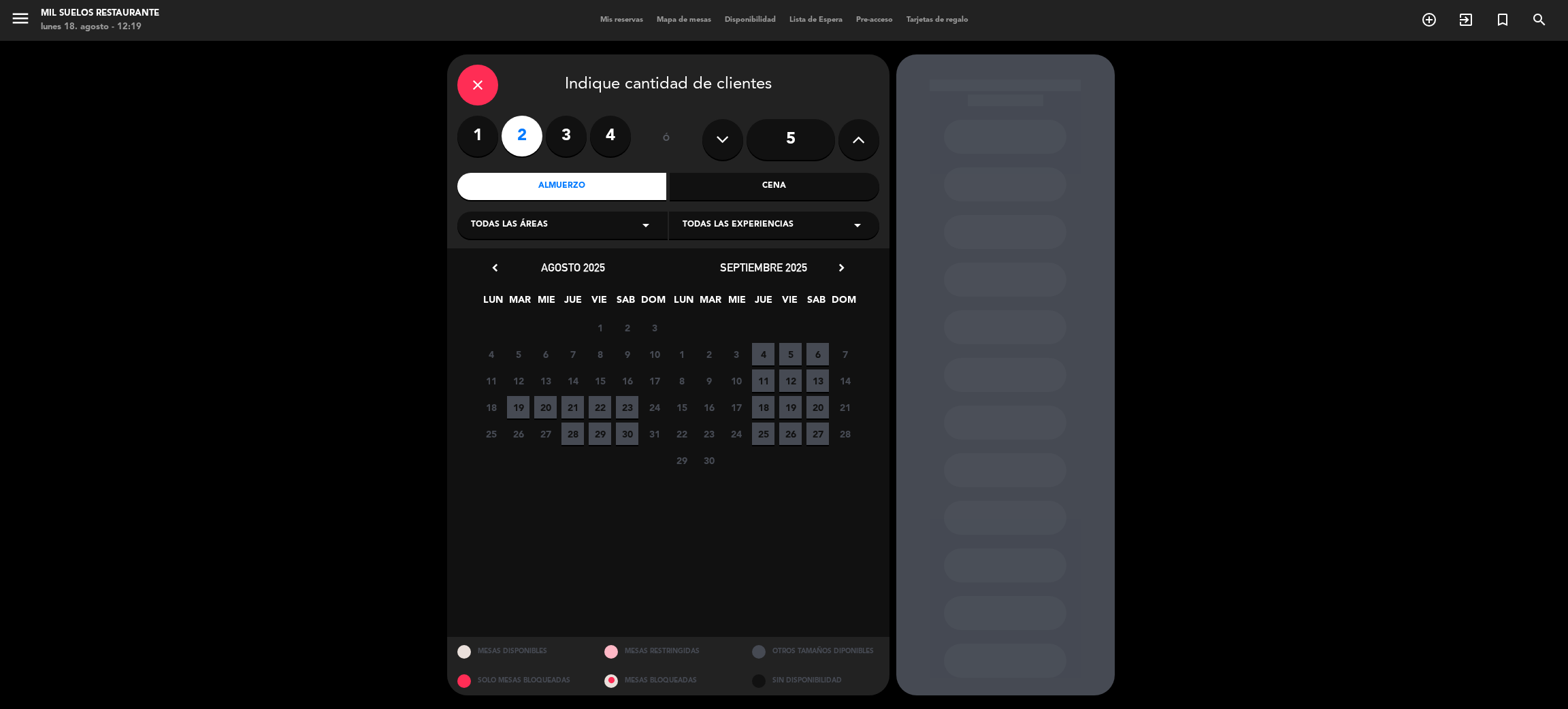
click at [804, 142] on input "5" at bounding box center [790, 139] width 88 height 41
click at [838, 265] on icon "chevron_right" at bounding box center [841, 267] width 14 height 14
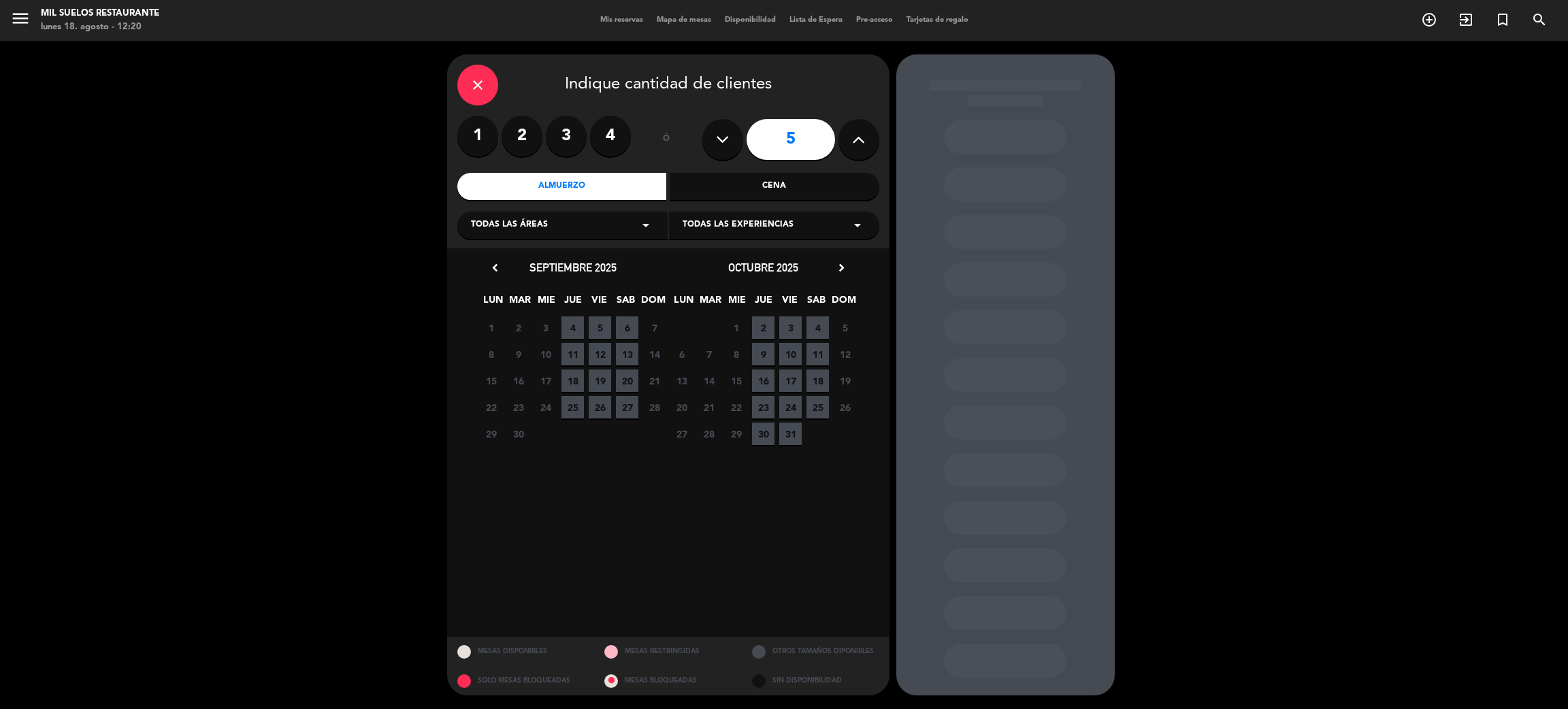
click at [838, 265] on icon "chevron_right" at bounding box center [841, 267] width 14 height 14
click at [814, 383] on span "15" at bounding box center [818, 381] width 22 height 22
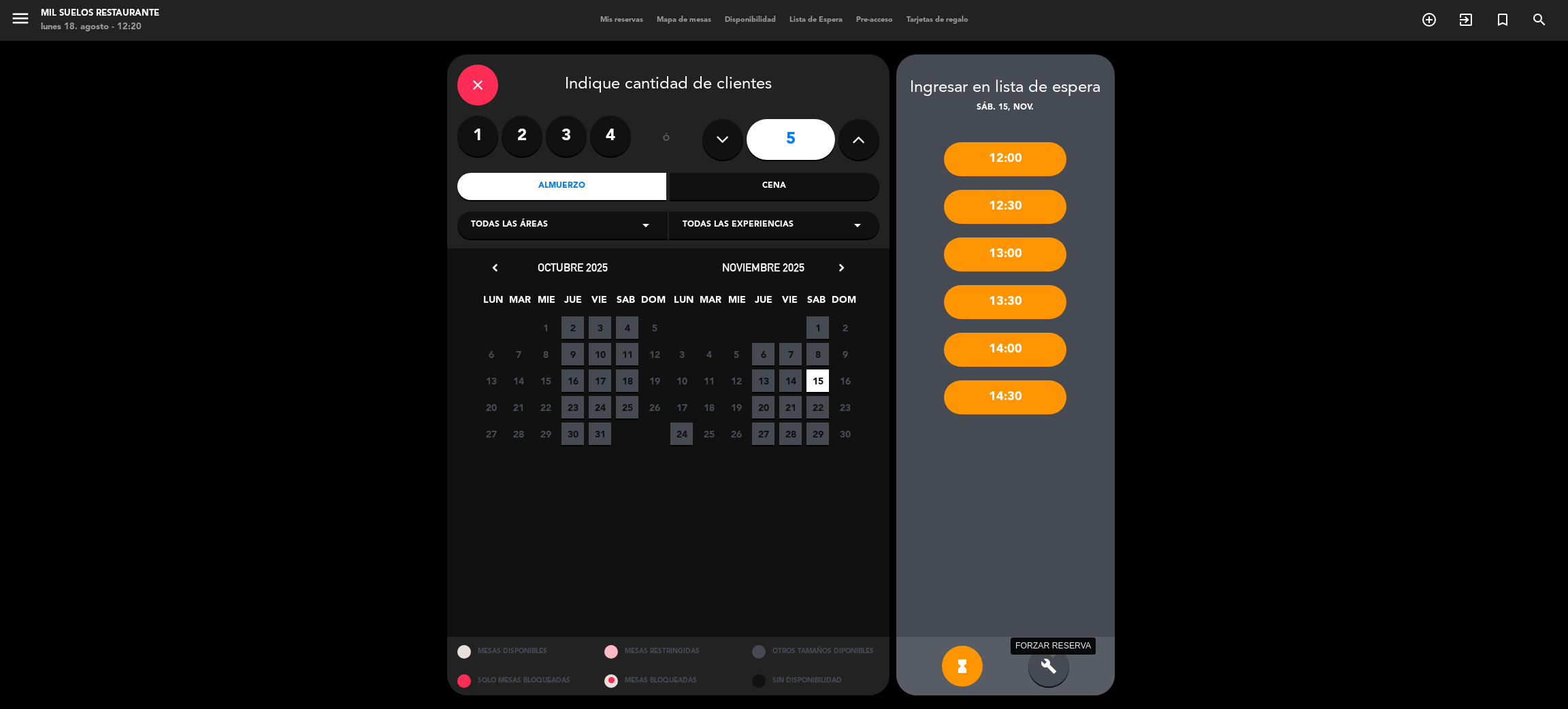
click at [1050, 669] on icon "build" at bounding box center [1049, 666] width 16 height 16
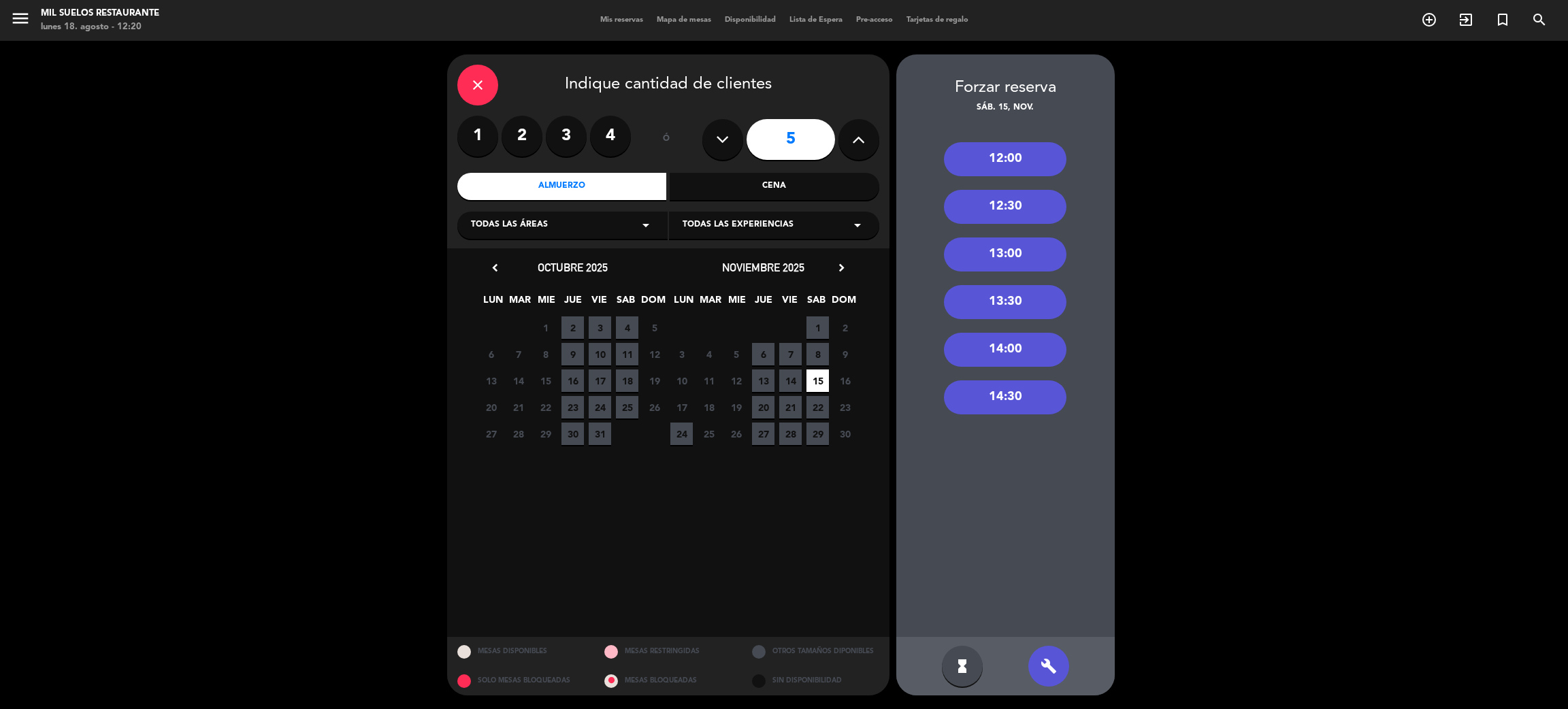
click at [1014, 211] on div "12:30" at bounding box center [1005, 207] width 123 height 34
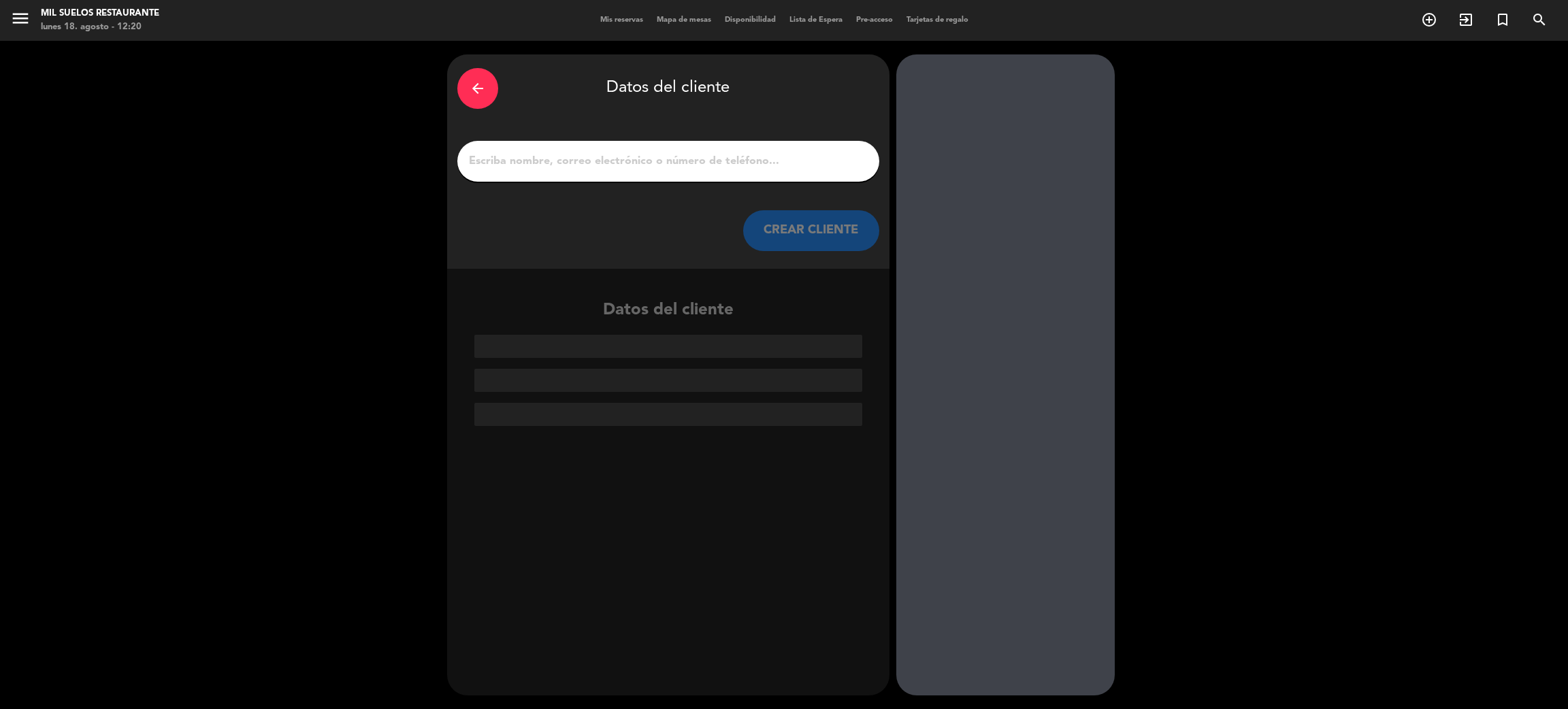
click at [706, 166] on input "1" at bounding box center [668, 161] width 401 height 19
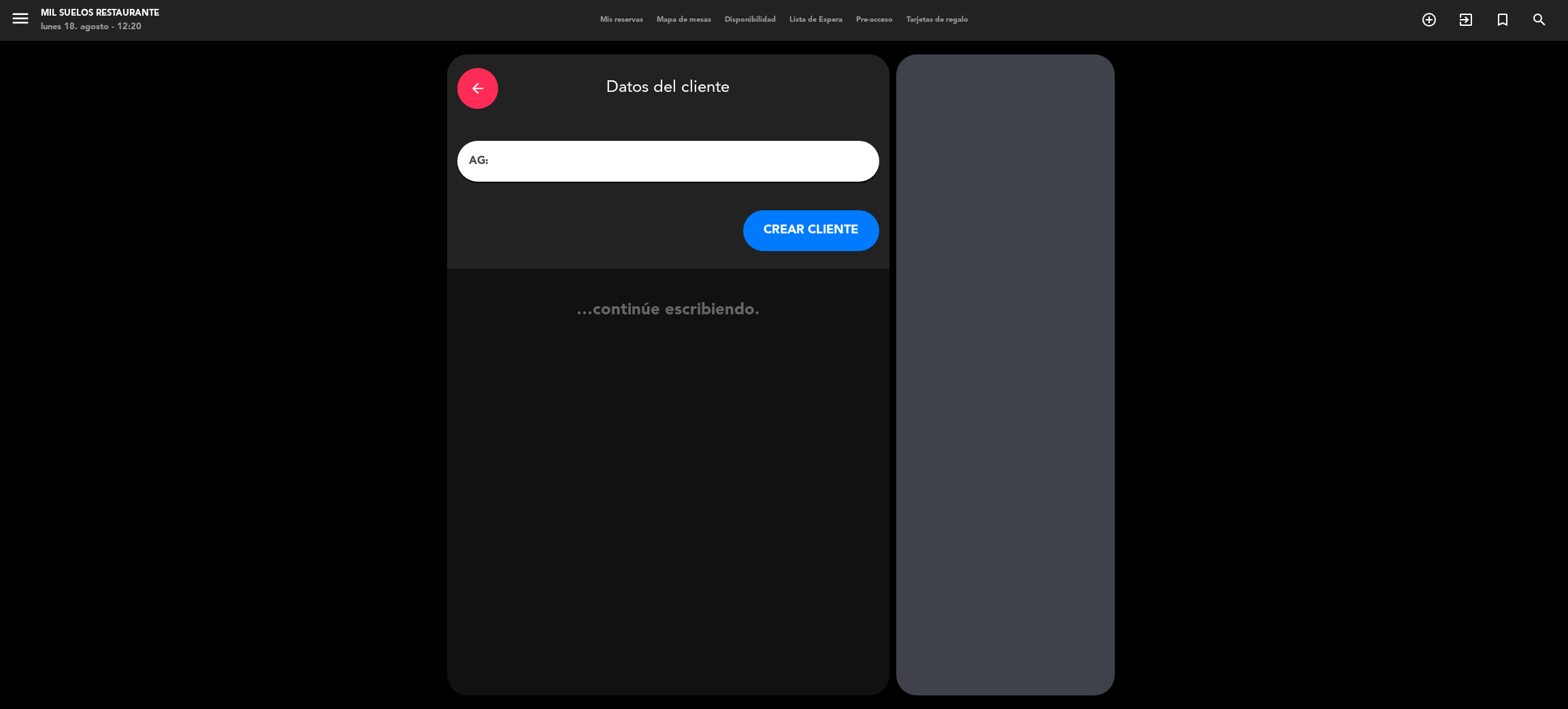
paste input "[PERSON_NAME]"
type input "AG: [PERSON_NAME] x5"
click at [787, 220] on button "CREAR CLIENTE" at bounding box center [811, 230] width 136 height 41
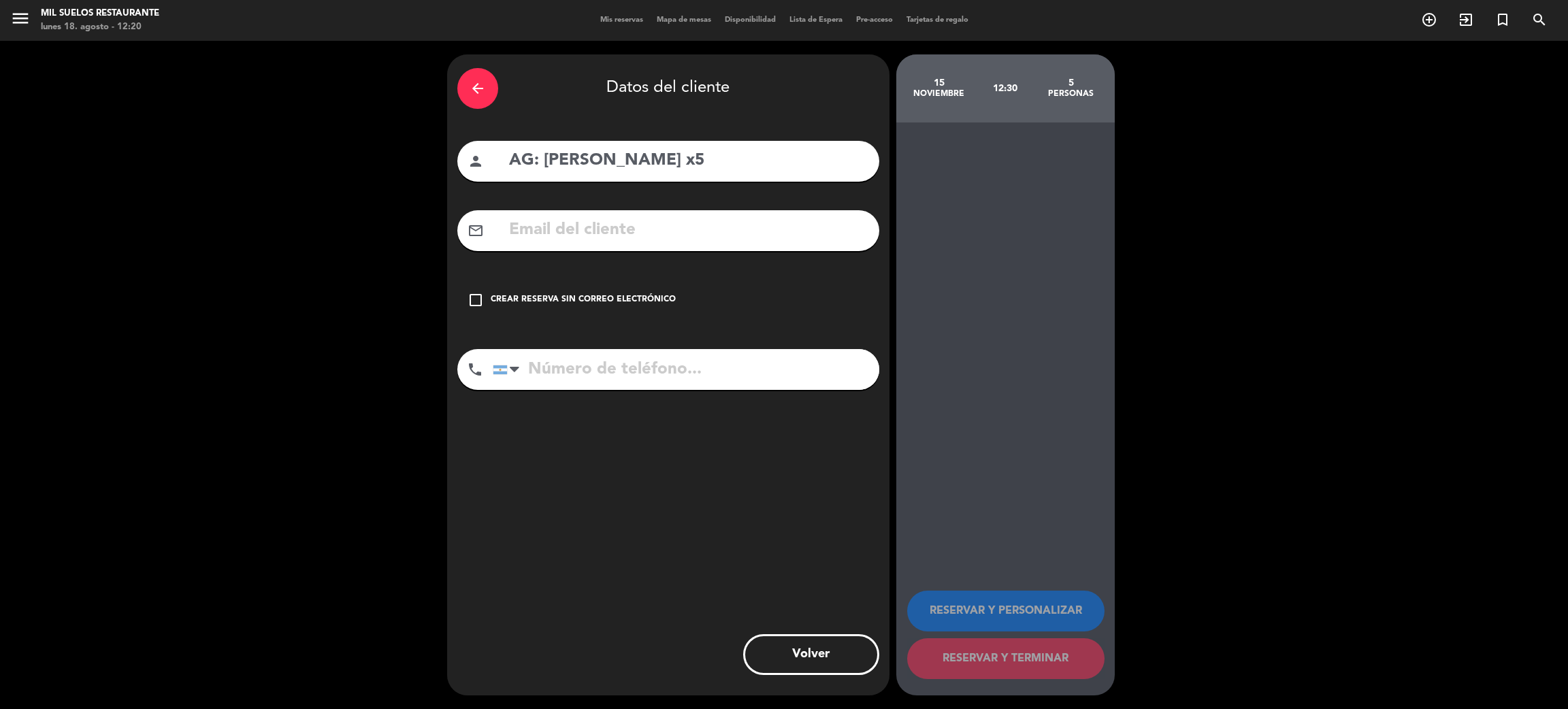
click at [577, 240] on input "text" at bounding box center [689, 230] width 362 height 28
paste input "[EMAIL_ADDRESS][DOMAIN_NAME]"
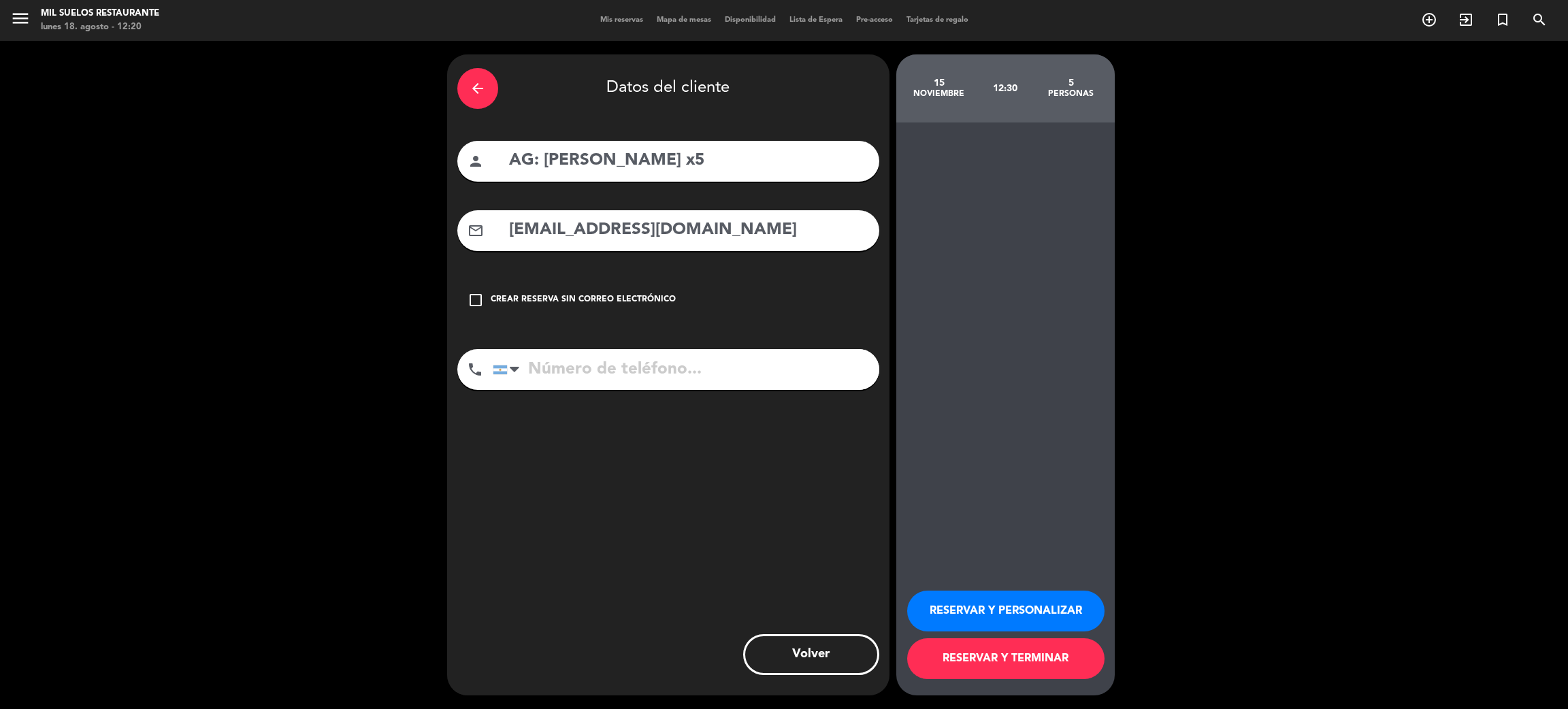
type input "[EMAIL_ADDRESS][DOMAIN_NAME]"
click at [582, 368] on input "tel" at bounding box center [686, 369] width 386 height 41
paste input "[PHONE_NUMBER]"
click at [1042, 604] on button "RESERVAR Y PERSONALIZAR" at bounding box center [1005, 611] width 197 height 41
drag, startPoint x: 592, startPoint y: 363, endPoint x: 595, endPoint y: 374, distance: 11.4
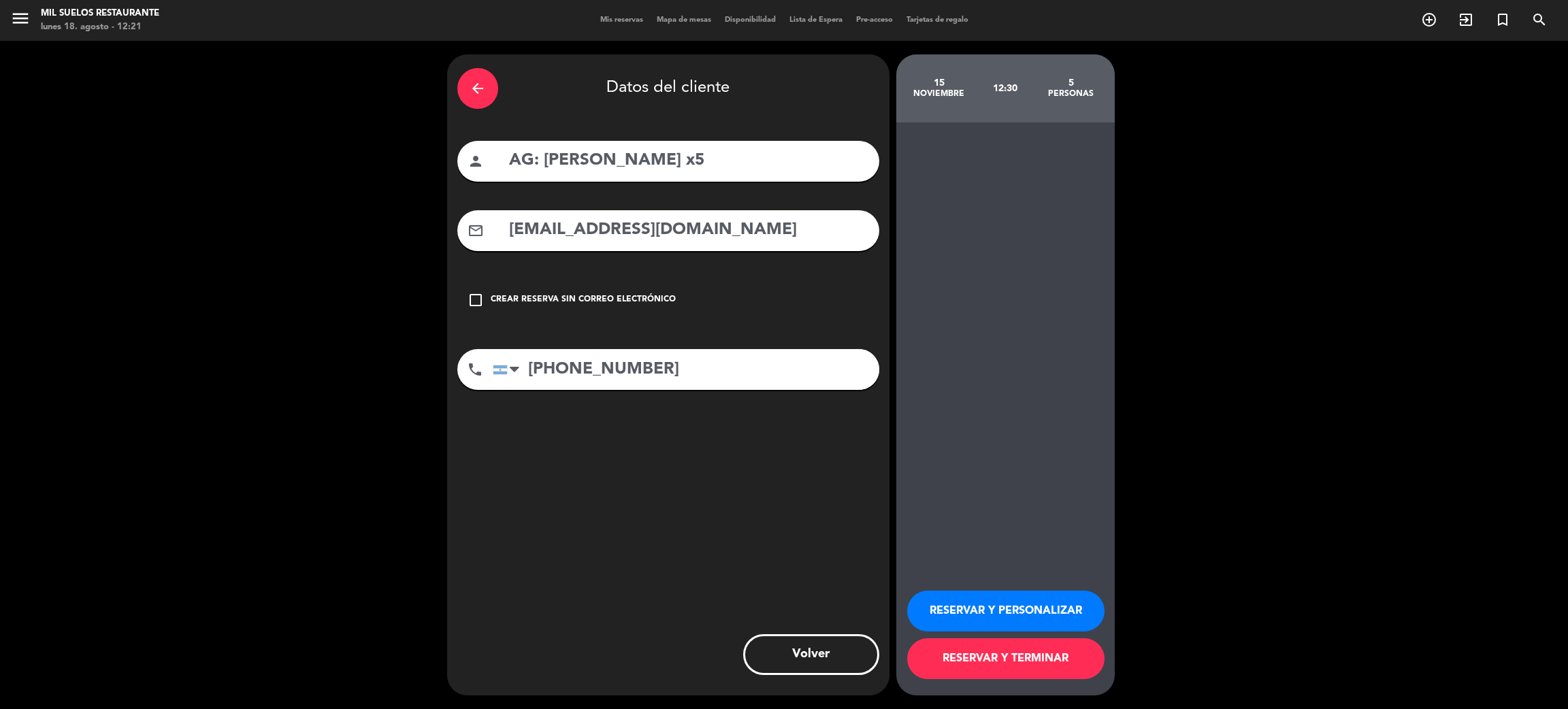
click at [592, 365] on input "[PHONE_NUMBER]" at bounding box center [686, 369] width 386 height 41
type input "1168684658"
click at [1060, 611] on button "RESERVAR Y PERSONALIZAR" at bounding box center [1005, 611] width 197 height 41
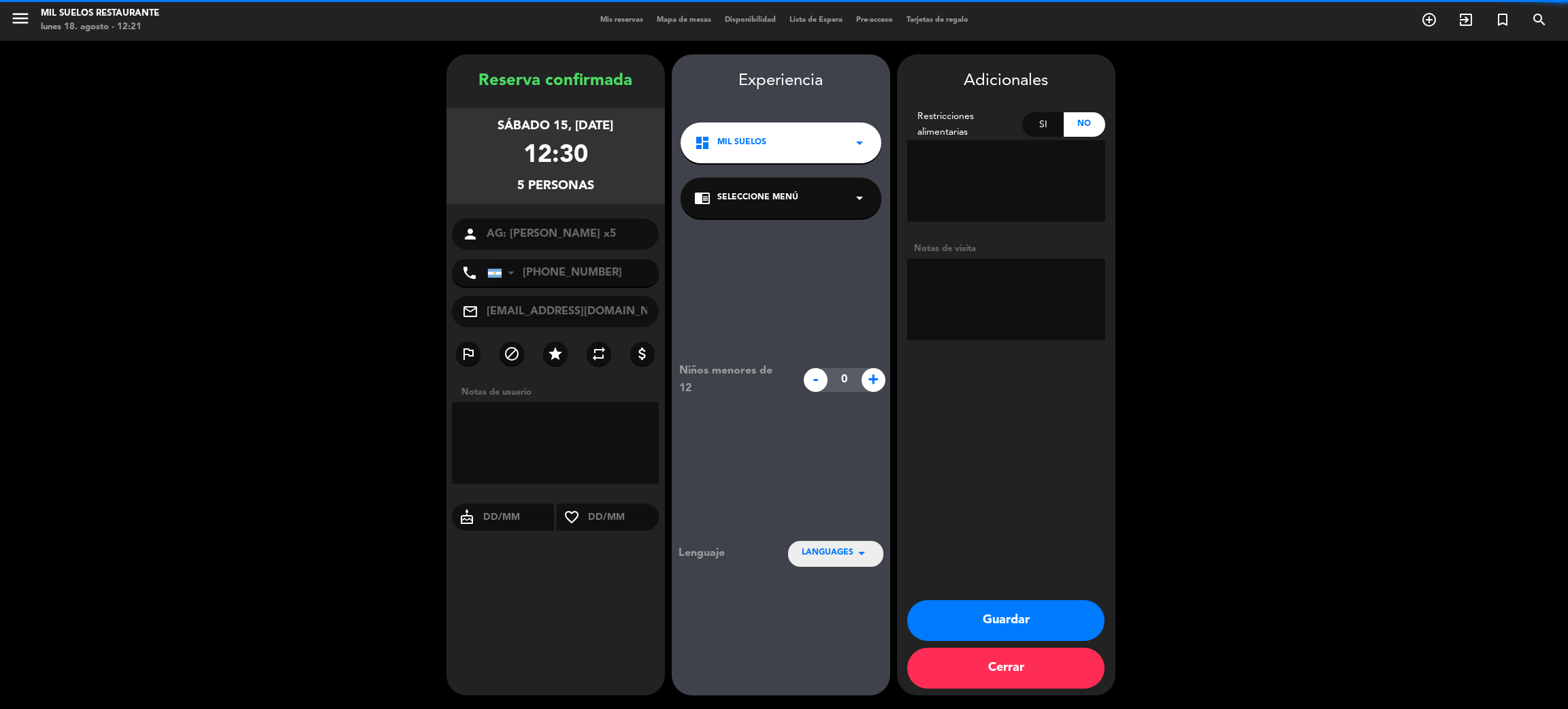
click at [994, 284] on textarea at bounding box center [1005, 299] width 198 height 81
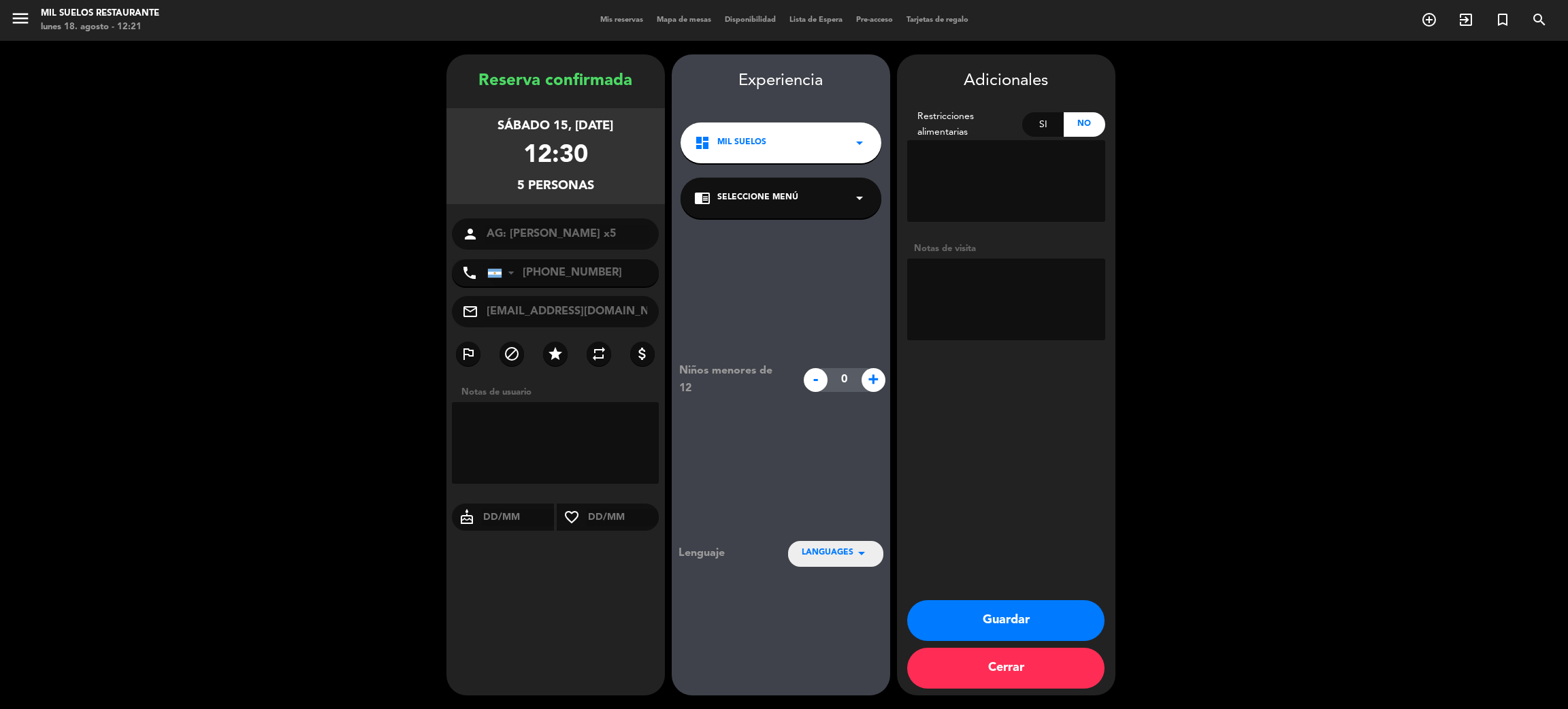
click at [1048, 131] on div "Si" at bounding box center [1043, 124] width 42 height 25
click at [1027, 161] on textarea at bounding box center [1005, 181] width 198 height 81
type textarea "1 PAX VEGETARIANO"
click at [1005, 623] on button "Guardar" at bounding box center [1005, 621] width 197 height 41
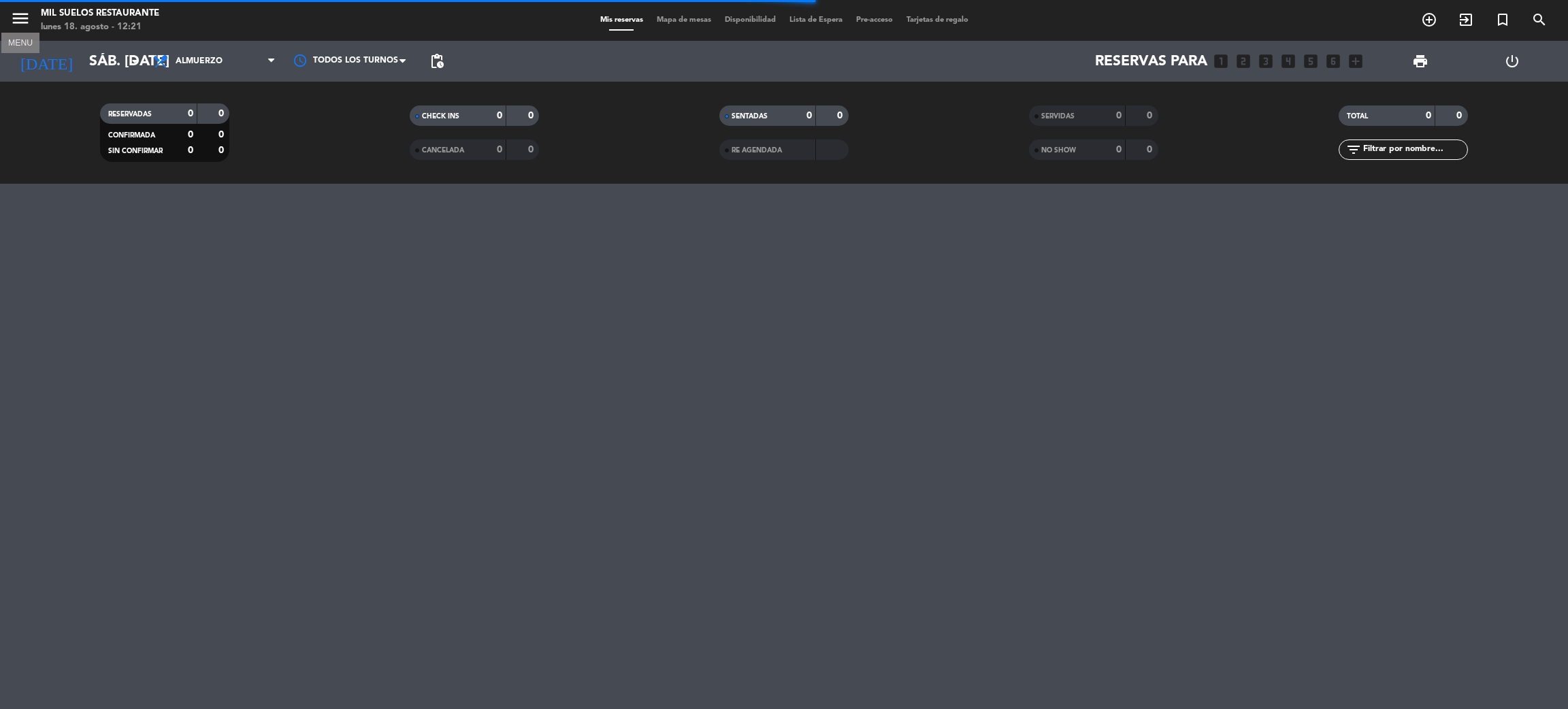
click at [13, 14] on icon "menu" at bounding box center [20, 18] width 20 height 20
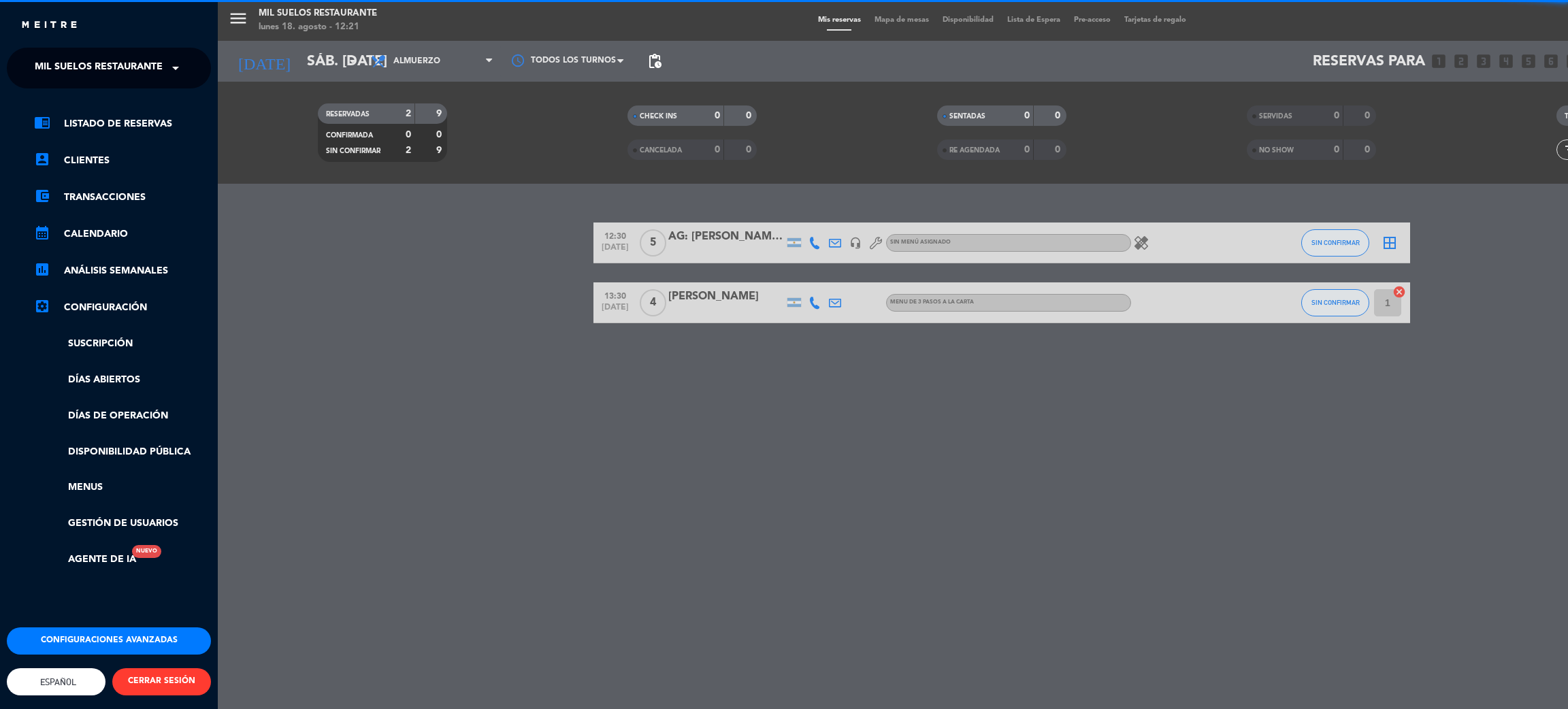
click at [87, 71] on span "Mil Suelos Restaurante" at bounding box center [98, 68] width 128 height 28
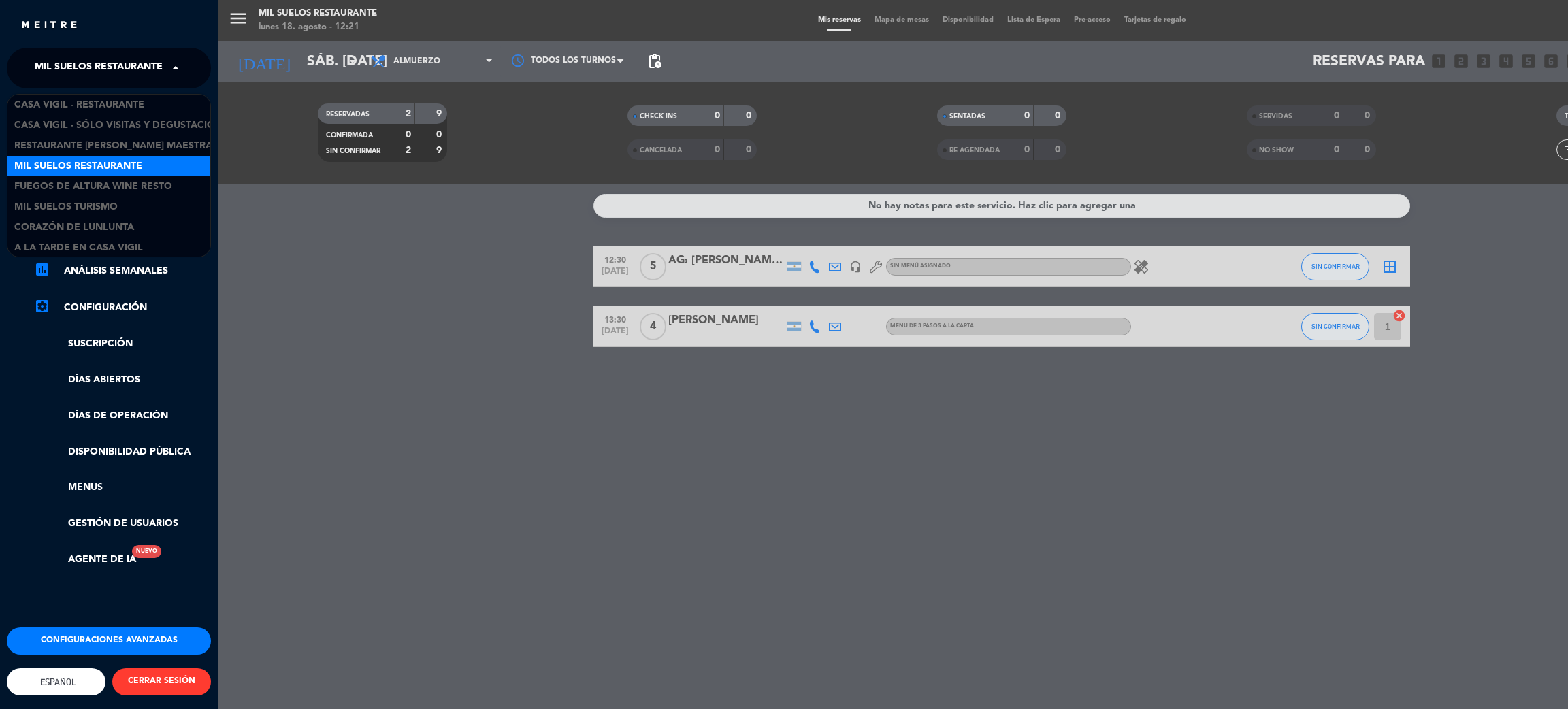
scroll to position [1, 0]
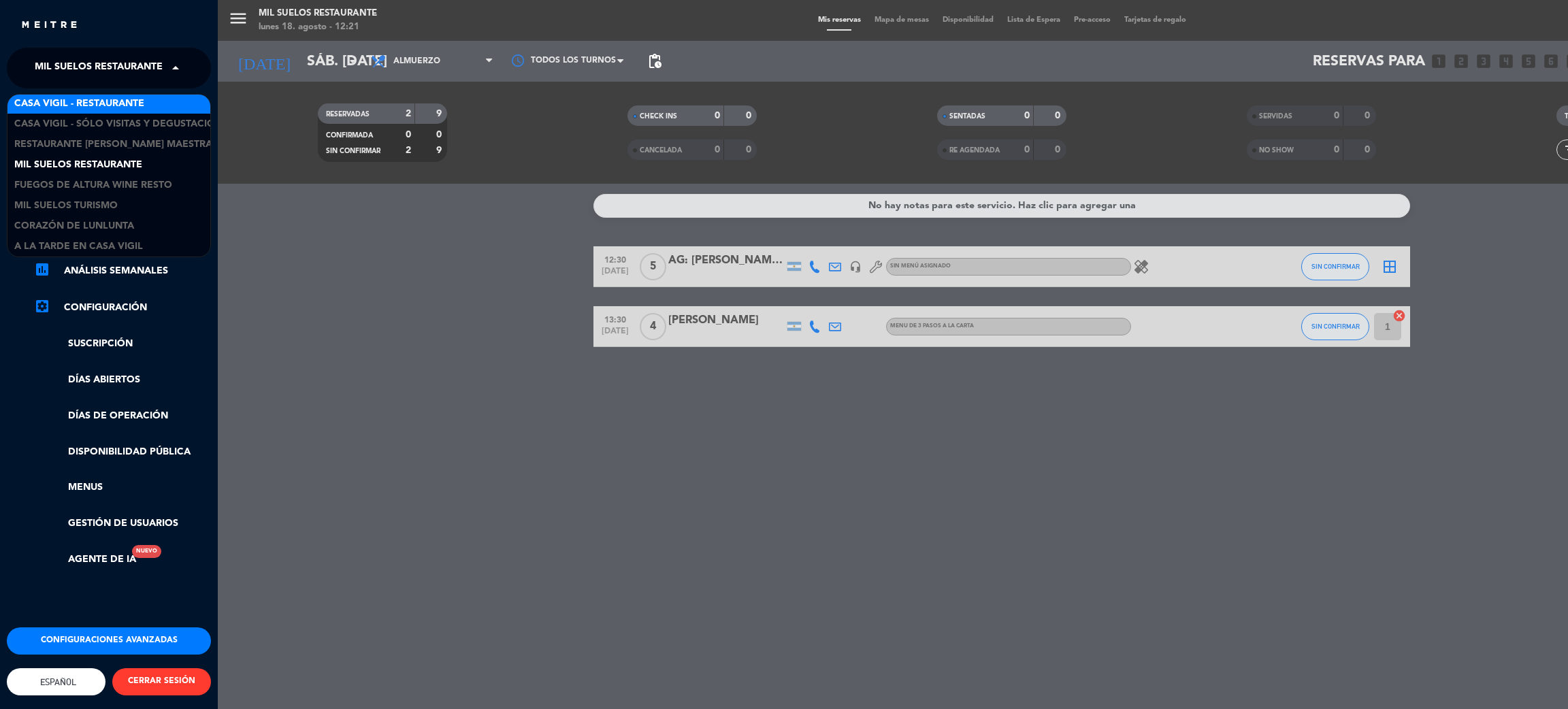
click at [88, 101] on span "Casa Vigil - Restaurante" at bounding box center [79, 103] width 130 height 16
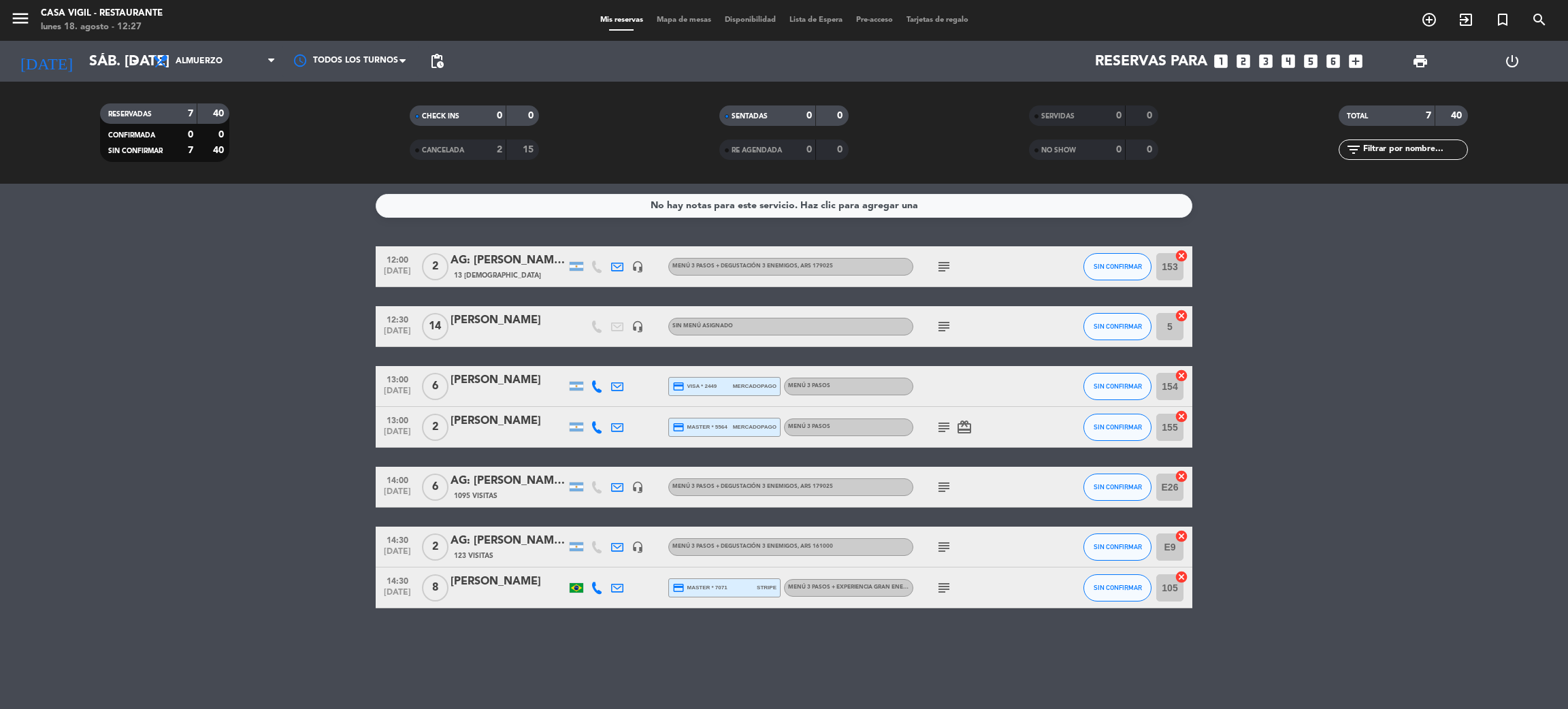
click at [238, 343] on bookings-row "12:00 [DATE] 2 AG: [PERSON_NAME] x 02 / BEE EXPERIENCE 13 Visitas headset_mic M…" at bounding box center [784, 427] width 1568 height 362
click at [19, 15] on icon "menu" at bounding box center [20, 18] width 20 height 20
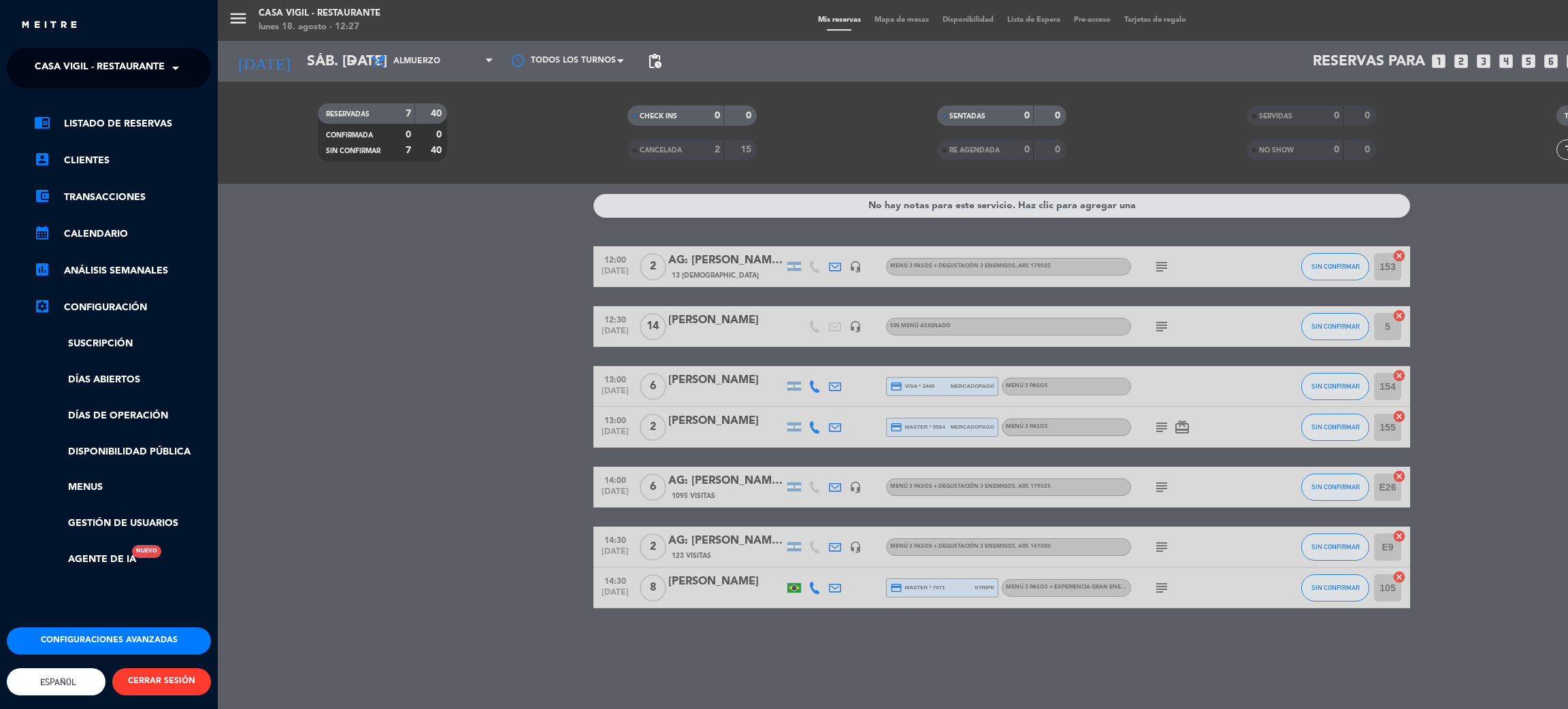
click at [103, 59] on span "Casa Vigil - Restaurante" at bounding box center [99, 68] width 130 height 28
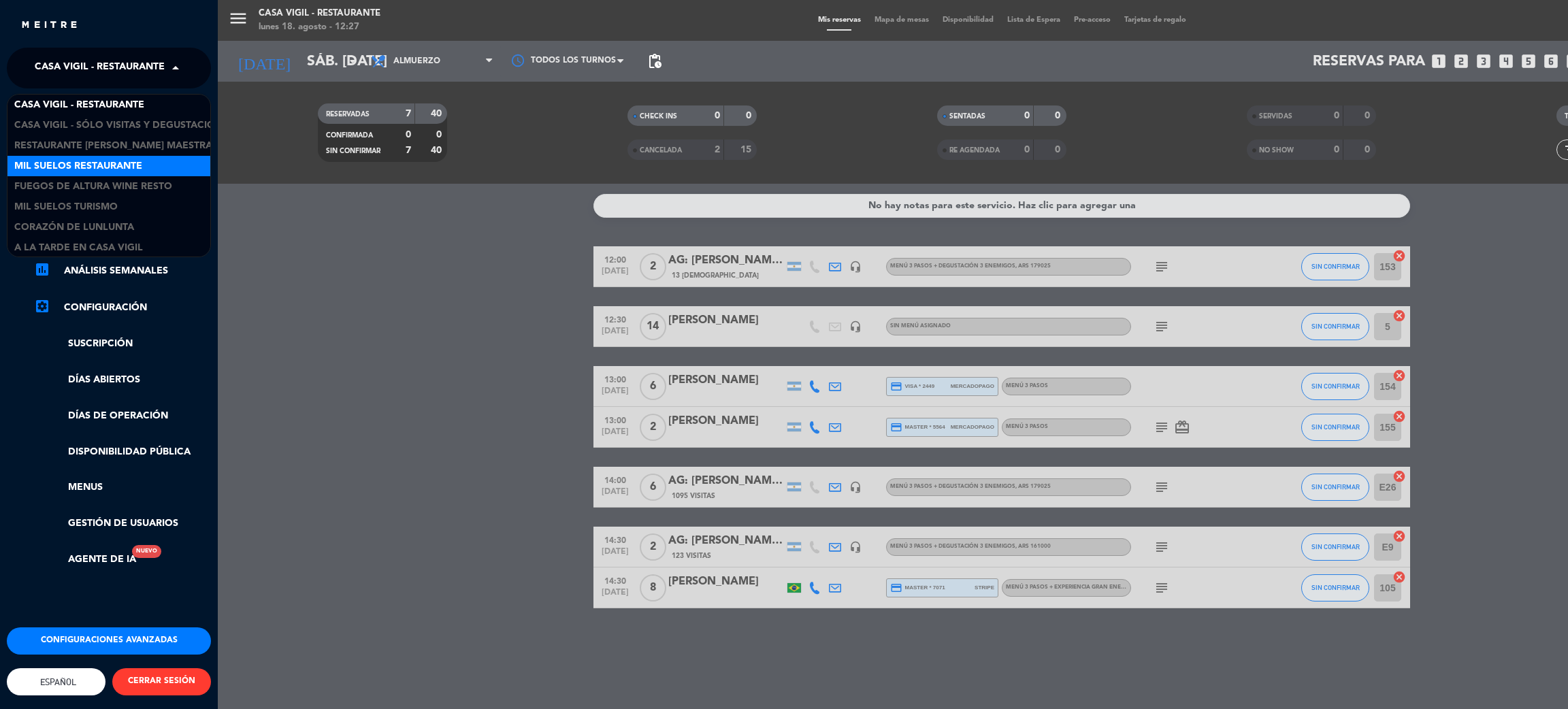
click at [105, 170] on span "Mil Suelos Restaurante" at bounding box center [78, 166] width 128 height 16
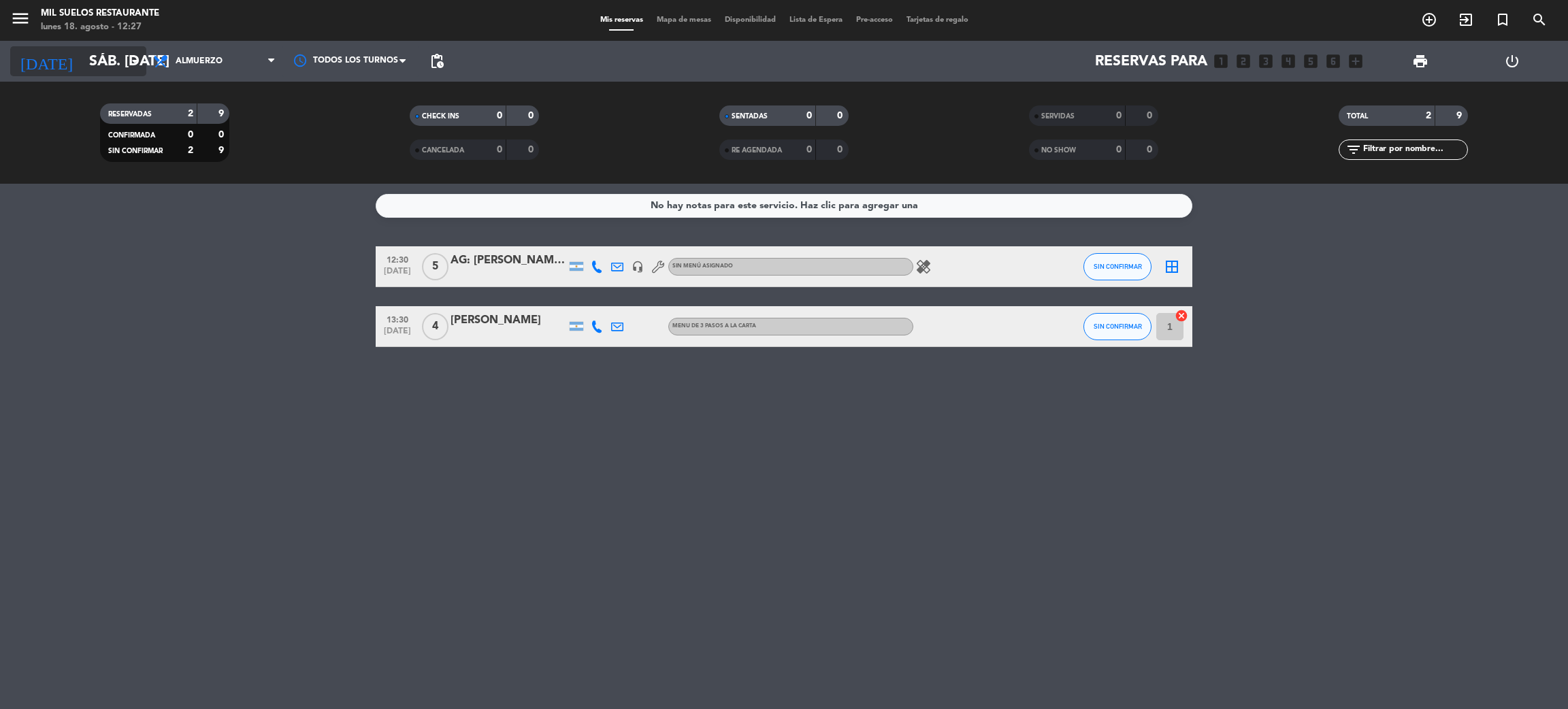
click at [105, 59] on input "sáb. [DATE]" at bounding box center [176, 61] width 188 height 31
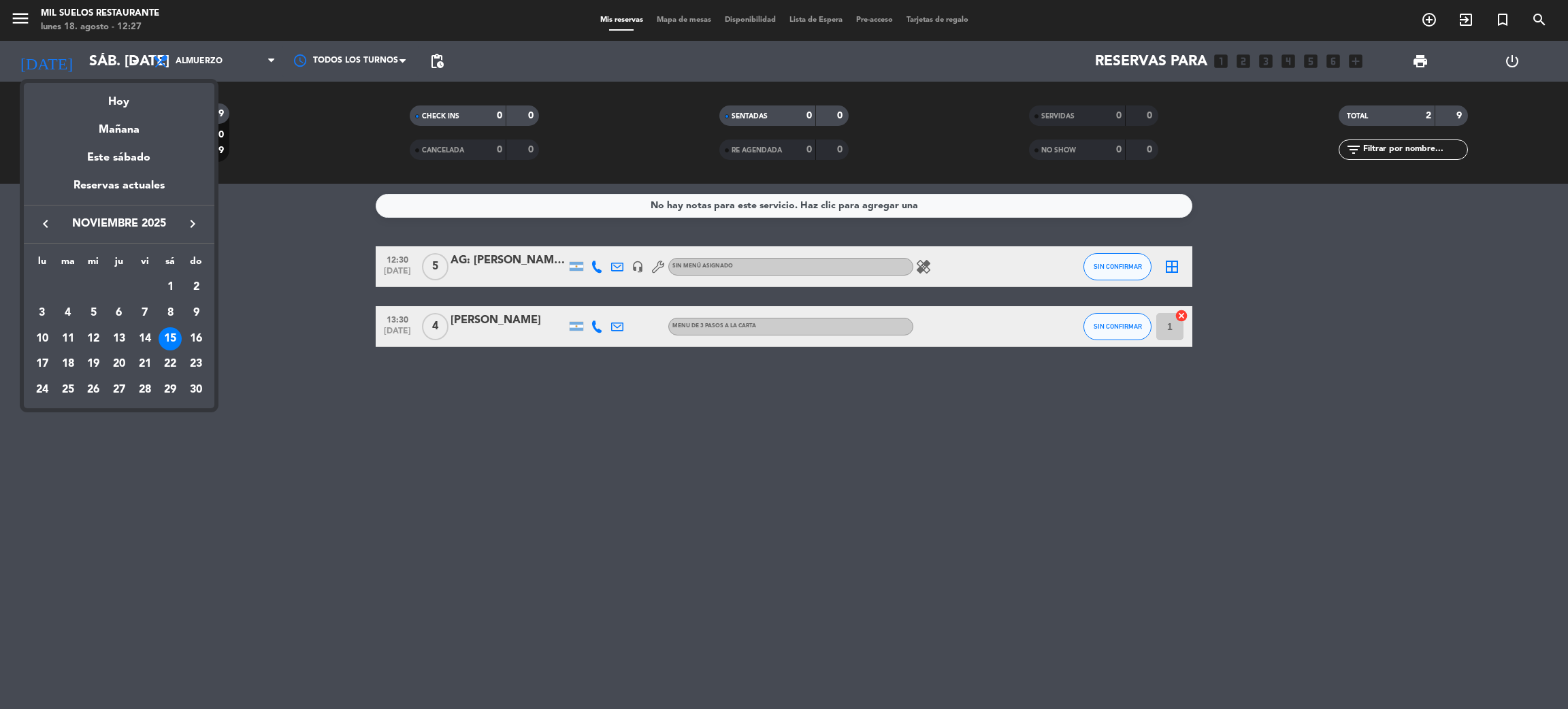
click at [125, 104] on div "Hoy" at bounding box center [119, 96] width 190 height 28
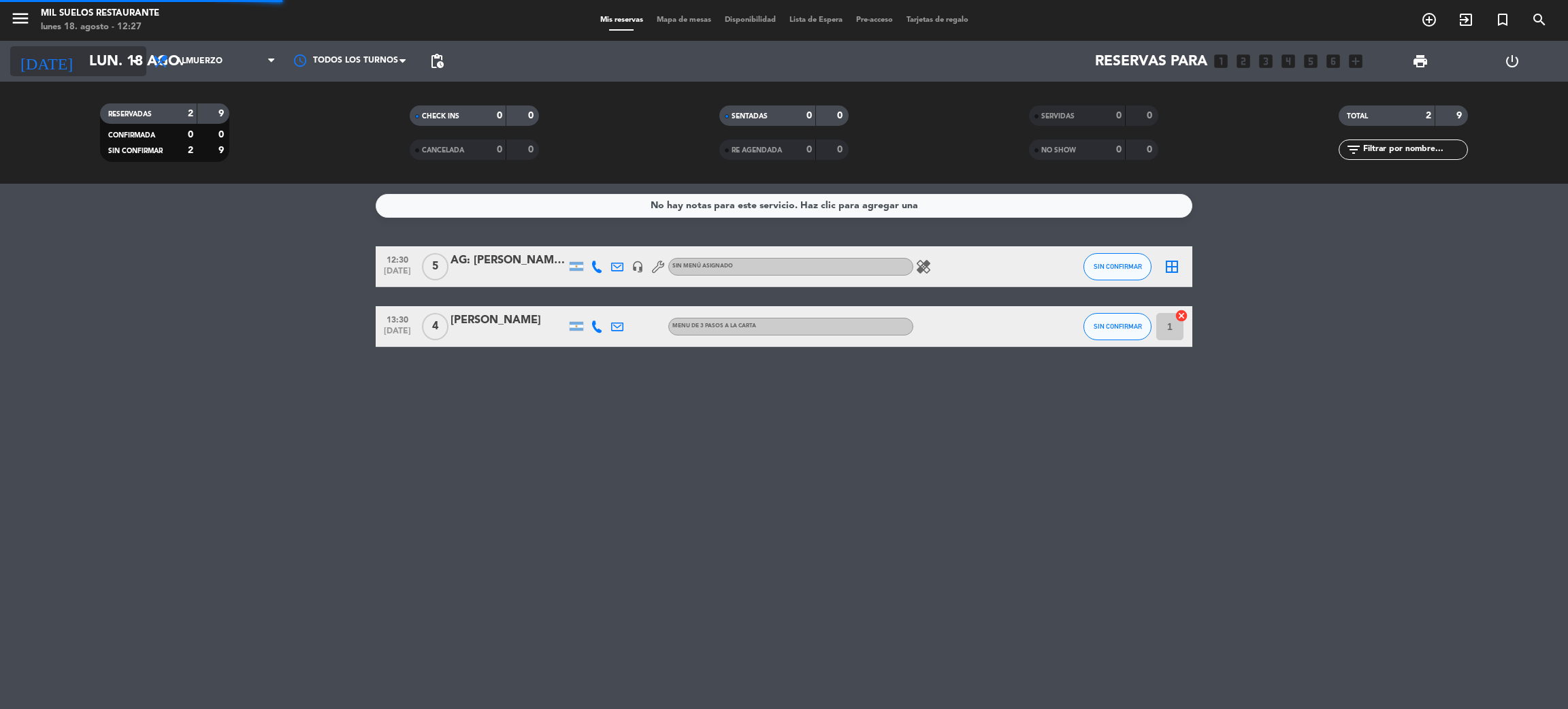
click at [105, 63] on input "lun. 18 ago." at bounding box center [176, 61] width 188 height 31
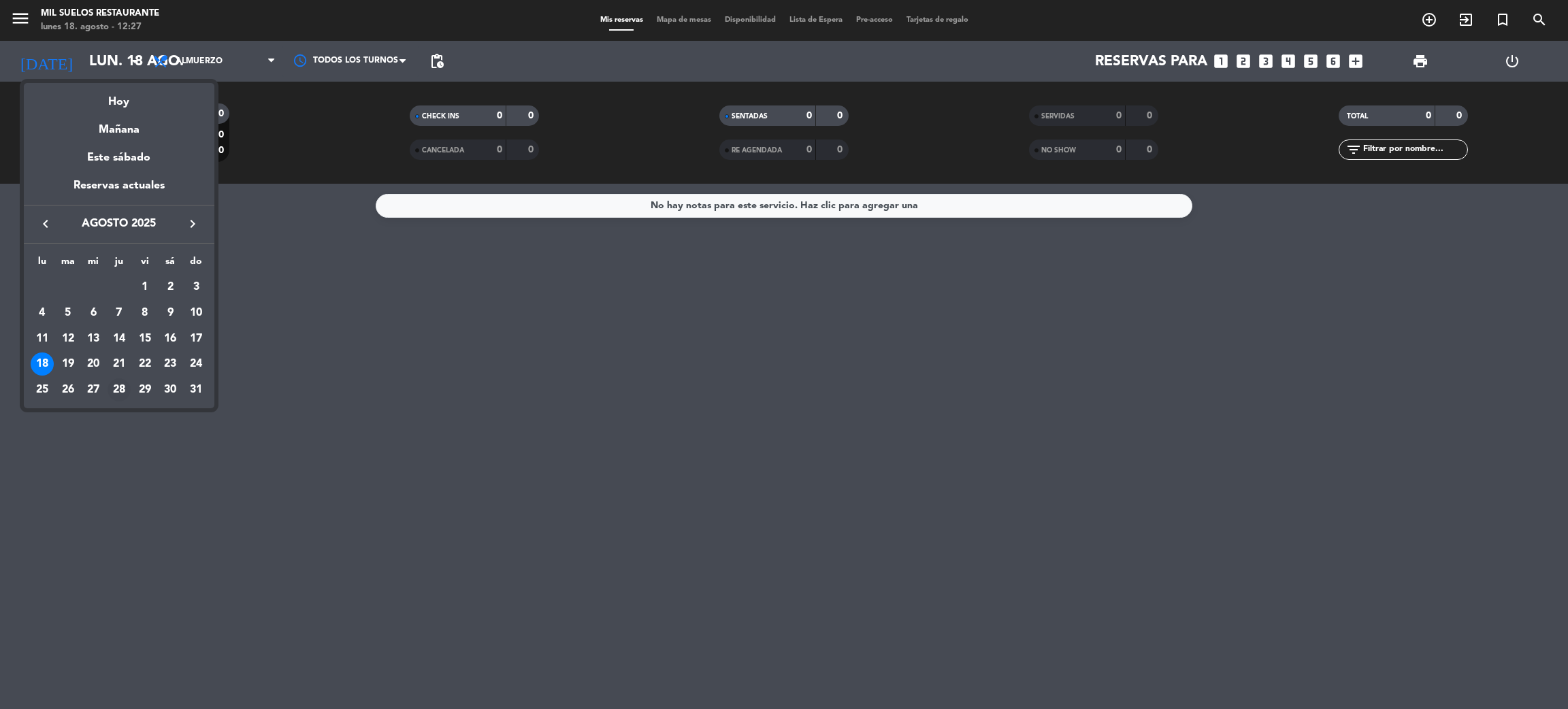
click at [115, 388] on div "28" at bounding box center [119, 390] width 23 height 23
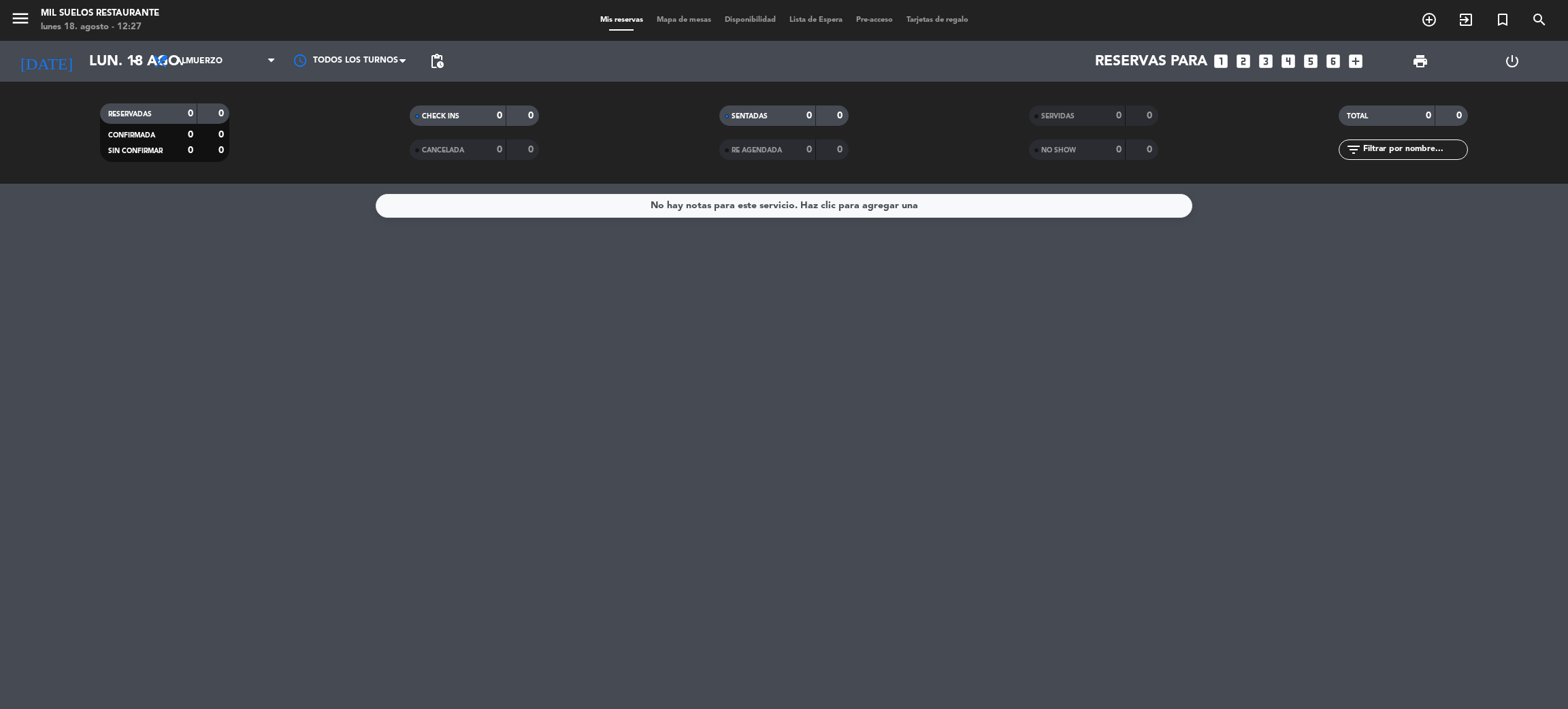
type input "jue. 28 ago."
click at [817, 24] on span "Lista de Espera fiber_manual_record" at bounding box center [816, 20] width 66 height 7
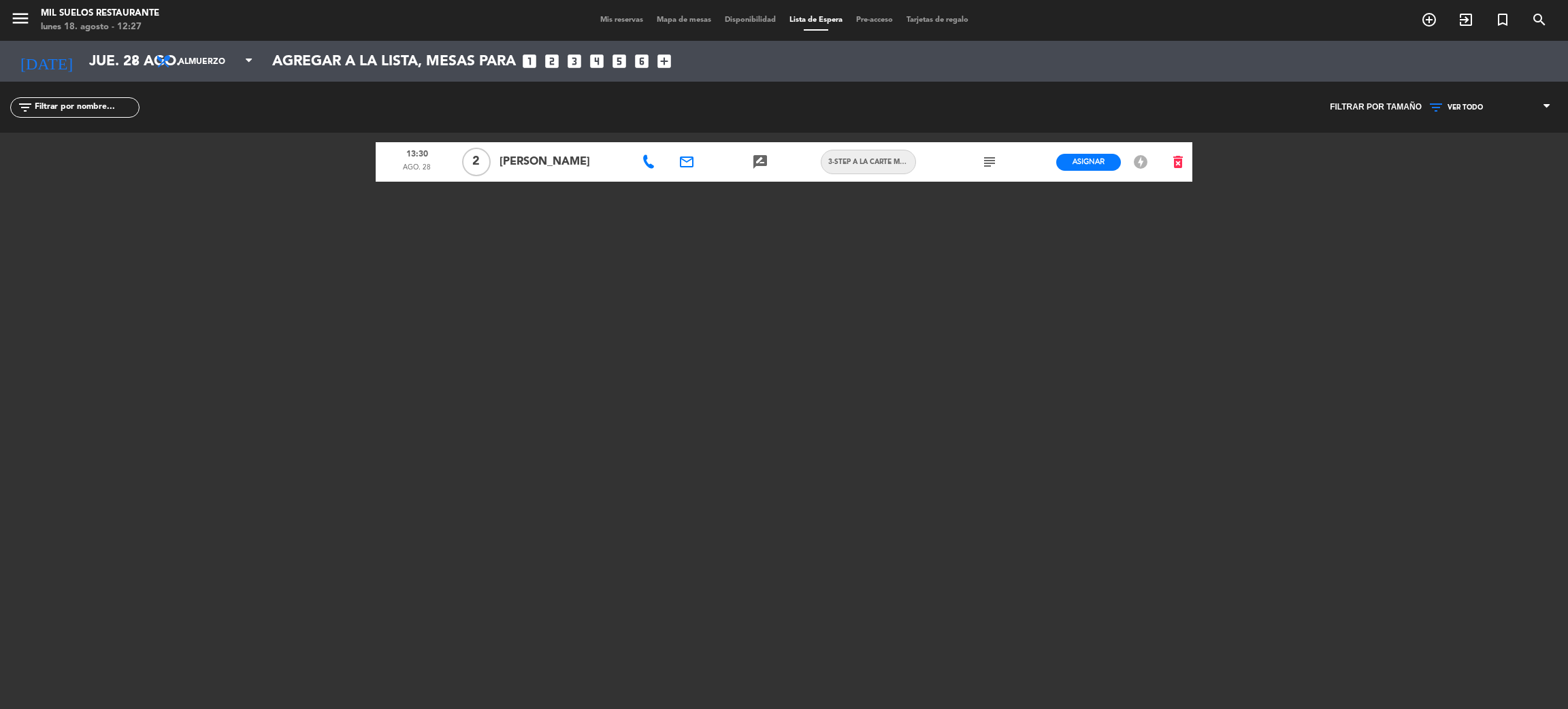
click at [808, 416] on div "13:30 ago. 28 2 Mercedes Satlari email rate_review credit_card 3-STEP A LA CART…" at bounding box center [784, 303] width 816 height 340
click at [604, 19] on span "Mis reservas" at bounding box center [622, 20] width 57 height 7
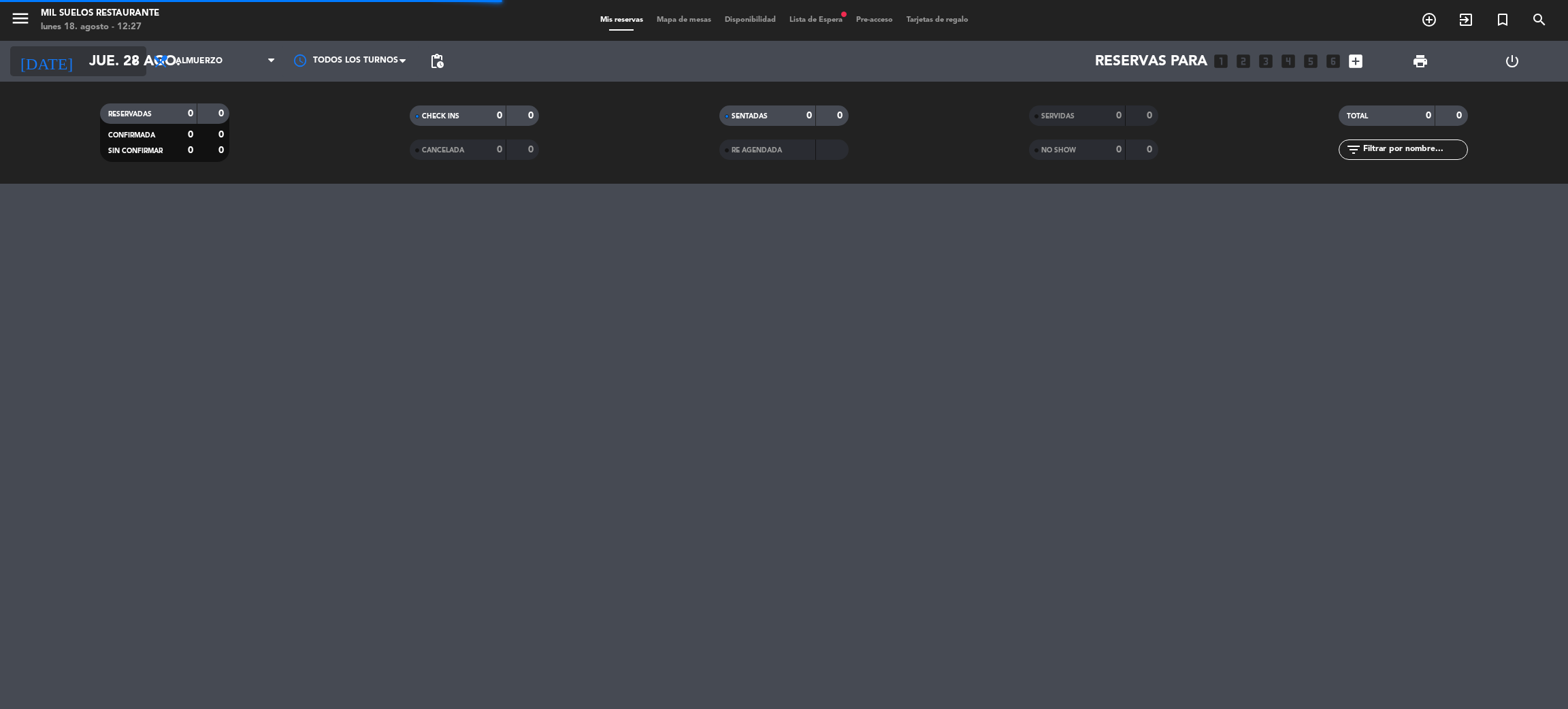
click at [103, 55] on input "jue. 28 ago." at bounding box center [176, 61] width 188 height 31
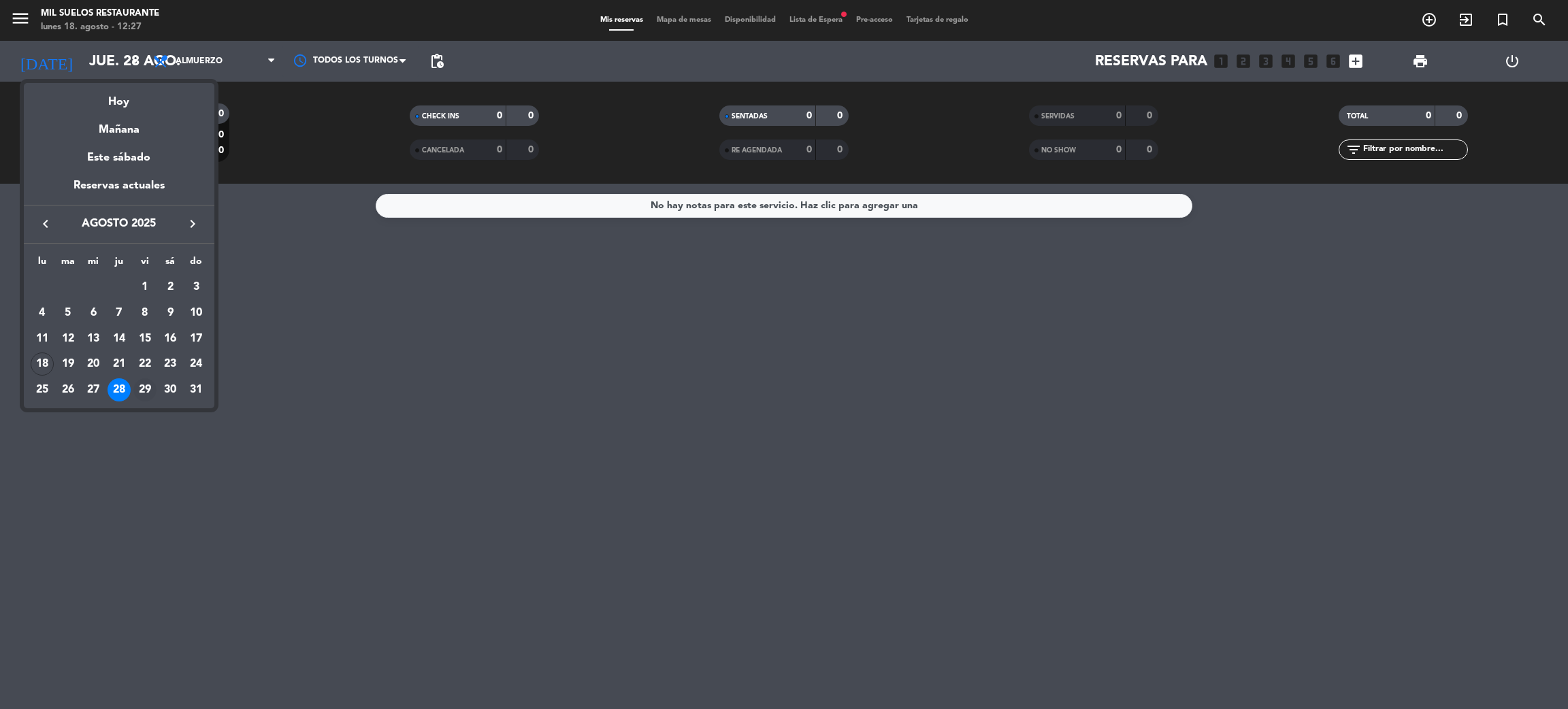
click at [146, 391] on div "29" at bounding box center [145, 390] width 23 height 23
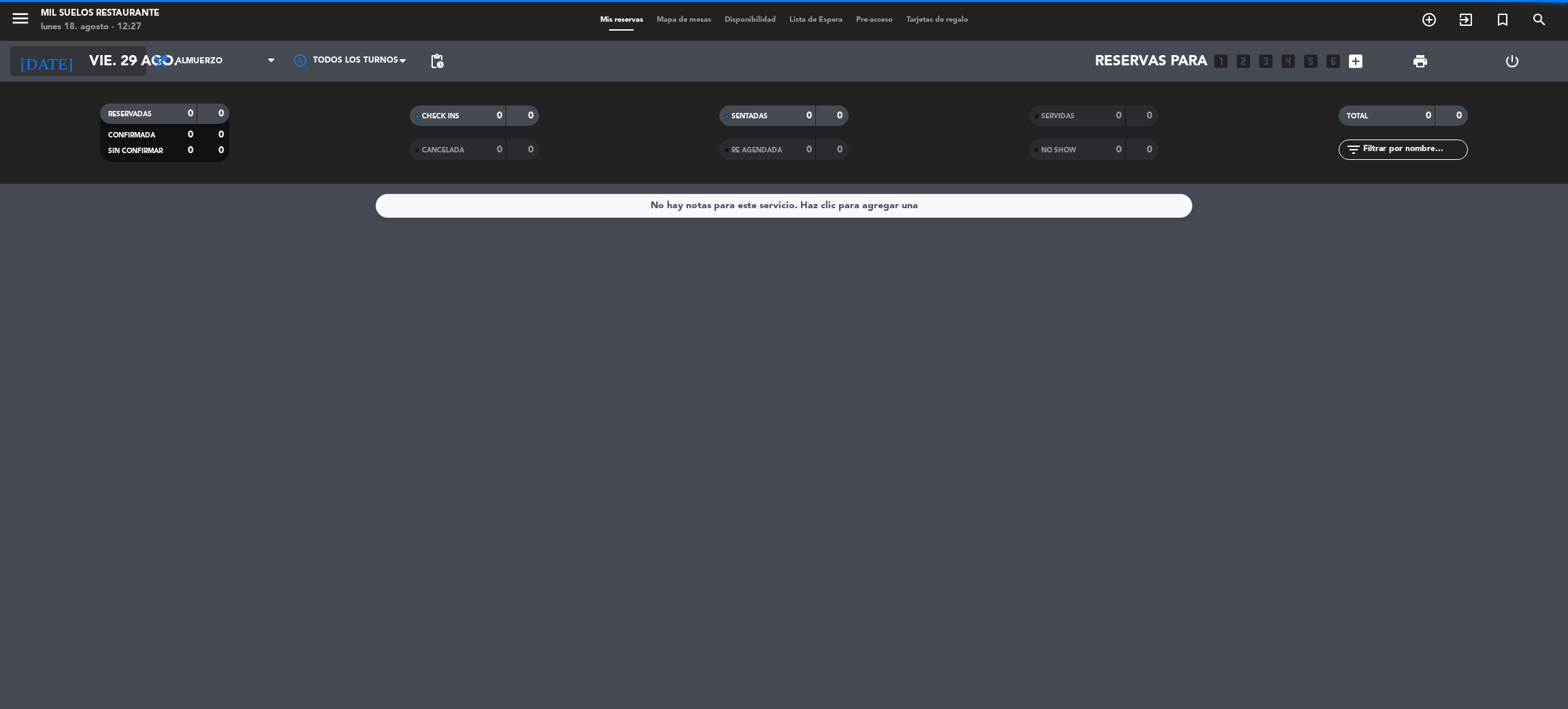
click at [93, 51] on input "vie. 29 ago." at bounding box center [176, 61] width 188 height 31
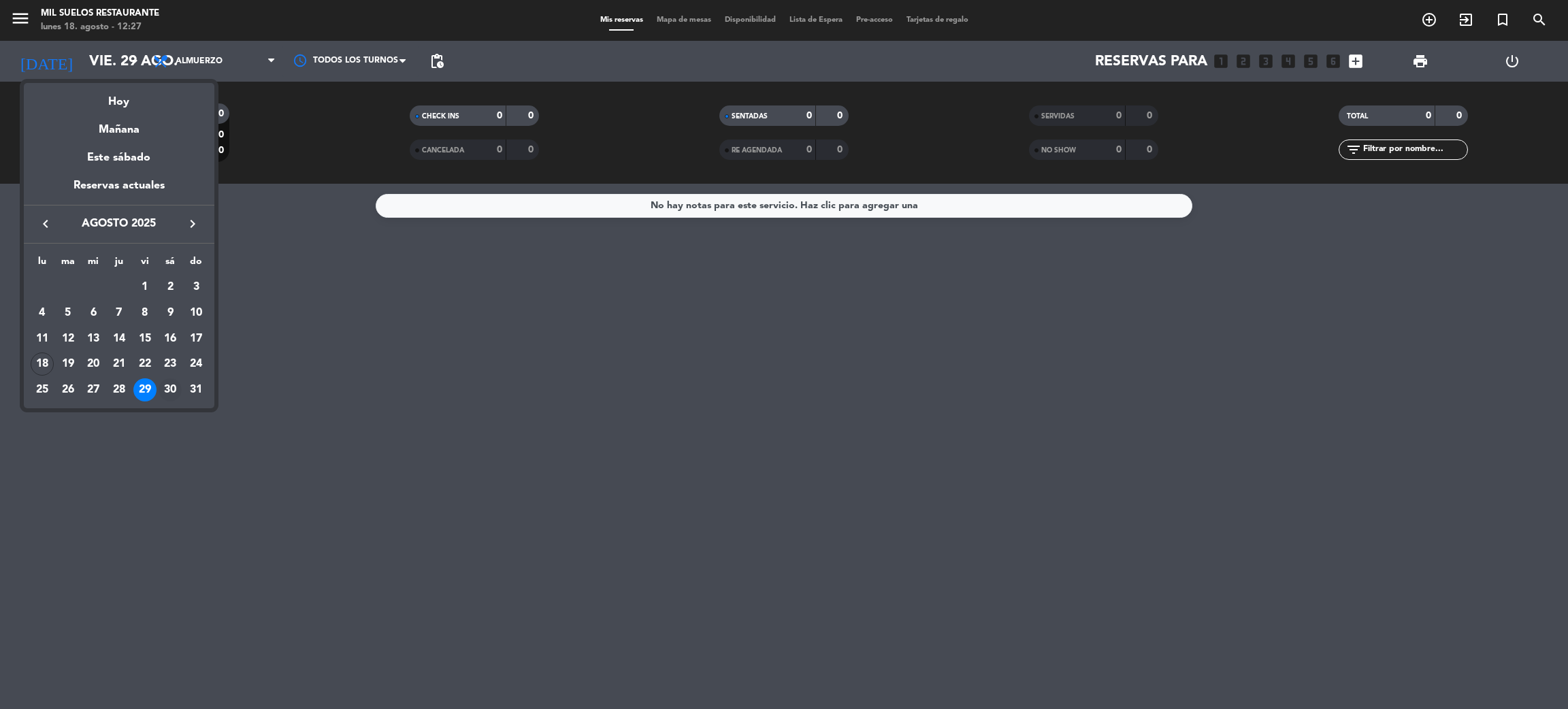
click at [170, 386] on div "30" at bounding box center [170, 390] width 23 height 23
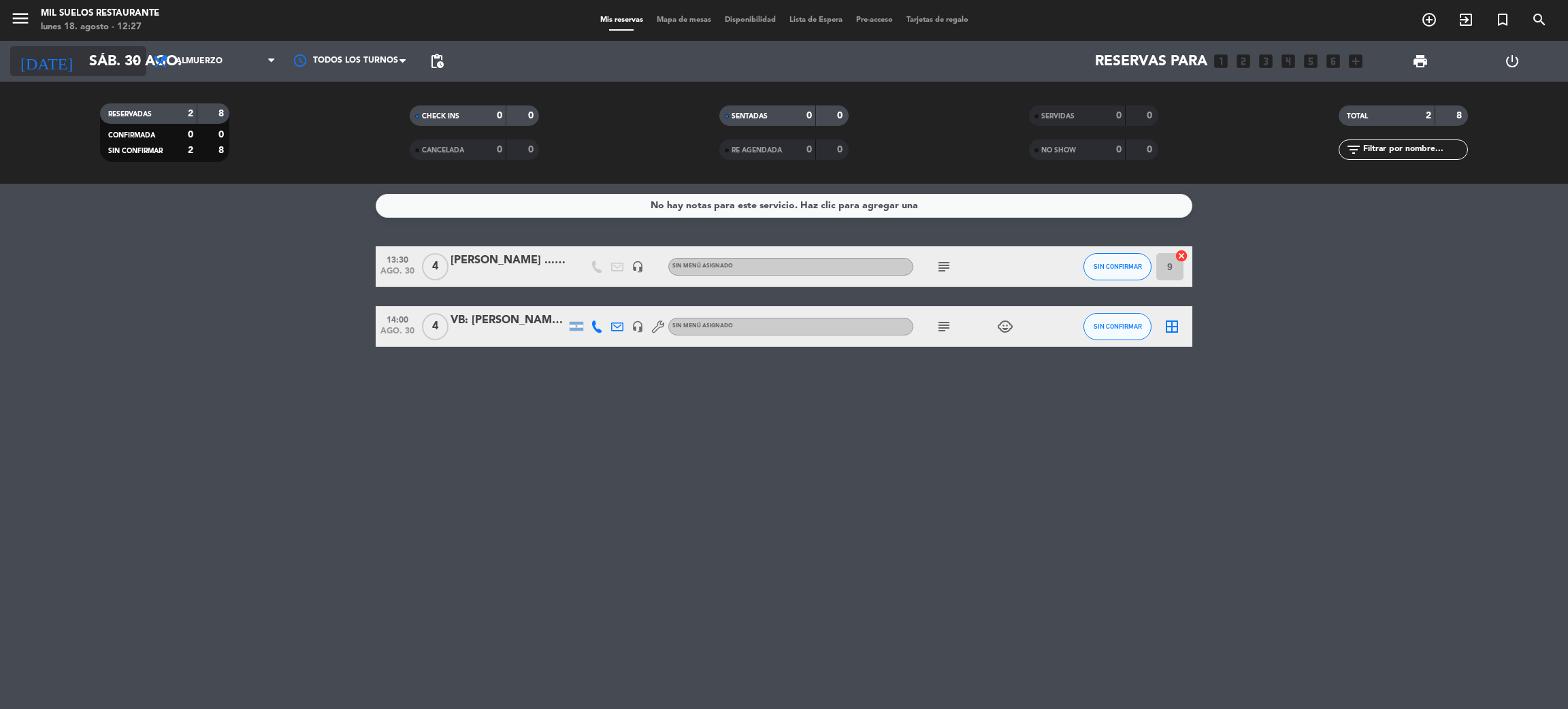
click at [108, 58] on input "sáb. 30 ago." at bounding box center [176, 61] width 188 height 31
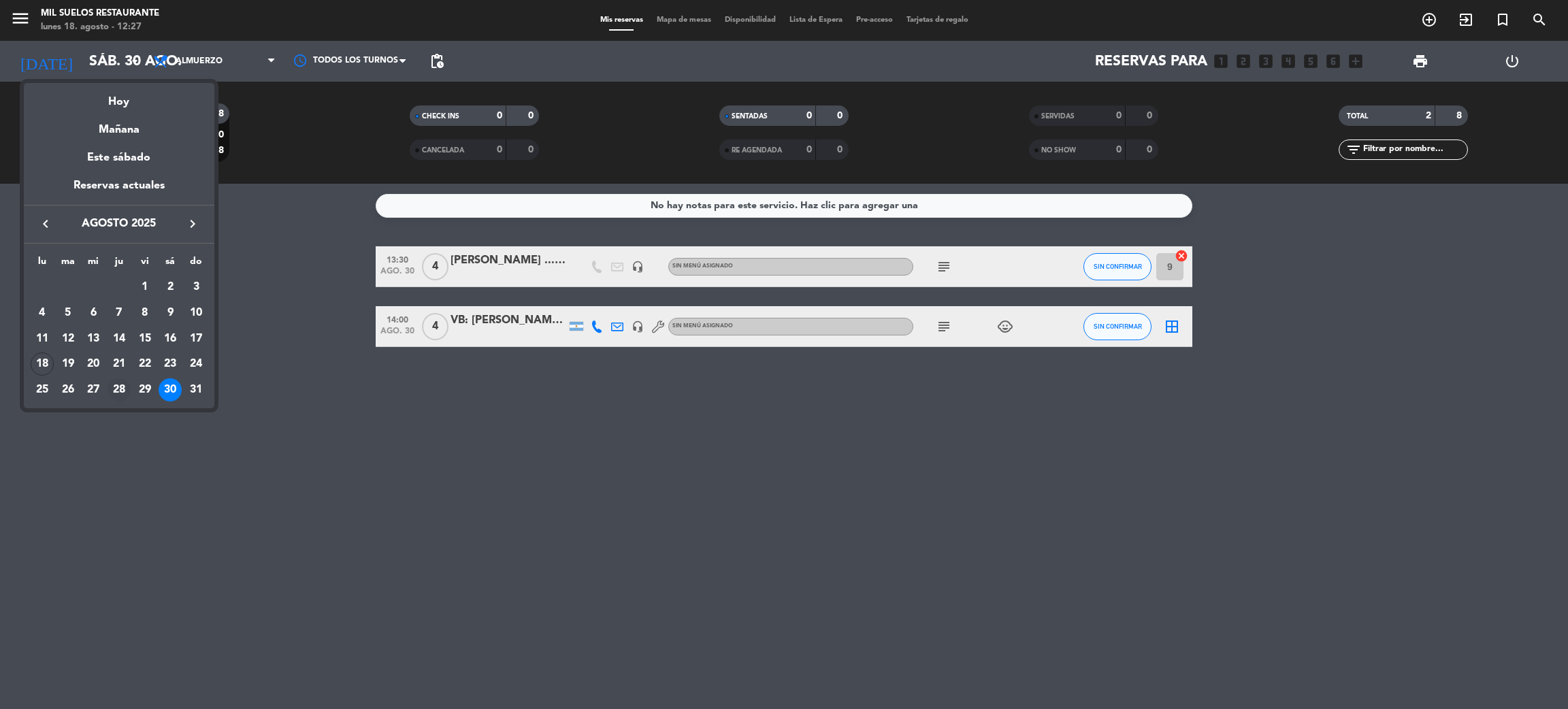
click at [119, 381] on div "28" at bounding box center [119, 390] width 23 height 23
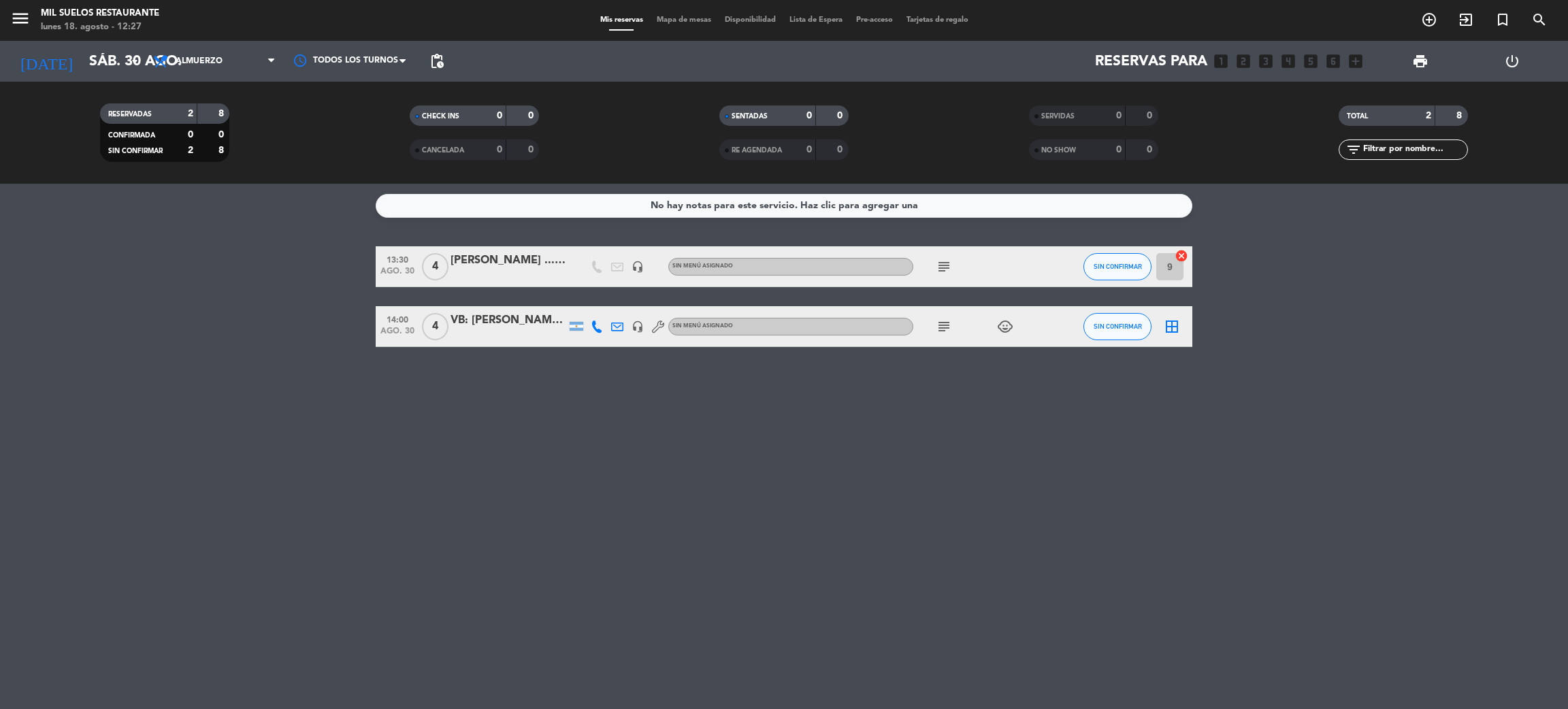
type input "jue. 28 ago."
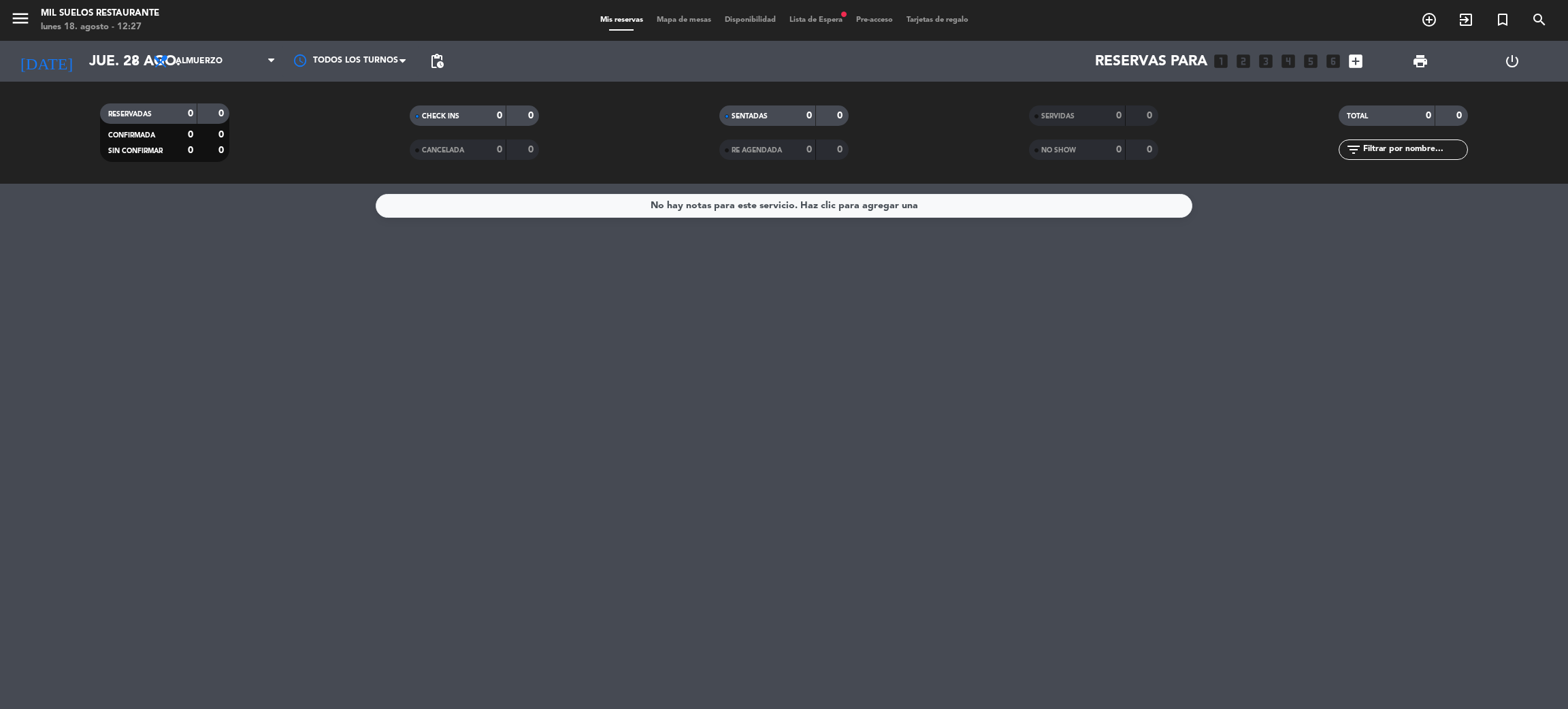
click at [823, 25] on div "Mis reservas Mapa de mesas Disponibilidad Lista de Espera fiber_manual_record P…" at bounding box center [784, 20] width 382 height 12
click at [819, 18] on span "Lista de Espera fiber_manual_record" at bounding box center [816, 20] width 66 height 7
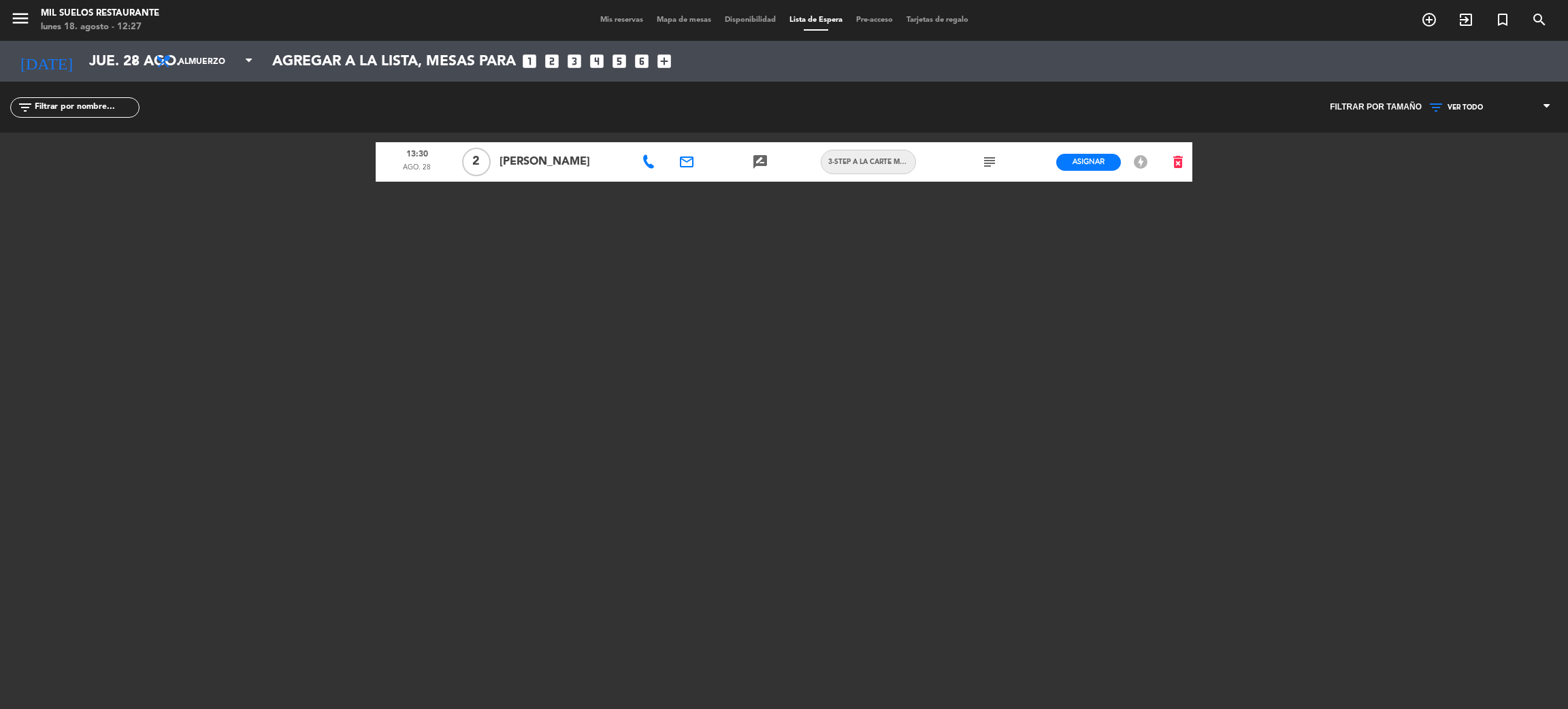
click at [651, 165] on icon at bounding box center [648, 162] width 13 height 13
click at [711, 138] on span "content_paste" at bounding box center [716, 139] width 10 height 10
drag, startPoint x: 7, startPoint y: 24, endPoint x: 15, endPoint y: 24, distance: 8.0
click at [9, 24] on div "menu Mil Suelos Restaurante lunes 18. agosto - 12:31" at bounding box center [196, 20] width 392 height 32
click at [27, 28] on button "menu" at bounding box center [20, 21] width 20 height 25
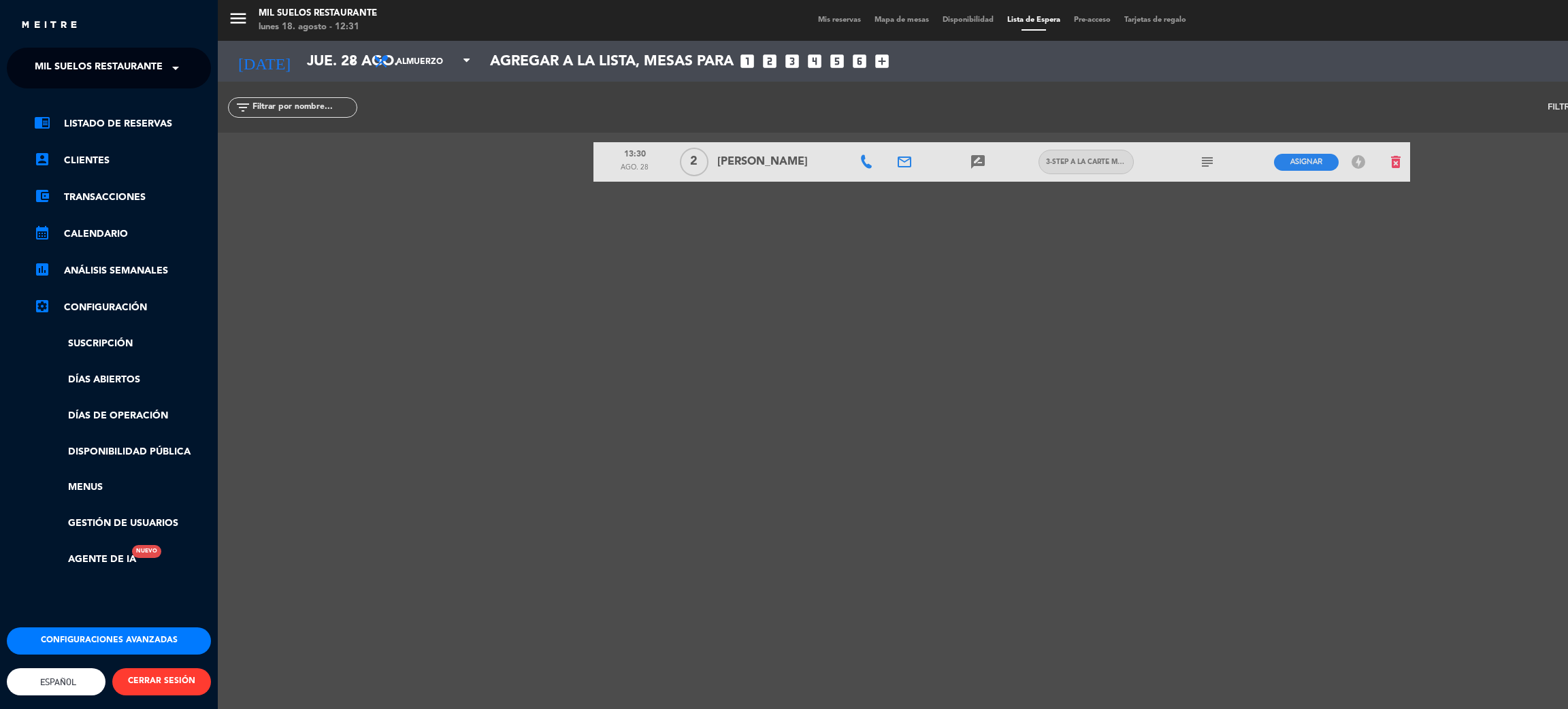
click at [82, 84] on ng-select "× Mil Suelos Restaurante ×" at bounding box center [108, 68] width 204 height 41
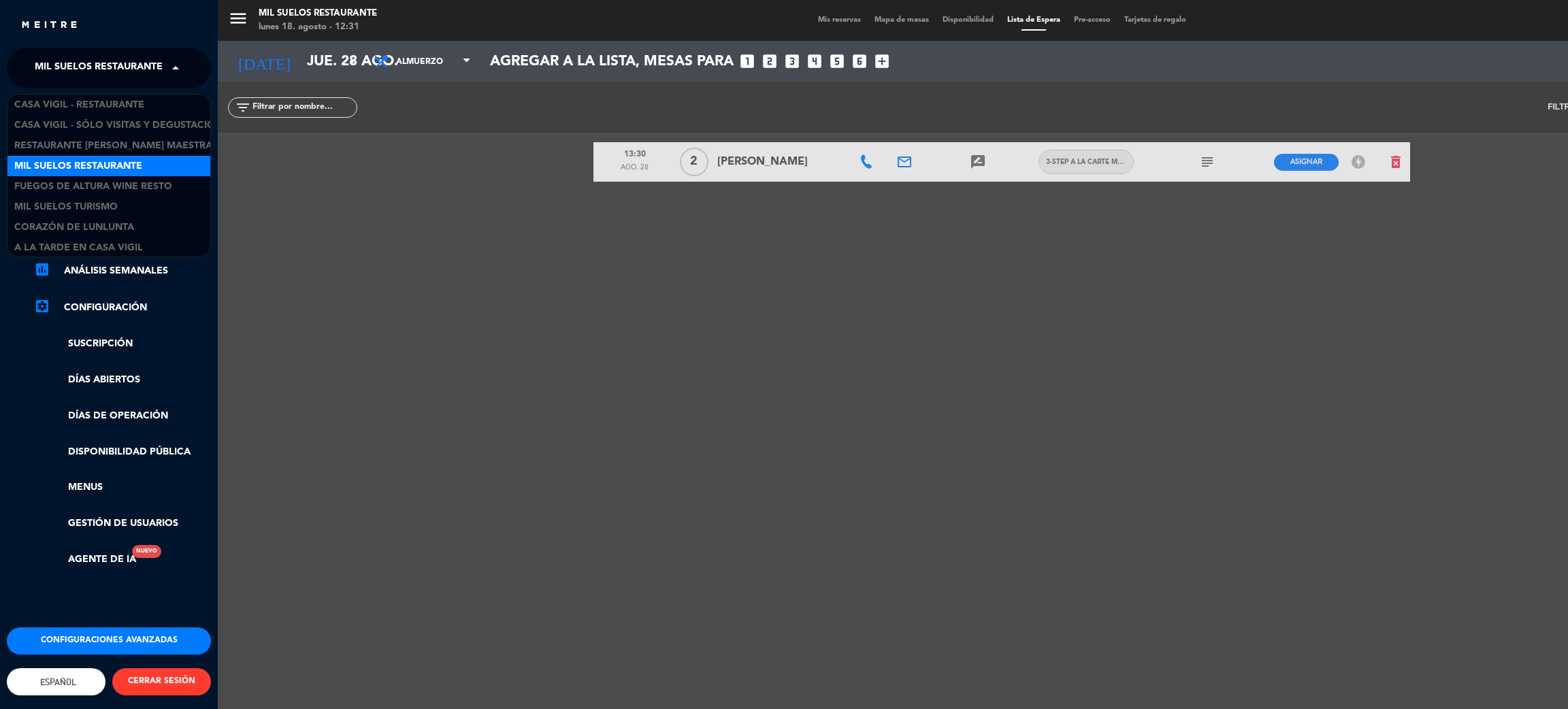
click at [78, 78] on span "Mil Suelos Restaurante" at bounding box center [98, 68] width 128 height 28
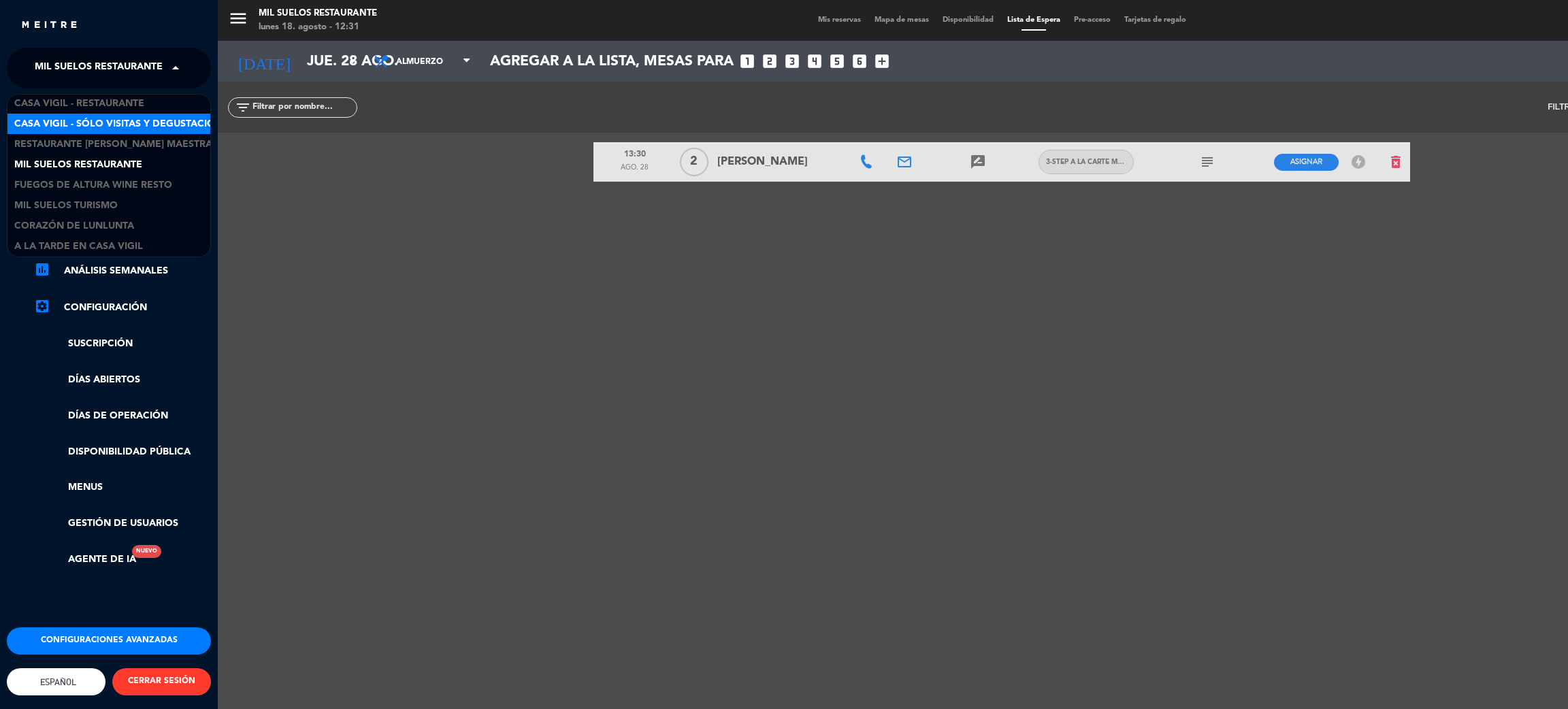
click at [96, 120] on span "Casa Vigil - SÓLO Visitas y Degustaciones" at bounding box center [124, 124] width 220 height 16
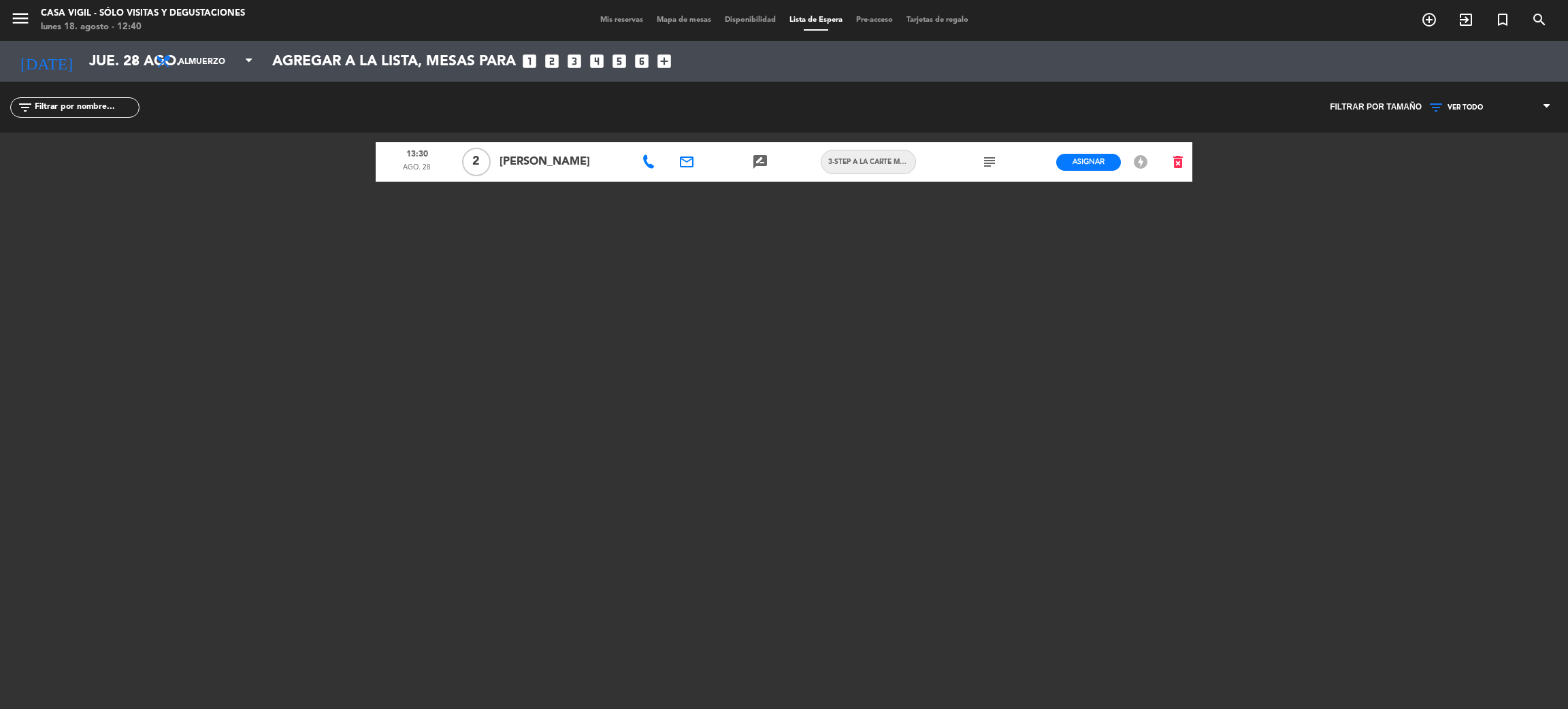
click at [327, 370] on div "menu Casa [PERSON_NAME] - SÓLO Visitas y Degustaciones lunes 18. agosto - 12:40…" at bounding box center [784, 354] width 1568 height 709
drag, startPoint x: 1341, startPoint y: 383, endPoint x: 585, endPoint y: 96, distance: 808.6
click at [1339, 377] on div "menu Casa [PERSON_NAME] - SÓLO Visitas y Degustaciones lunes 18. agosto - 12:40…" at bounding box center [784, 354] width 1568 height 709
click at [24, 25] on icon "menu" at bounding box center [20, 18] width 20 height 20
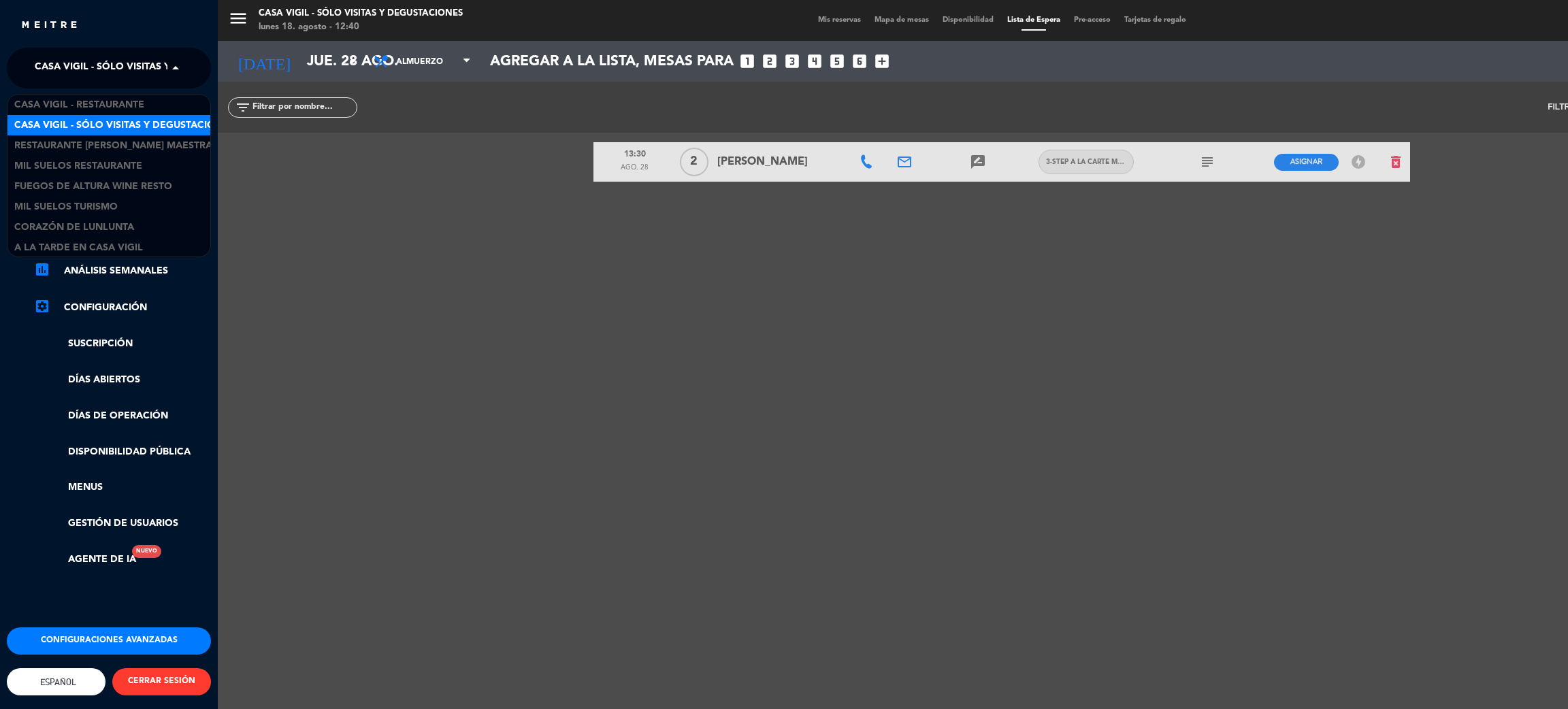
click at [87, 64] on span "Casa Vigil - SÓLO Visitas y Degustaciones" at bounding box center [144, 68] width 220 height 28
click at [117, 144] on span "Restaurante [PERSON_NAME] Maestra" at bounding box center [113, 144] width 198 height 16
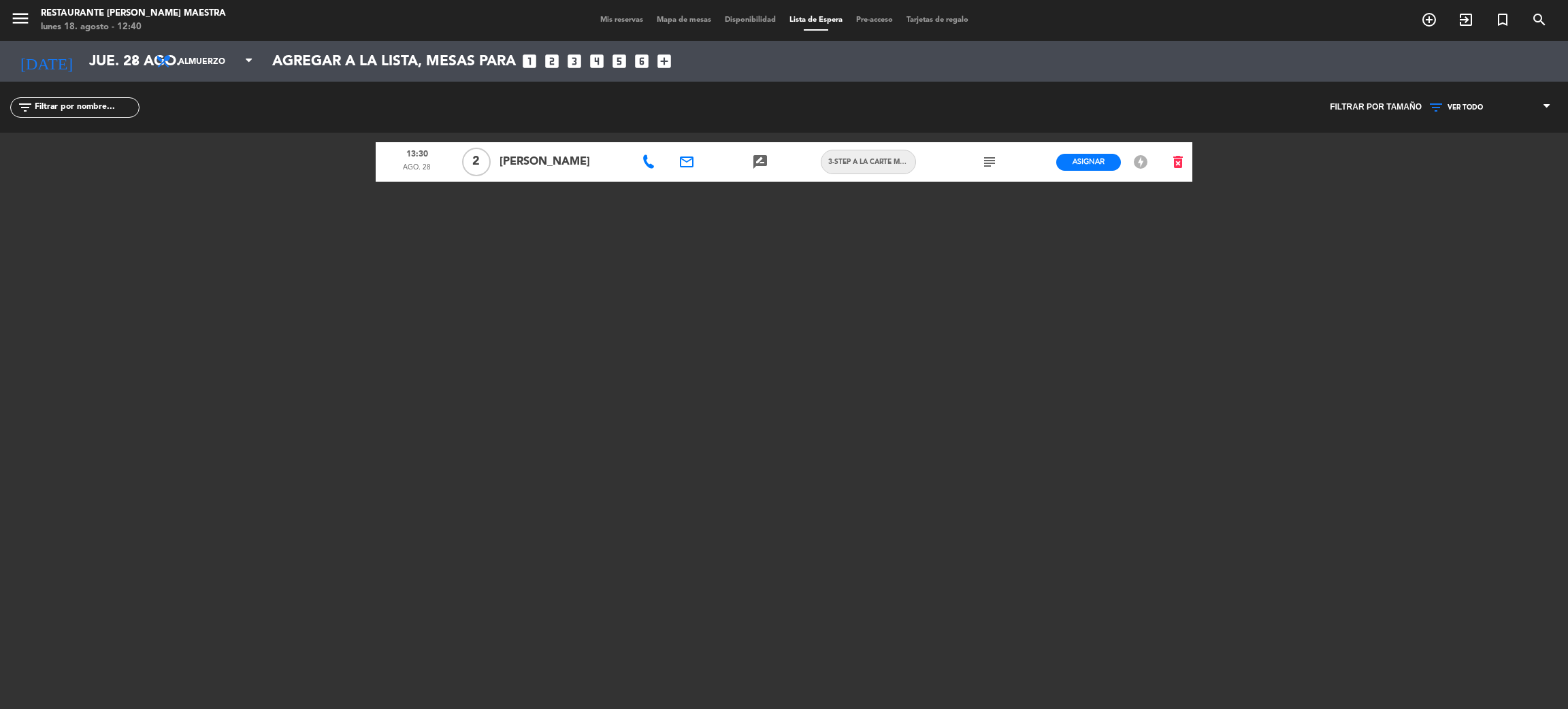
click at [622, 19] on span "Mis reservas" at bounding box center [622, 20] width 57 height 7
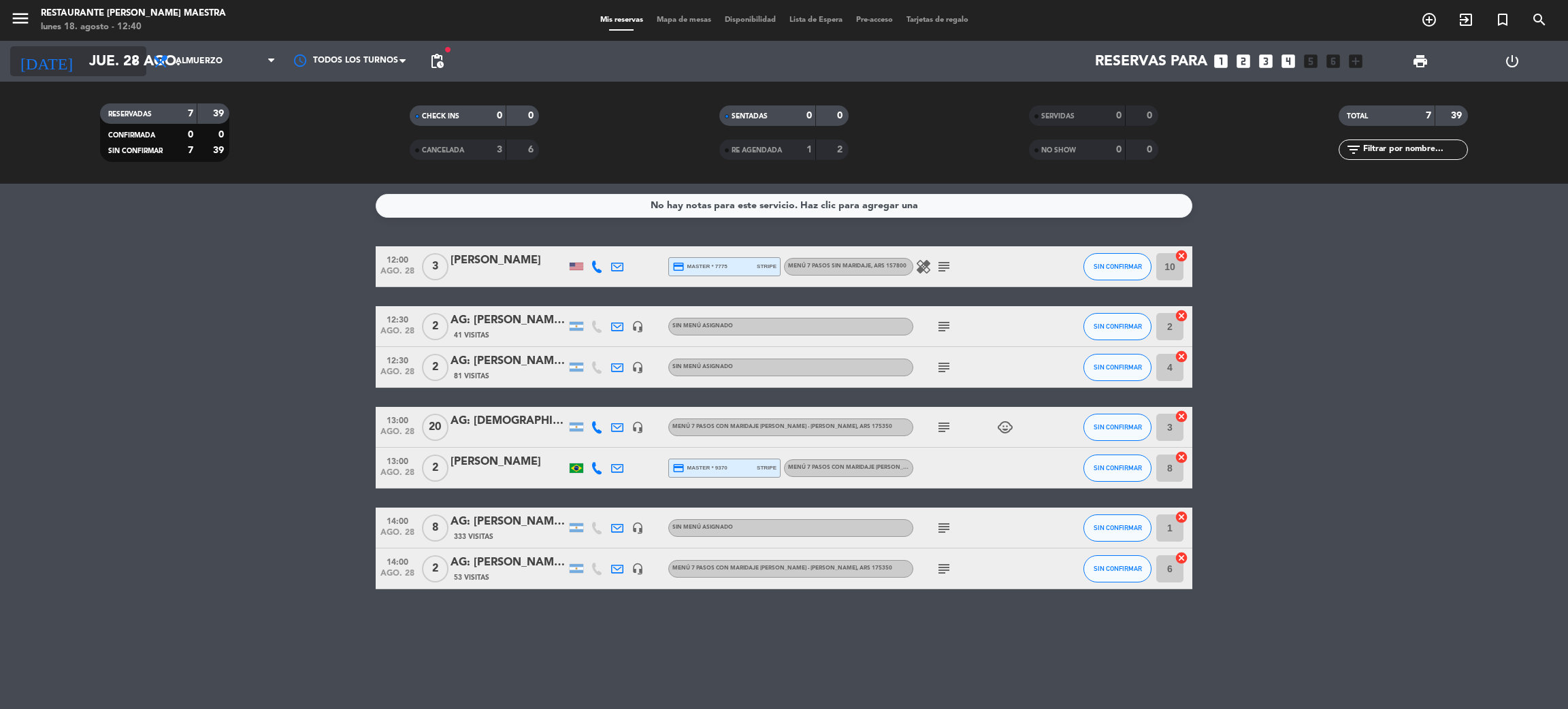
click at [103, 67] on input "jue. 28 ago." at bounding box center [176, 61] width 188 height 31
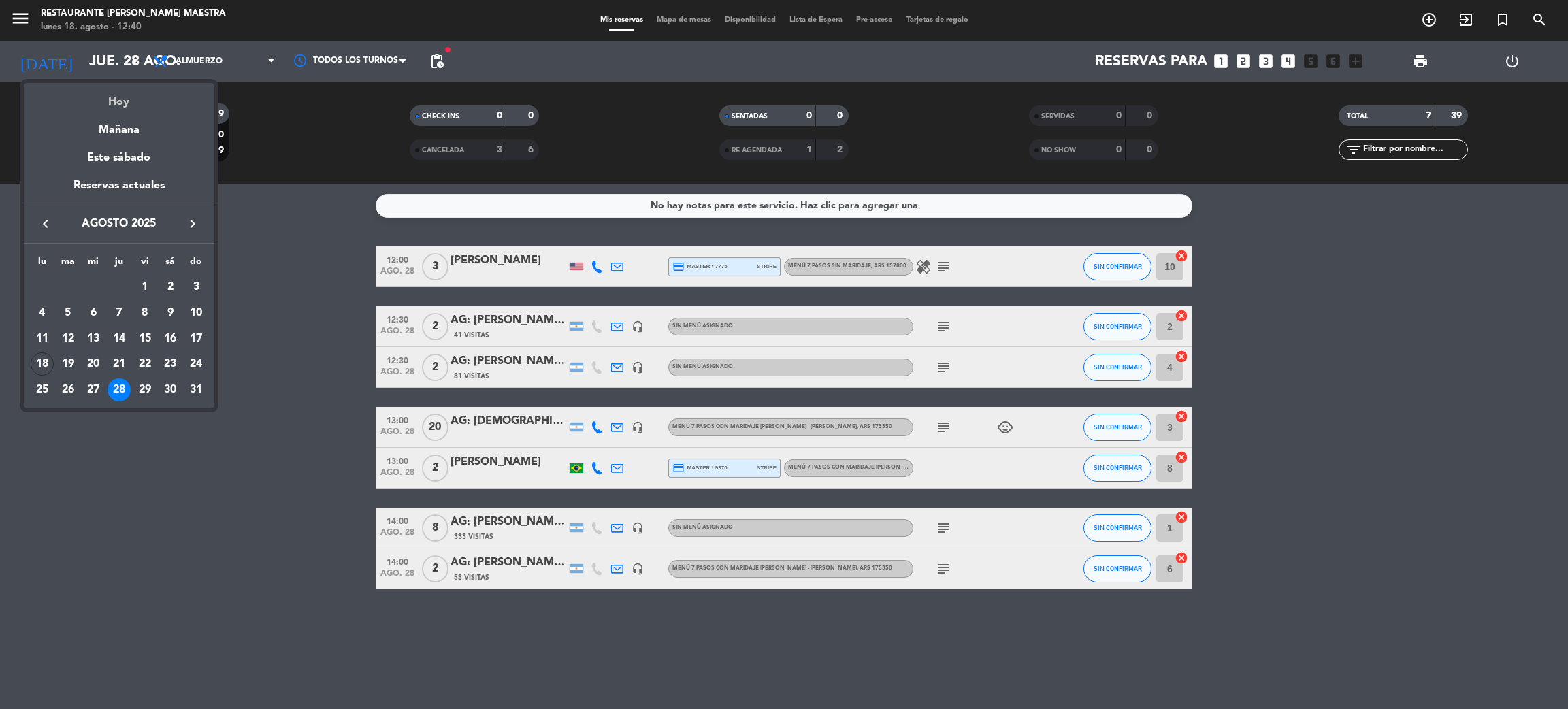
click at [126, 90] on div "Hoy" at bounding box center [119, 96] width 190 height 28
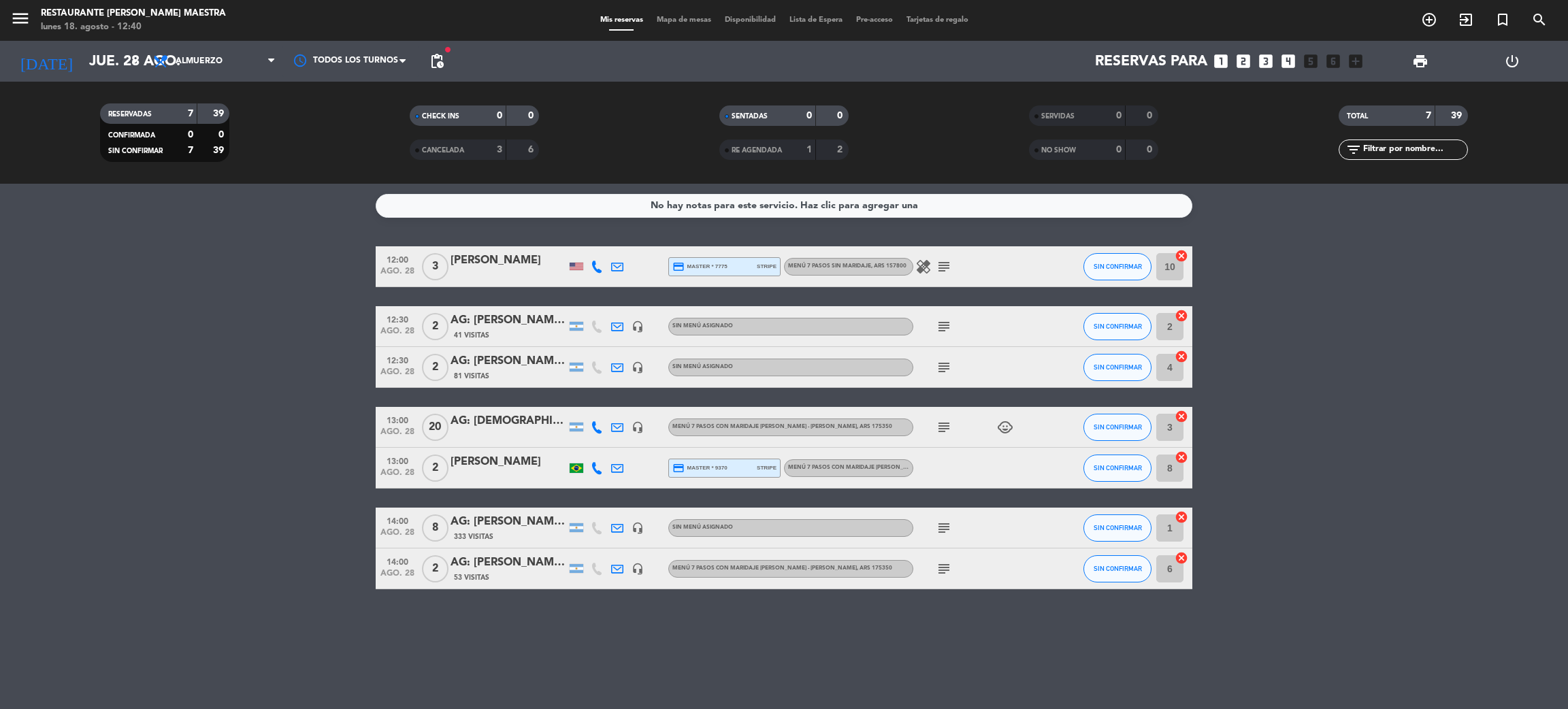
type input "lun. 18 ago."
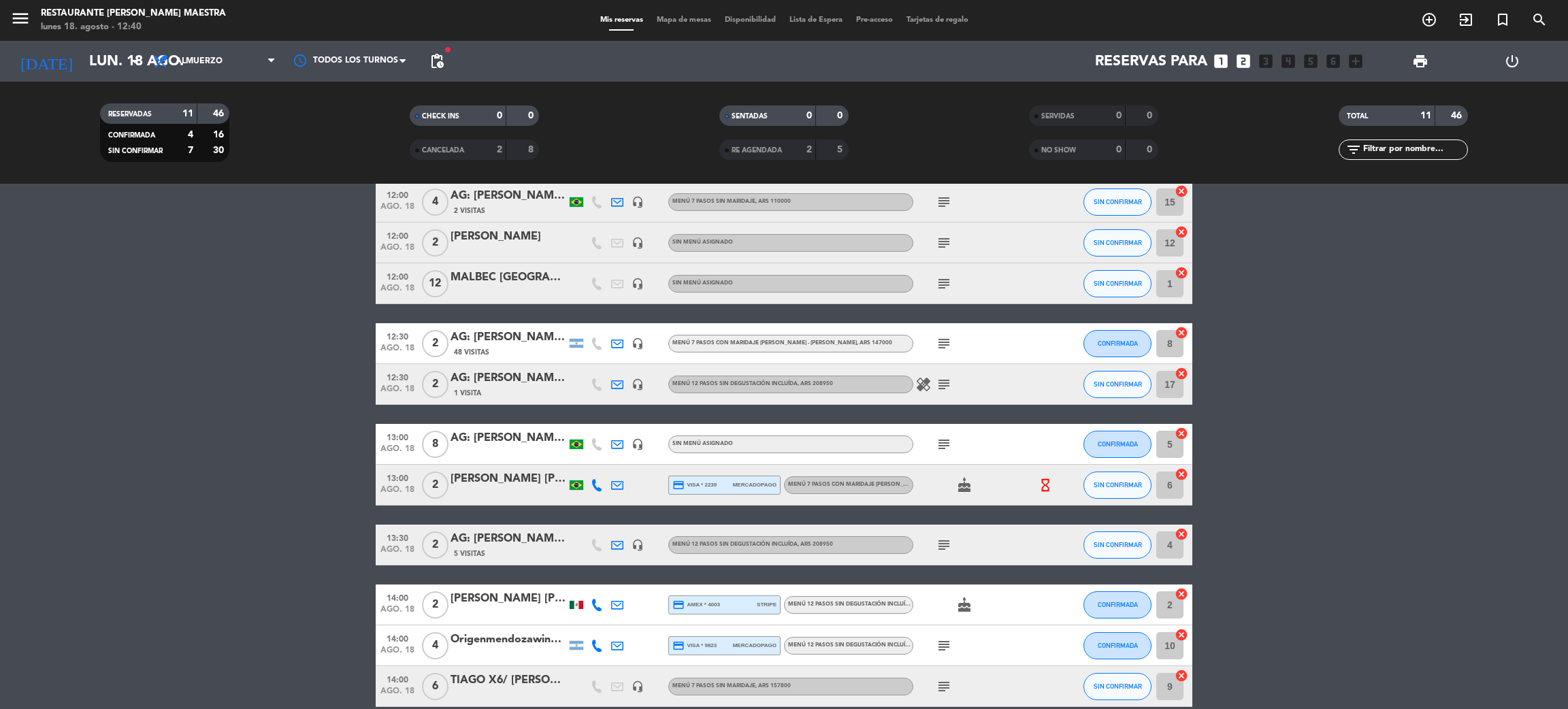
scroll to position [129, 0]
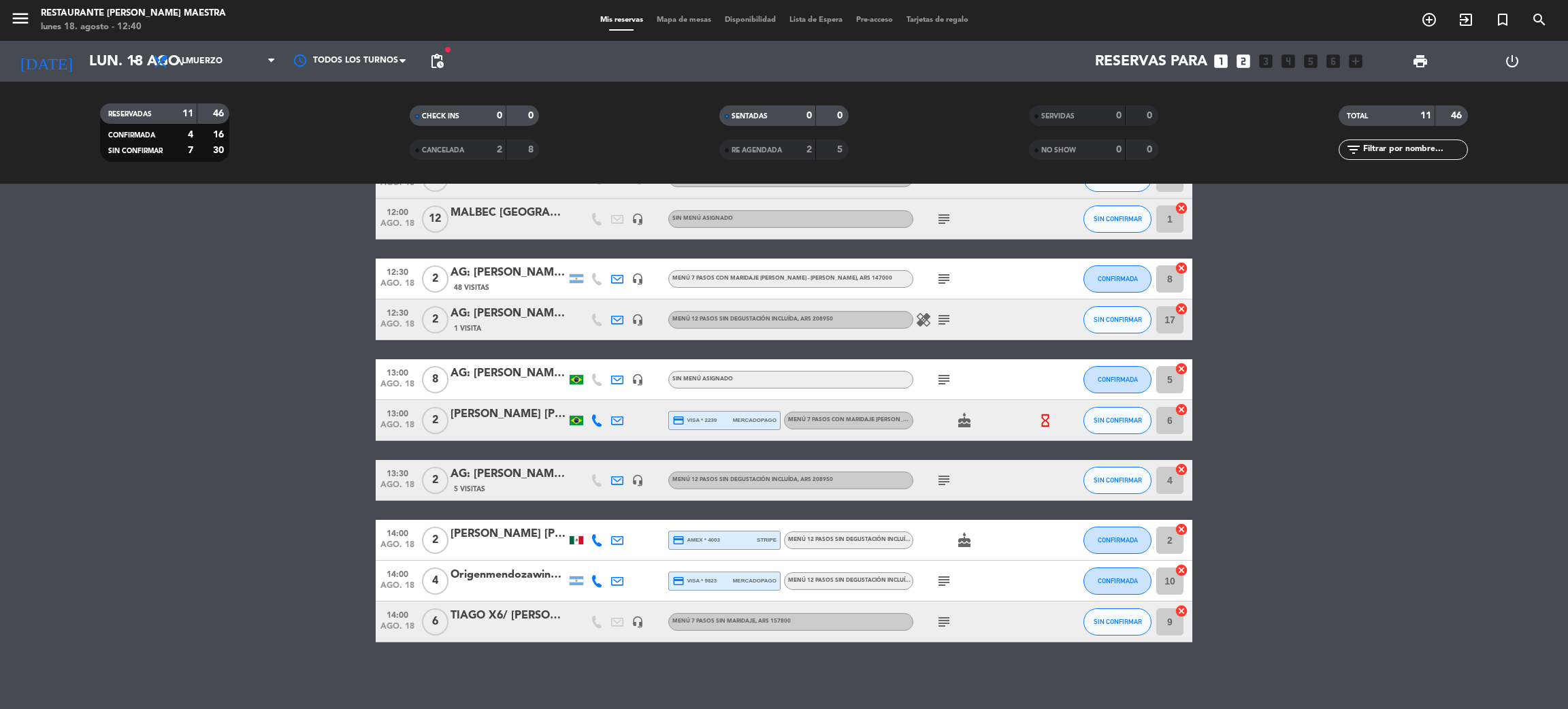
click at [492, 619] on div "TIAGO X6/ [PERSON_NAME]" at bounding box center [508, 616] width 116 height 18
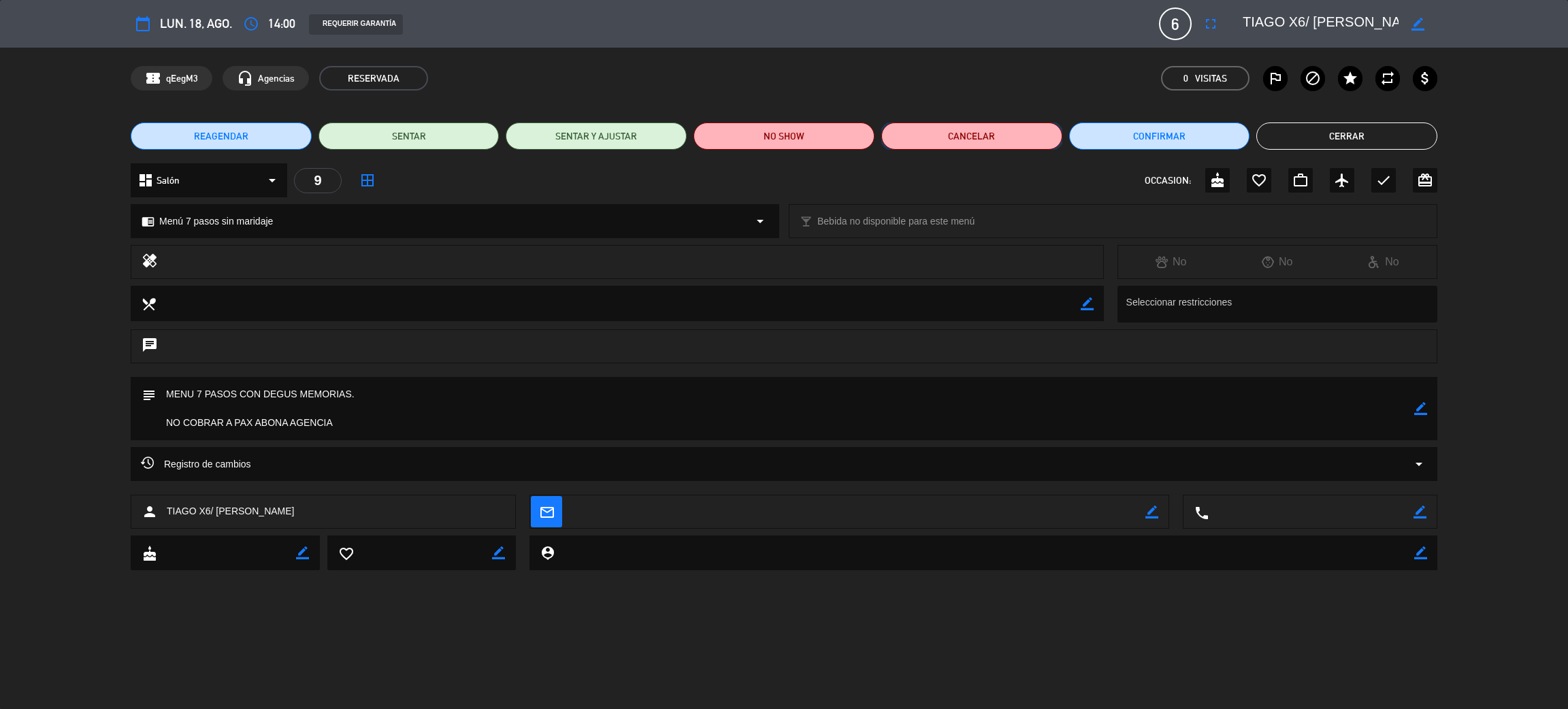
click at [950, 132] on button "Cancelar" at bounding box center [972, 136] width 181 height 27
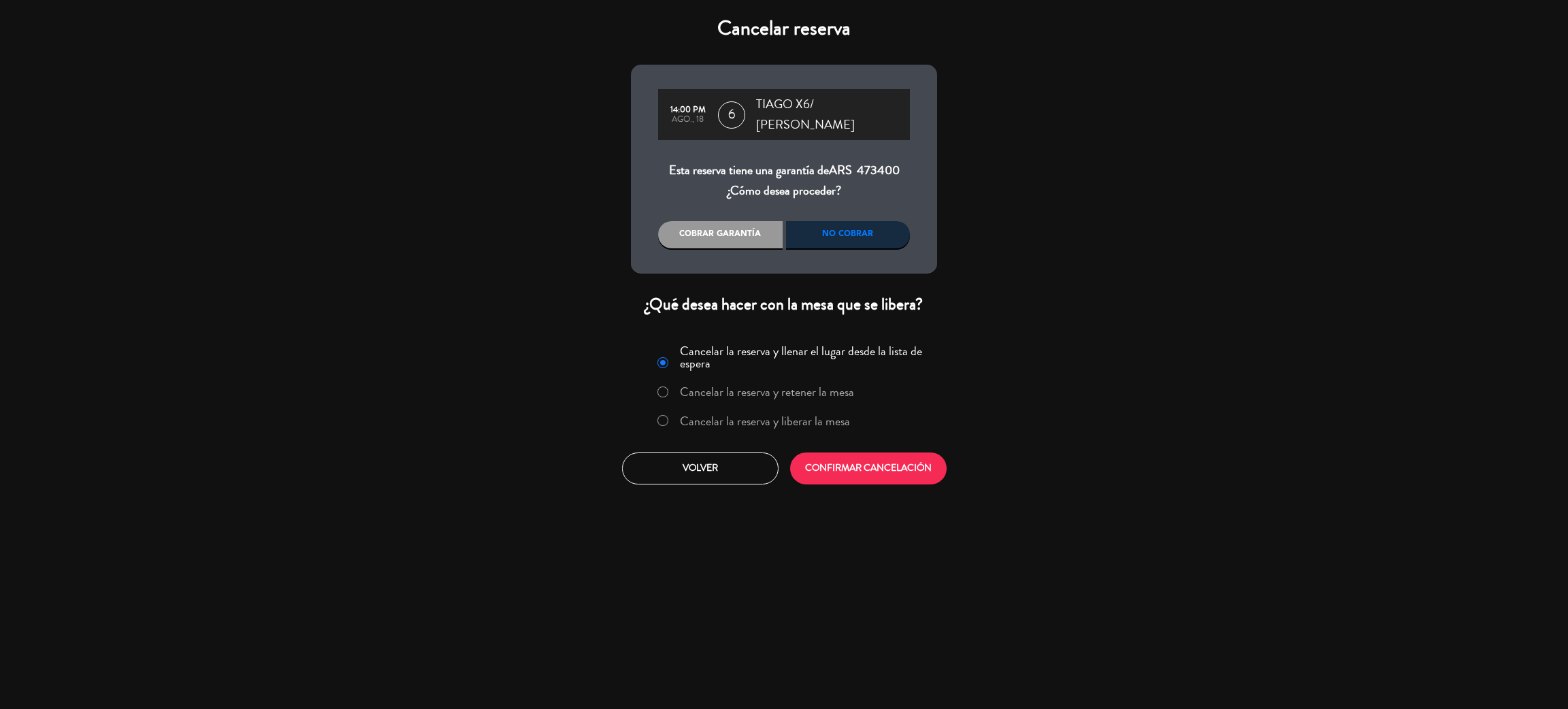
click at [843, 236] on div "No cobrar" at bounding box center [848, 235] width 125 height 27
click at [749, 418] on label "Cancelar la reserva y liberar la mesa" at bounding box center [765, 421] width 170 height 12
click at [871, 468] on button "CONFIRMAR CANCELACIÓN" at bounding box center [869, 468] width 157 height 32
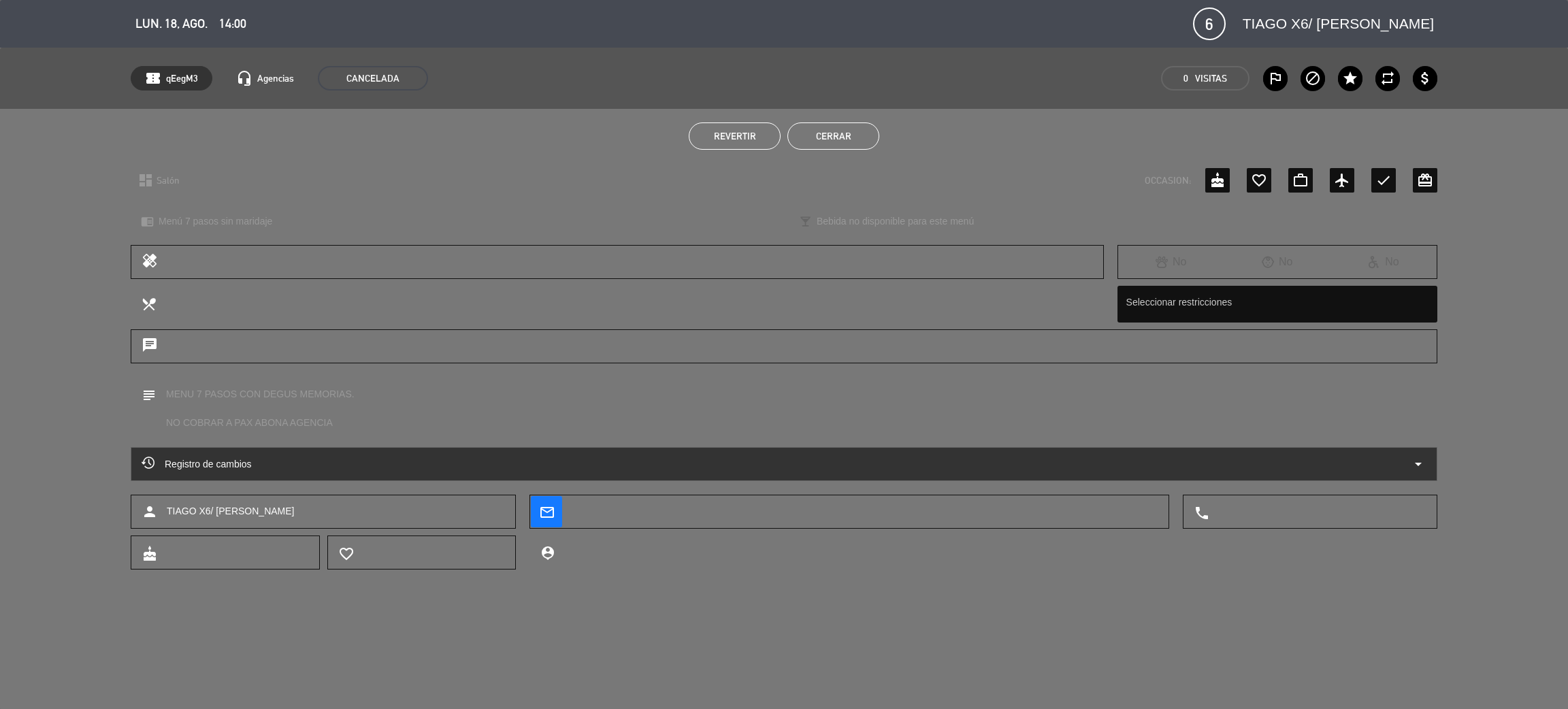
click at [843, 132] on button "Cerrar" at bounding box center [833, 136] width 92 height 27
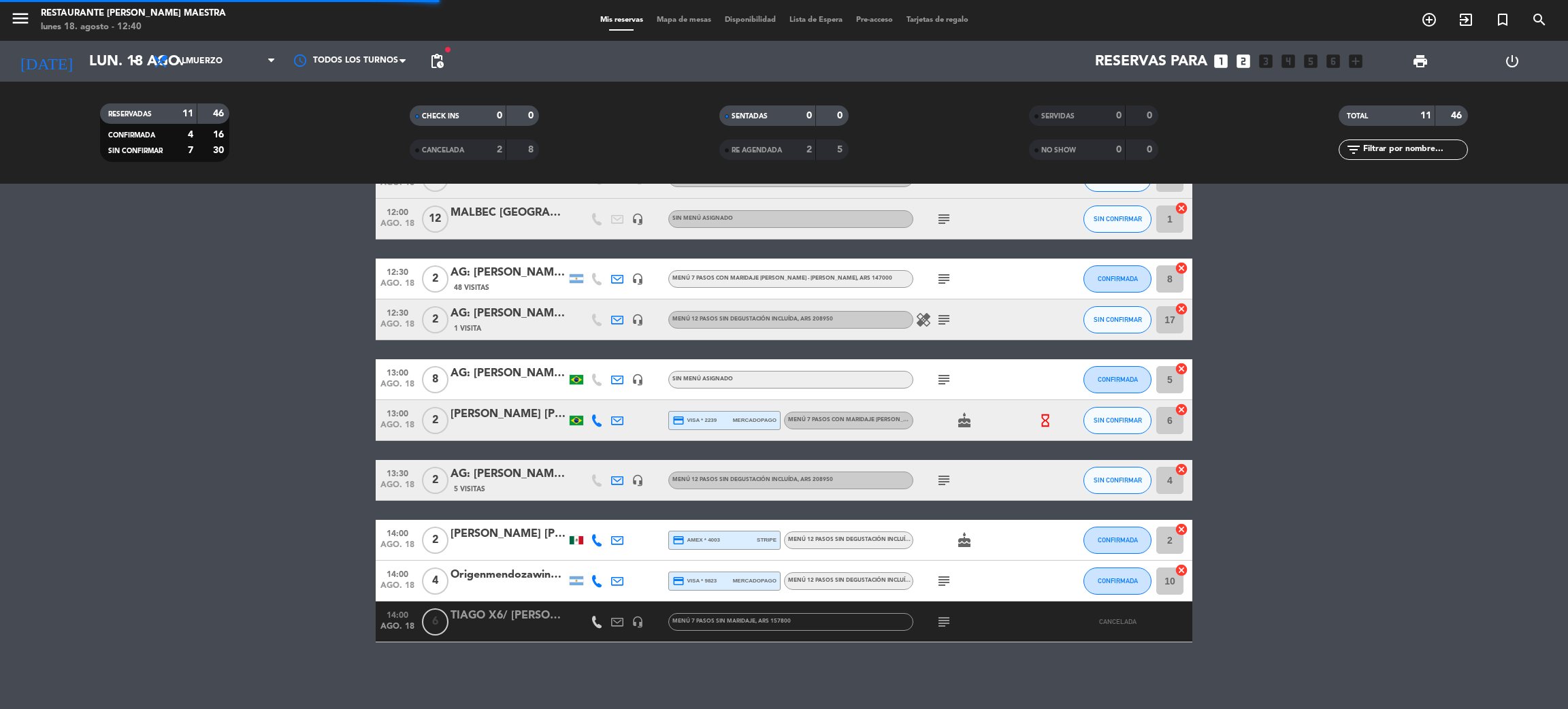
scroll to position [88, 0]
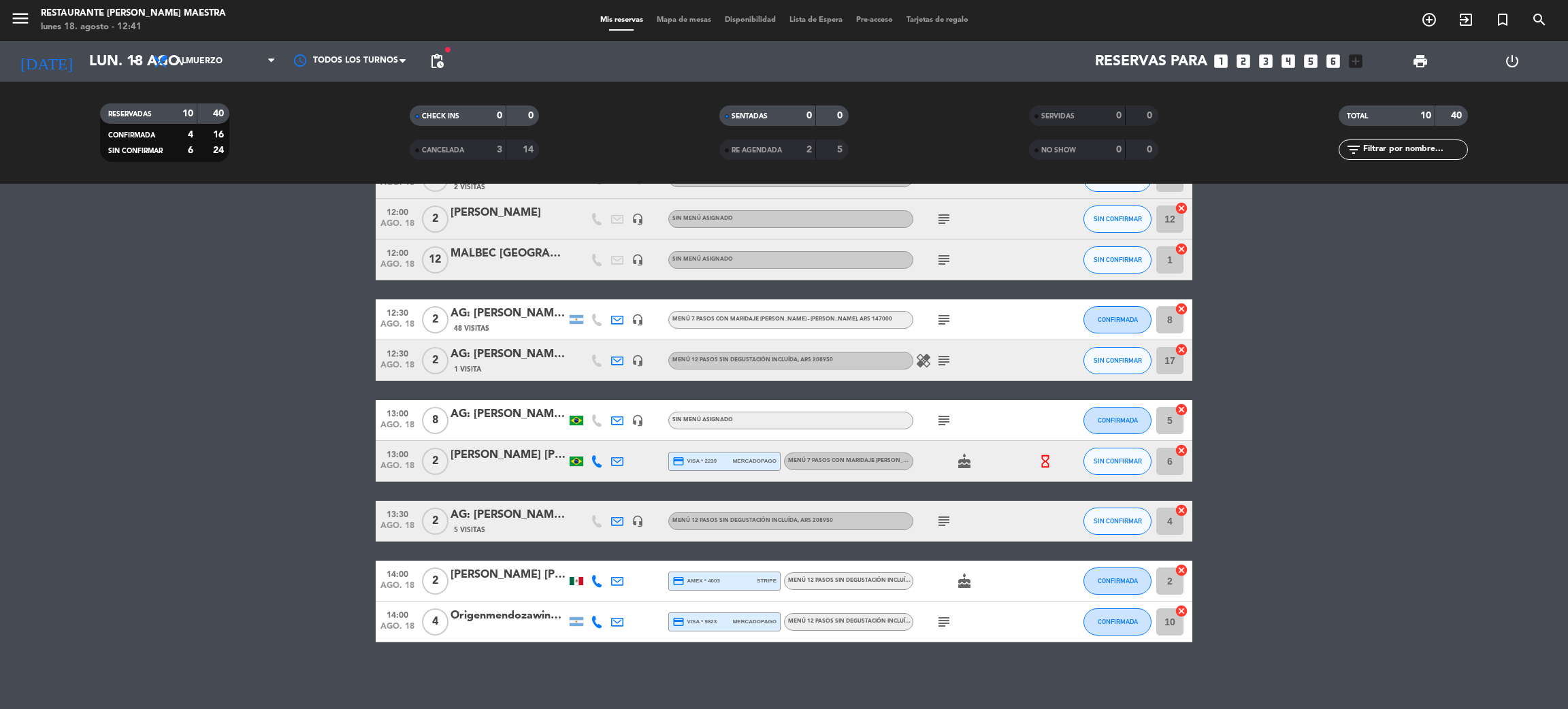
click at [1333, 63] on icon "looks_6" at bounding box center [1333, 61] width 18 height 18
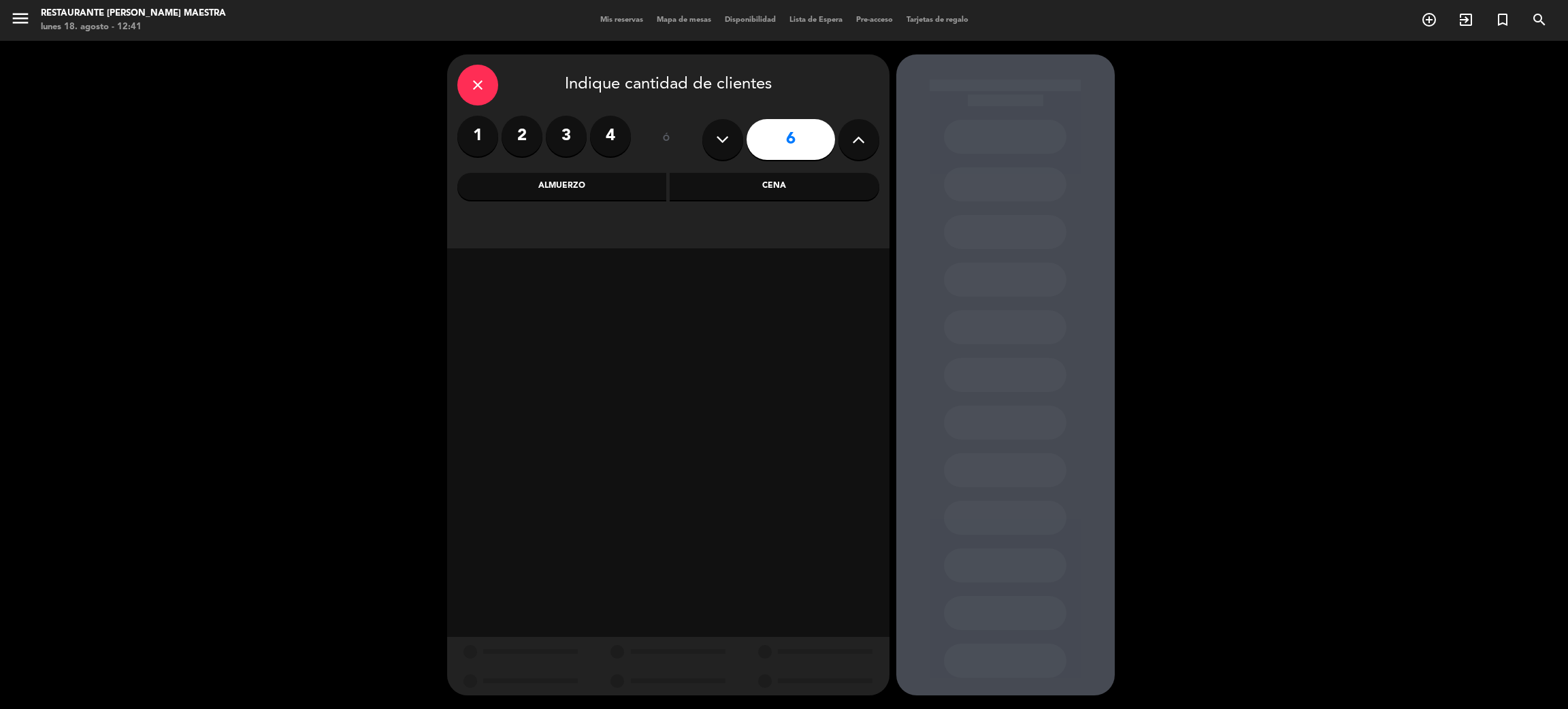
click at [537, 187] on div "Almuerzo" at bounding box center [562, 186] width 210 height 27
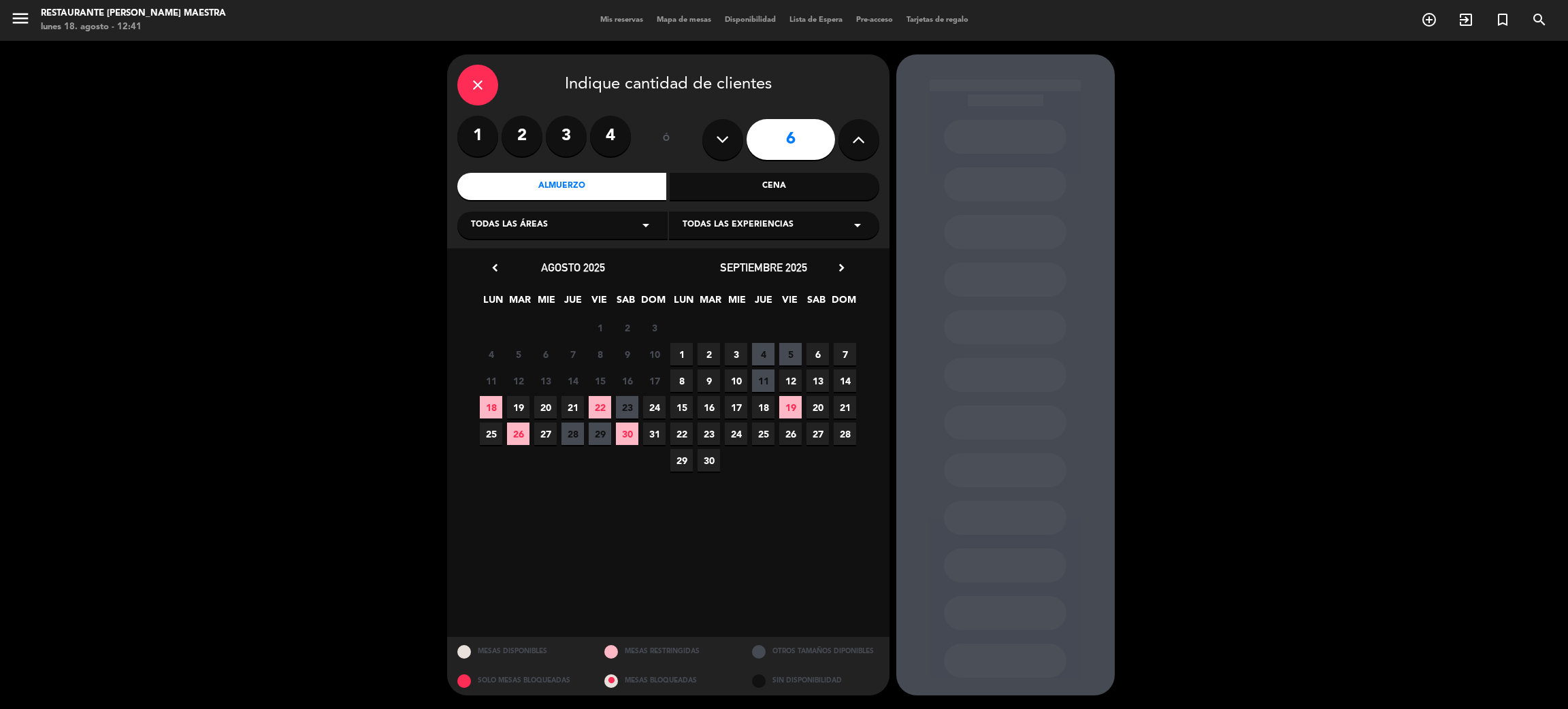
drag, startPoint x: 489, startPoint y: 404, endPoint x: 508, endPoint y: 403, distance: 19.0
click at [493, 403] on span "18" at bounding box center [491, 407] width 22 height 22
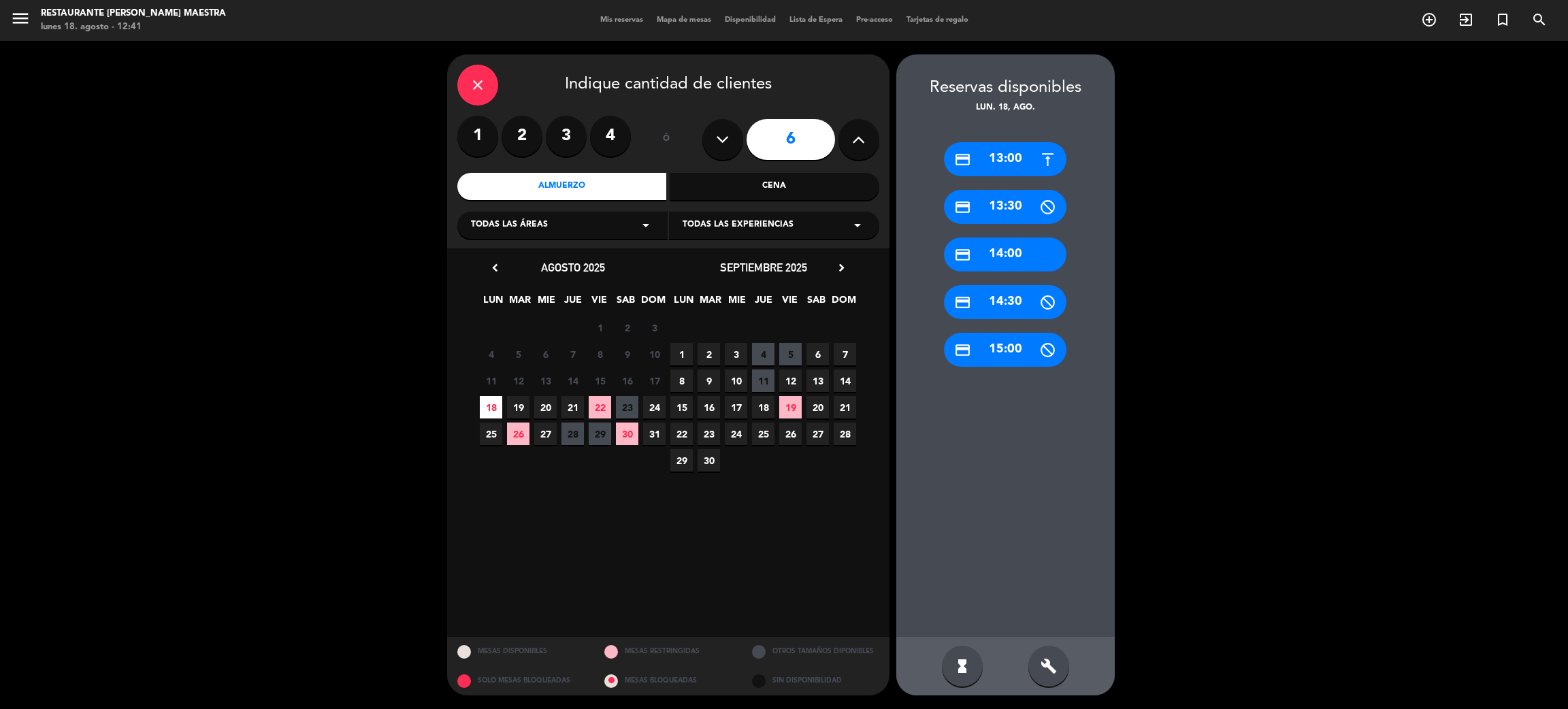
click at [1020, 251] on div "credit_card 14:00" at bounding box center [1005, 255] width 123 height 34
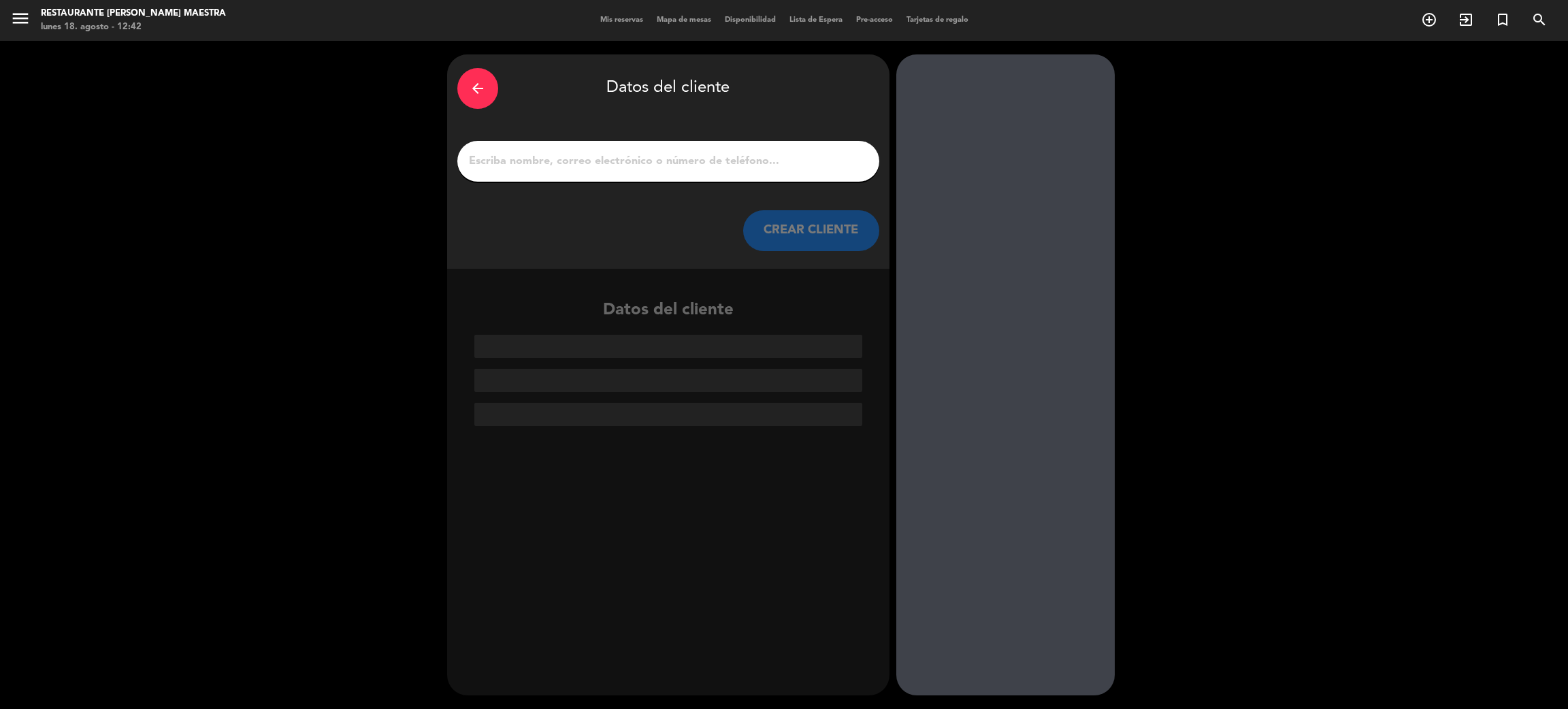
drag, startPoint x: 619, startPoint y: 149, endPoint x: 616, endPoint y: 138, distance: 11.4
click at [619, 147] on div at bounding box center [668, 161] width 422 height 41
click at [648, 170] on input "1" at bounding box center [668, 161] width 401 height 19
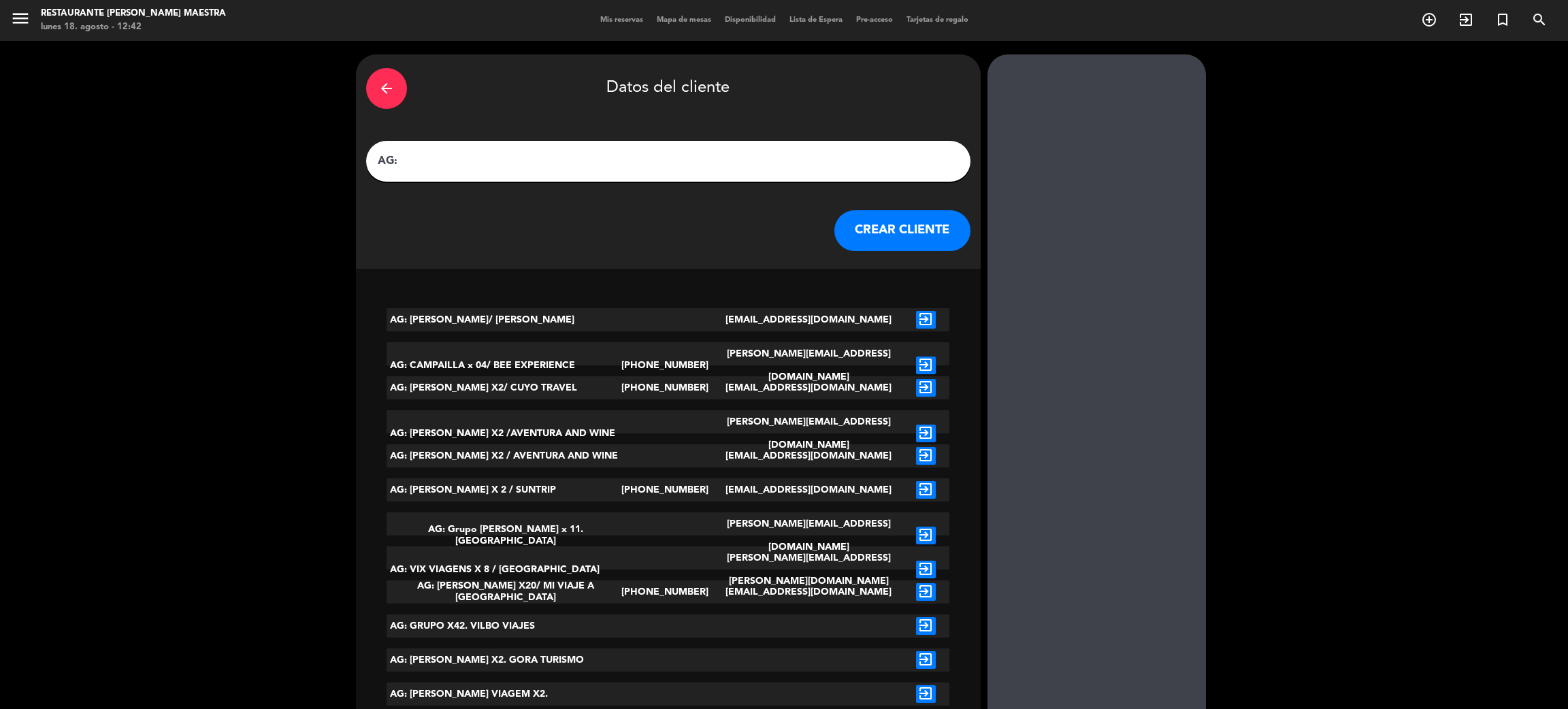
drag, startPoint x: 600, startPoint y: 167, endPoint x: 592, endPoint y: 164, distance: 8.5
click at [592, 164] on input "AG:" at bounding box center [669, 161] width 584 height 19
paste input "[PERSON_NAME] [PERSON_NAME]"
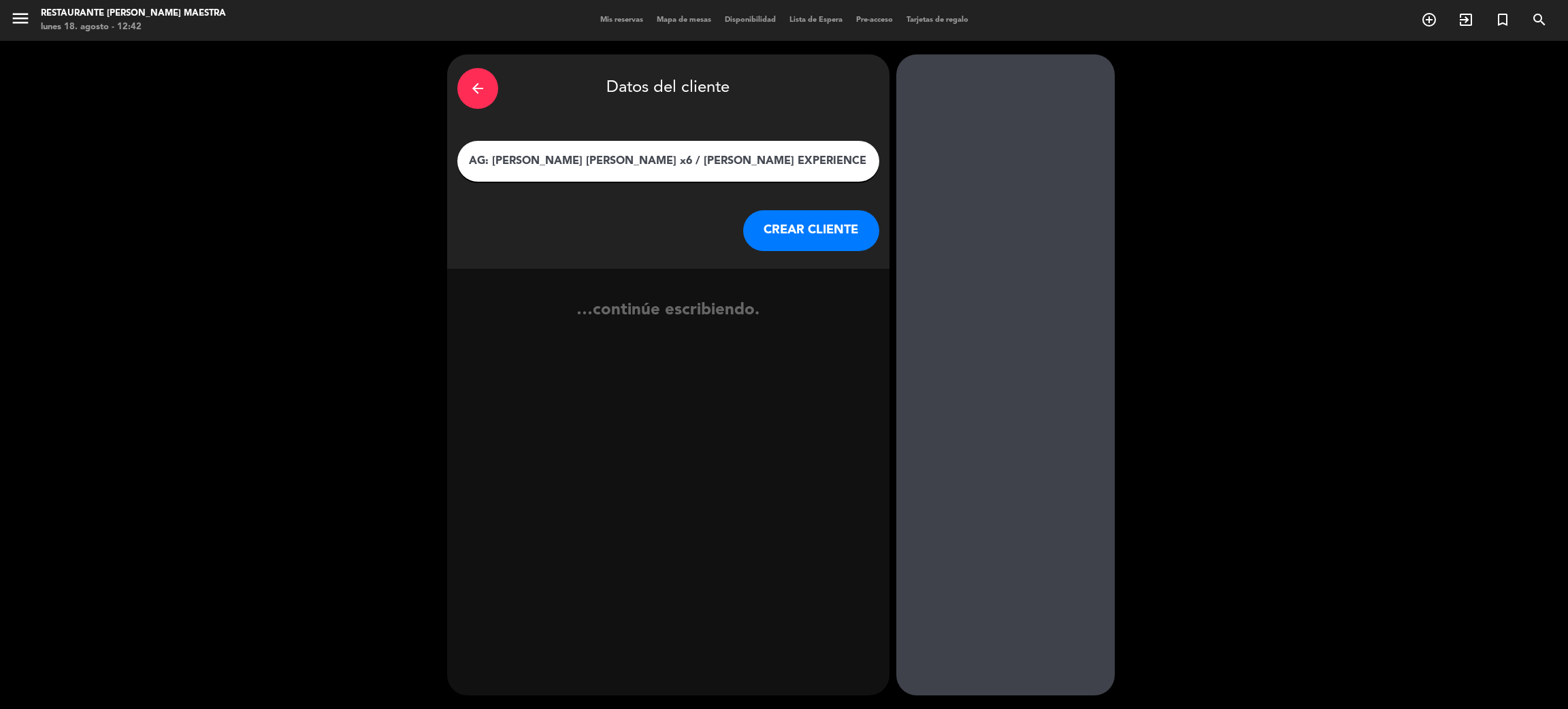
type input "AG: [PERSON_NAME] [PERSON_NAME] x6 / [PERSON_NAME] EXPERIENCE"
click button "CREAR CLIENTE" at bounding box center [811, 230] width 136 height 41
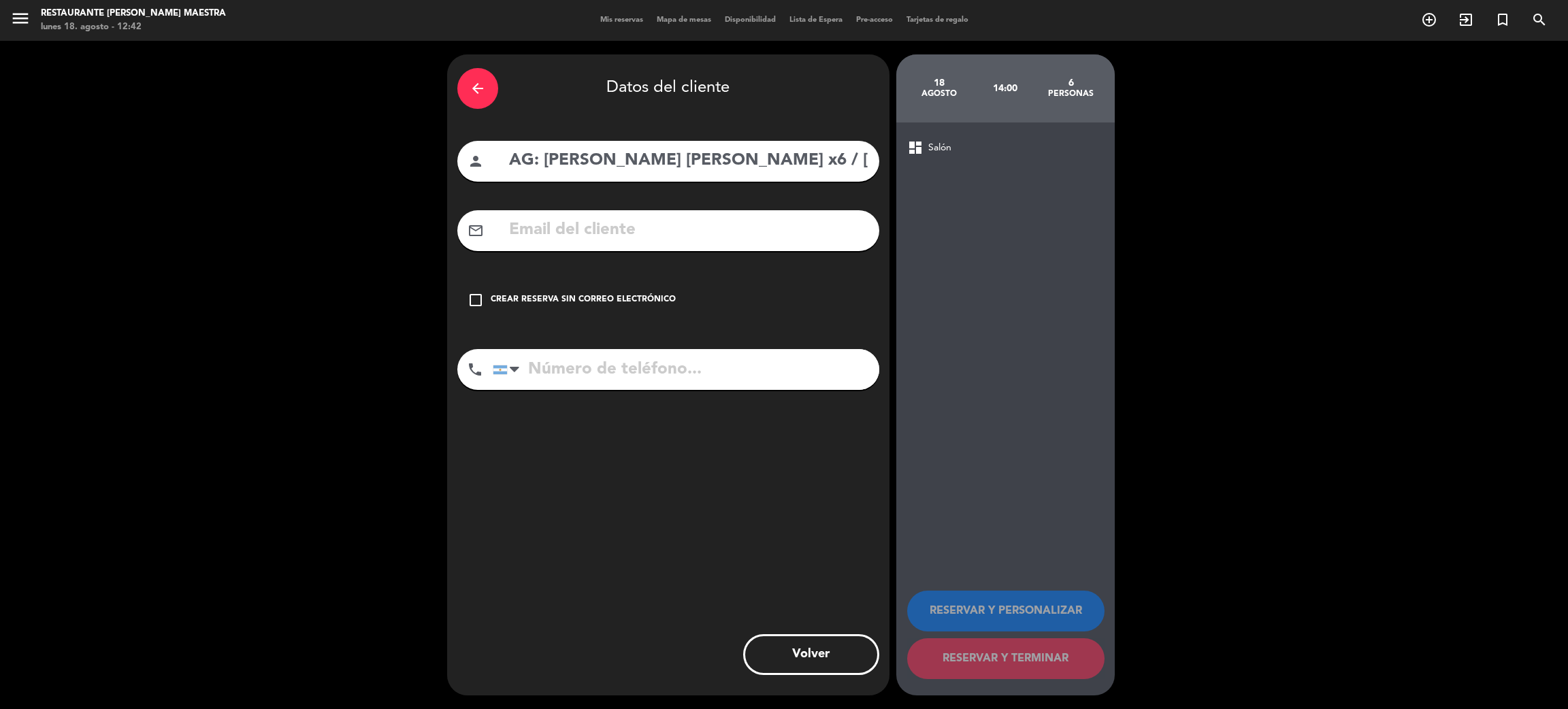
click at [536, 302] on div "Crear reserva sin correo electrónico" at bounding box center [583, 300] width 185 height 13
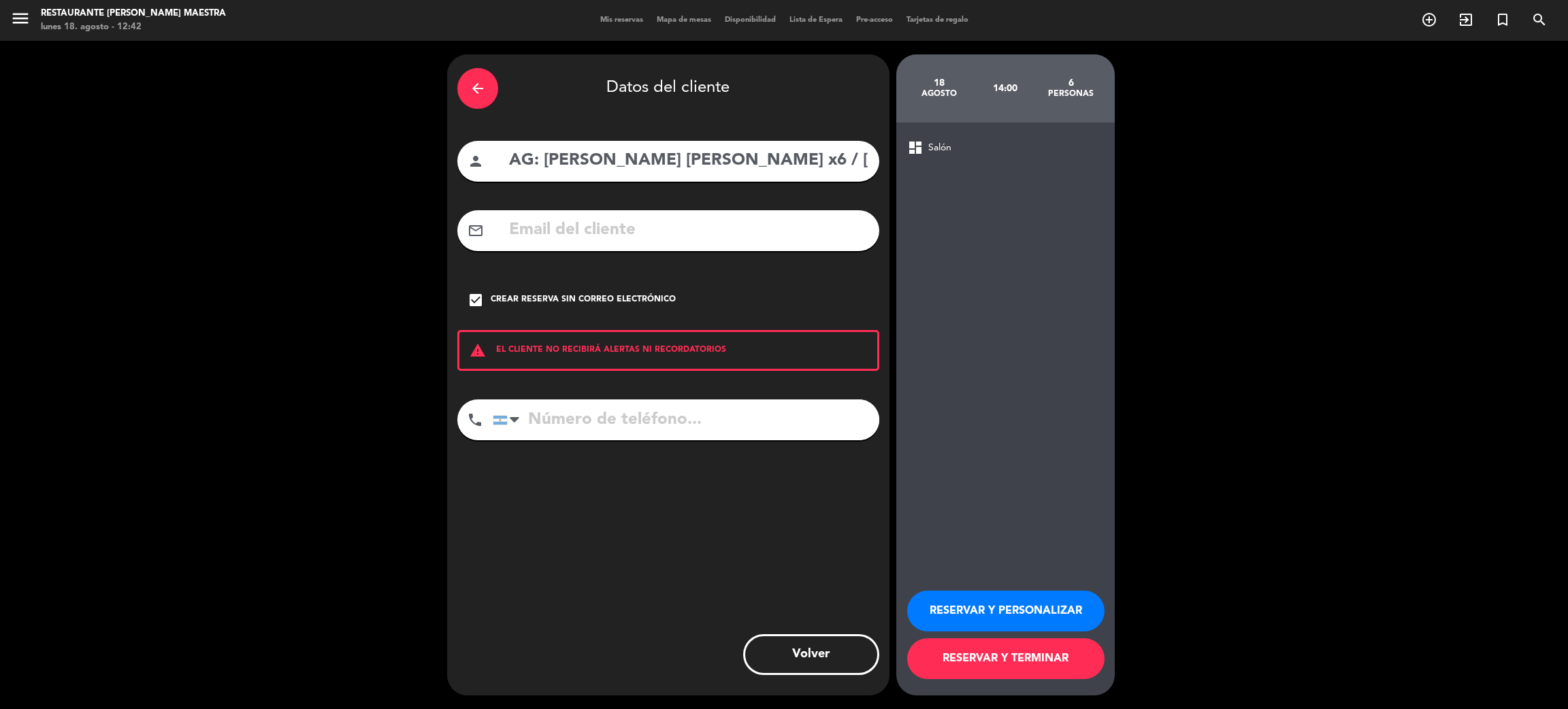
click at [1008, 614] on button "RESERVAR Y PERSONALIZAR" at bounding box center [1005, 611] width 197 height 41
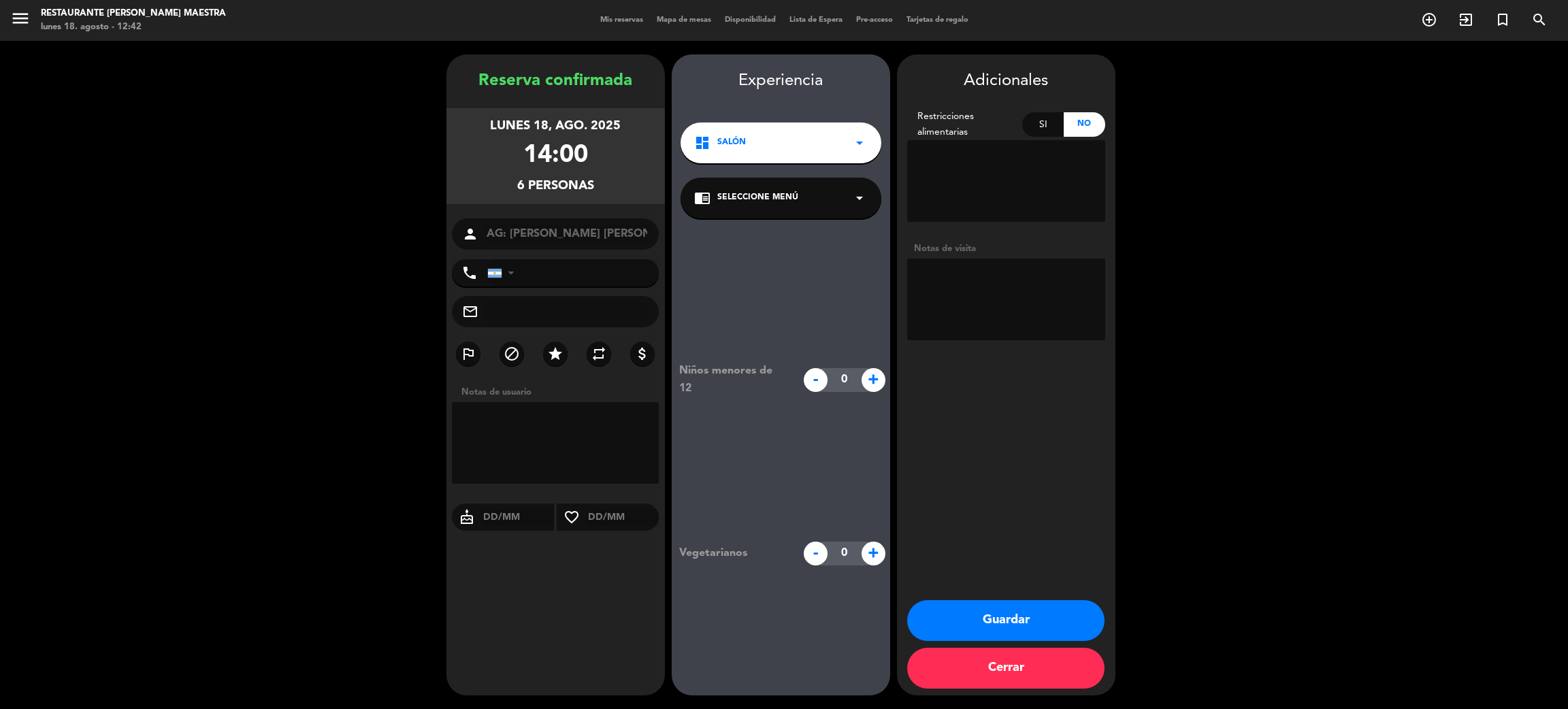
click at [944, 302] on textarea at bounding box center [1005, 299] width 198 height 81
type textarea "NO COBRAR A PAX. MENÚ DE 12 PASOS CON DV O ANG PORT"
click at [982, 616] on button "Guardar" at bounding box center [1005, 621] width 197 height 41
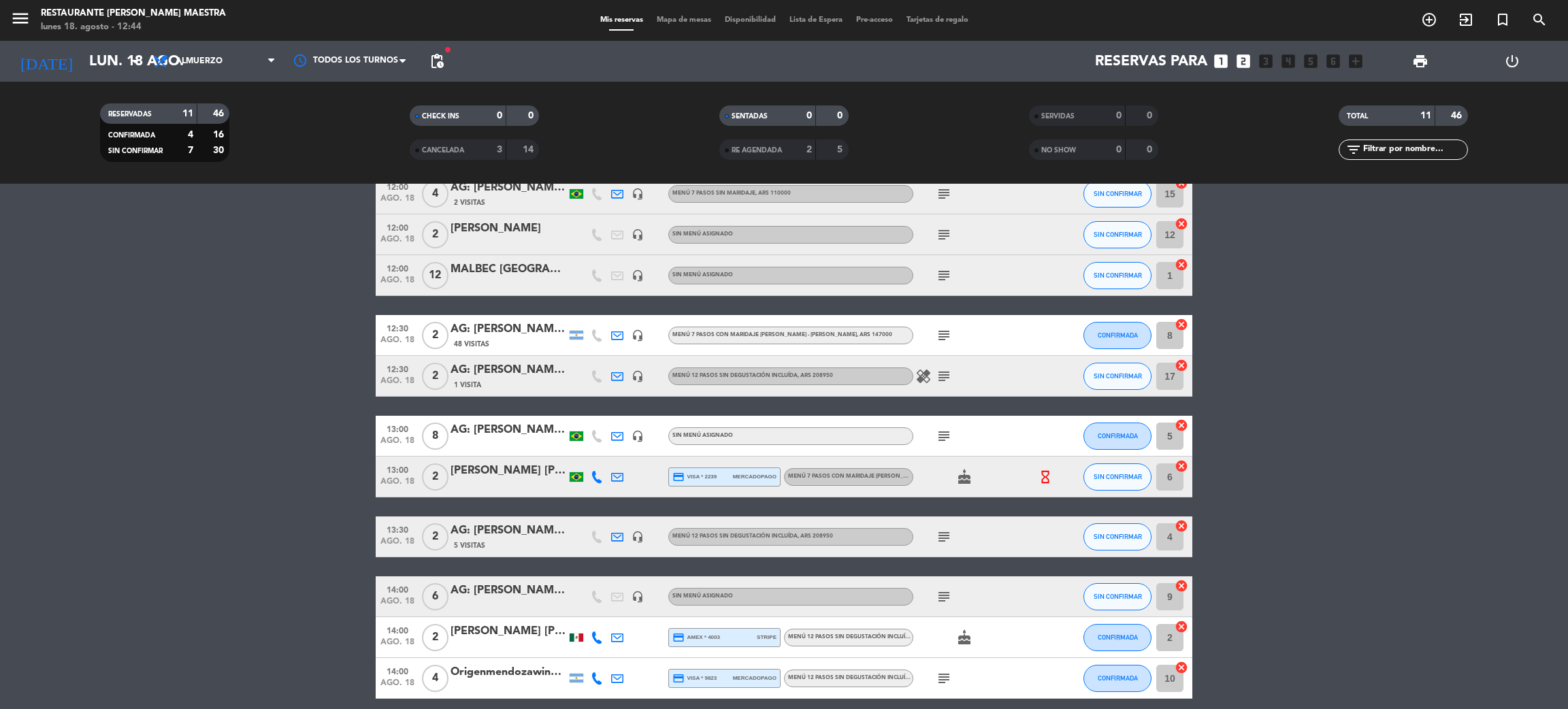
scroll to position [129, 0]
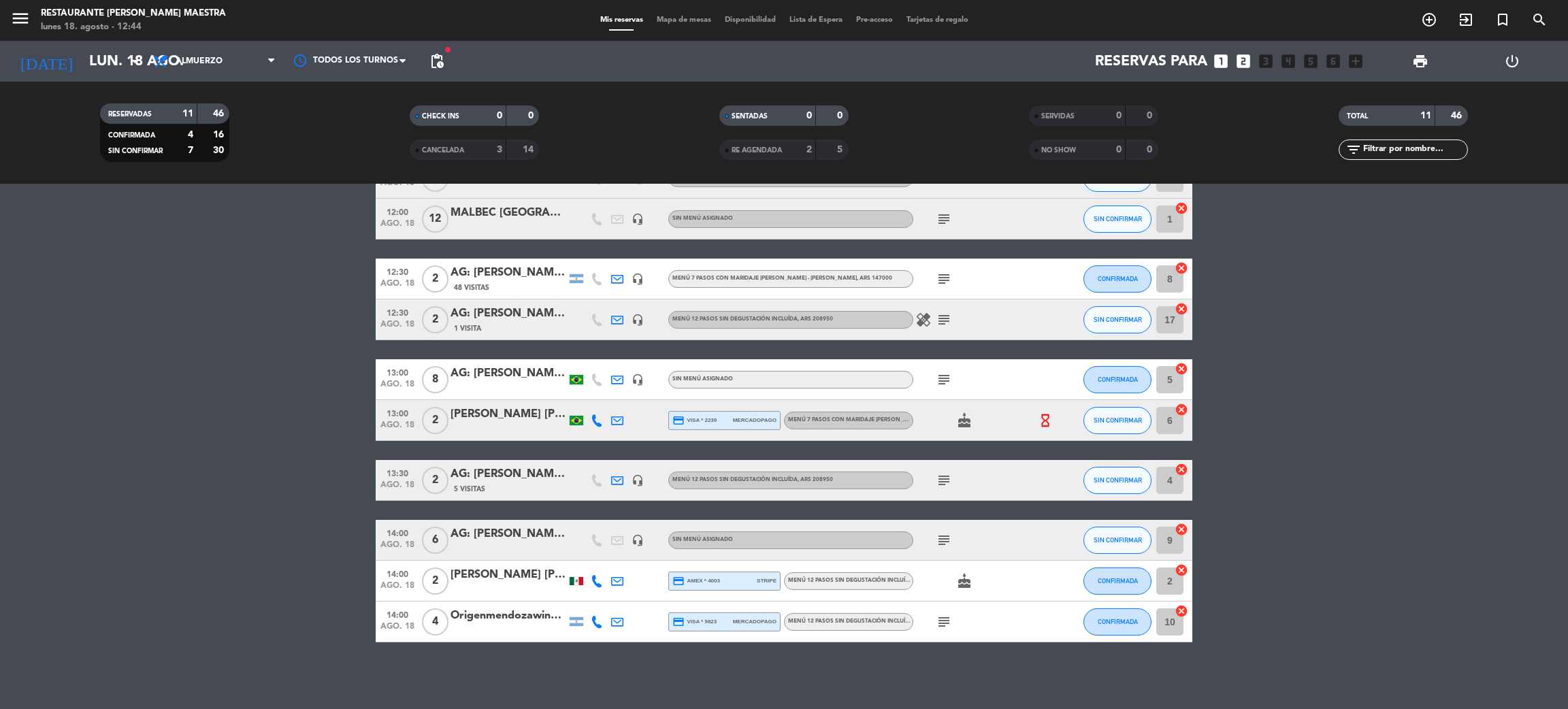
click at [489, 530] on div "AG: [PERSON_NAME] [PERSON_NAME] x6 / [PERSON_NAME] EXPERIENCE" at bounding box center [508, 534] width 116 height 18
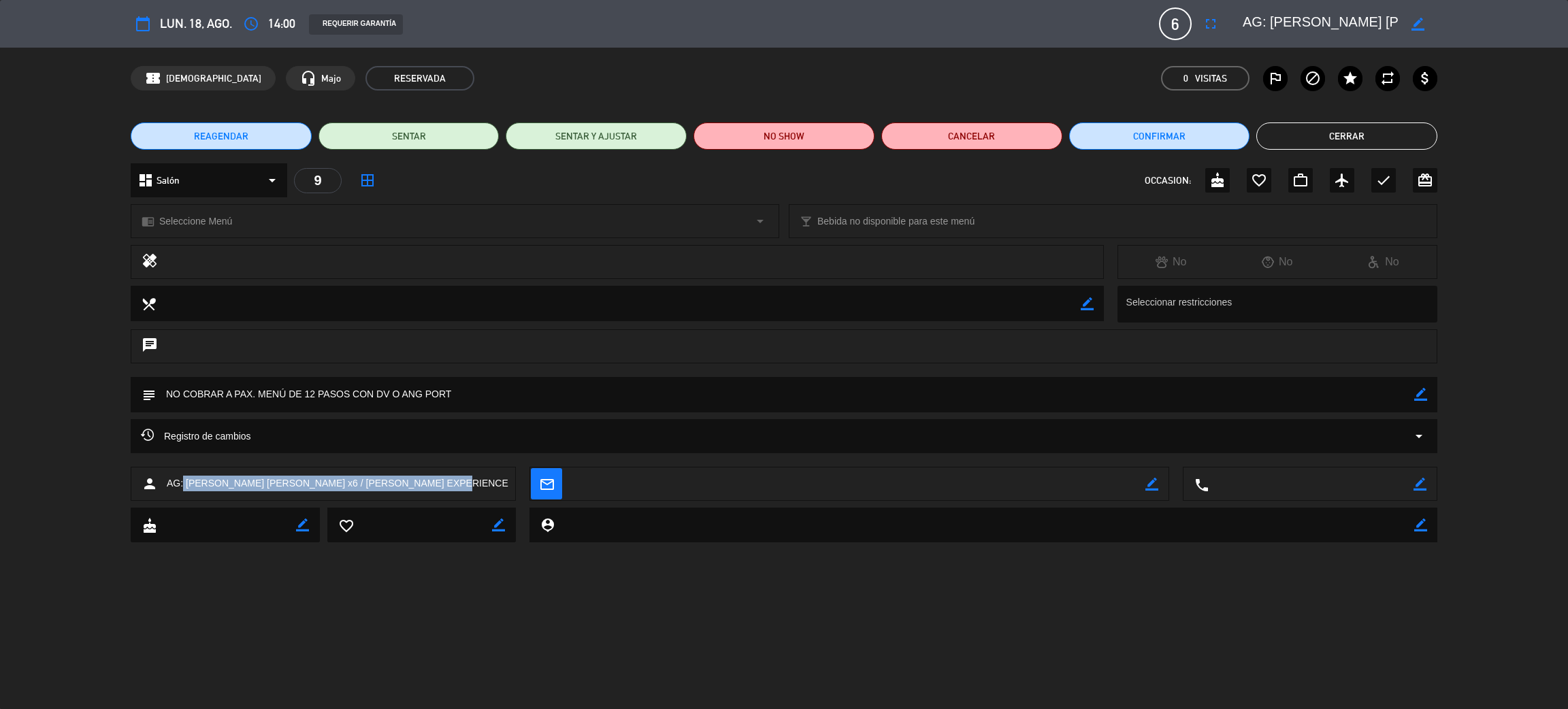
drag, startPoint x: 439, startPoint y: 479, endPoint x: 182, endPoint y: 479, distance: 257.0
click at [182, 479] on div "person AG: [PERSON_NAME] [PERSON_NAME] x6 / [PERSON_NAME] EXPERIENCE" at bounding box center [323, 484] width 385 height 34
copy span "[PERSON_NAME] [PERSON_NAME] x6 / [PERSON_NAME] EXPERIENCE"
